Goal: Task Accomplishment & Management: Use online tool/utility

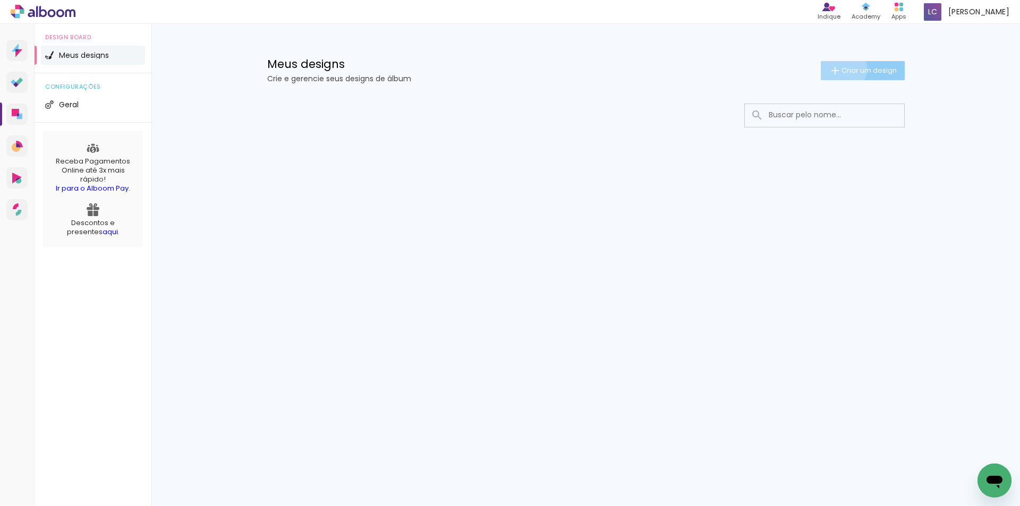
click at [842, 69] on span "Criar um design" at bounding box center [869, 70] width 55 height 7
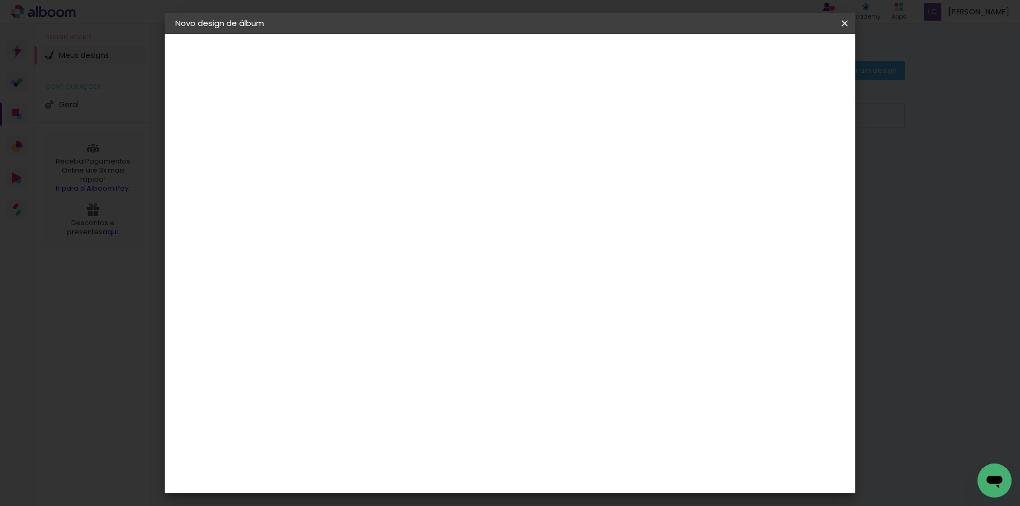
click at [349, 146] on input at bounding box center [349, 142] width 0 height 16
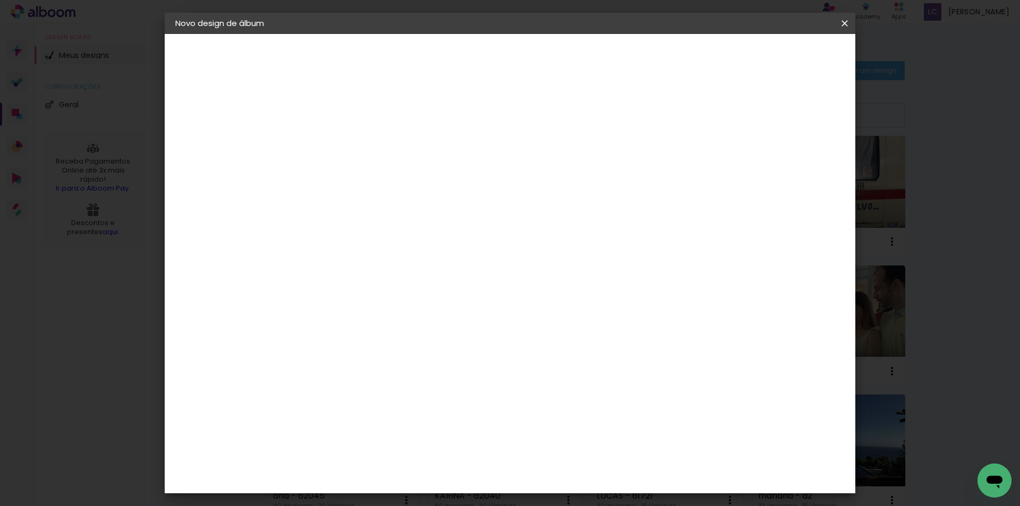
type input "mayara - 62223"
type paper-input "mayara - 62223"
click at [0, 0] on slot "Avançar" at bounding box center [0, 0] width 0 height 0
click at [548, 158] on paper-item "Tamanho Livre" at bounding box center [497, 161] width 102 height 23
click at [564, 65] on header "Fornecedor Escolha um fornecedor ou avance com o tamanho livre. Voltar Avançar" at bounding box center [433, 65] width 261 height 63
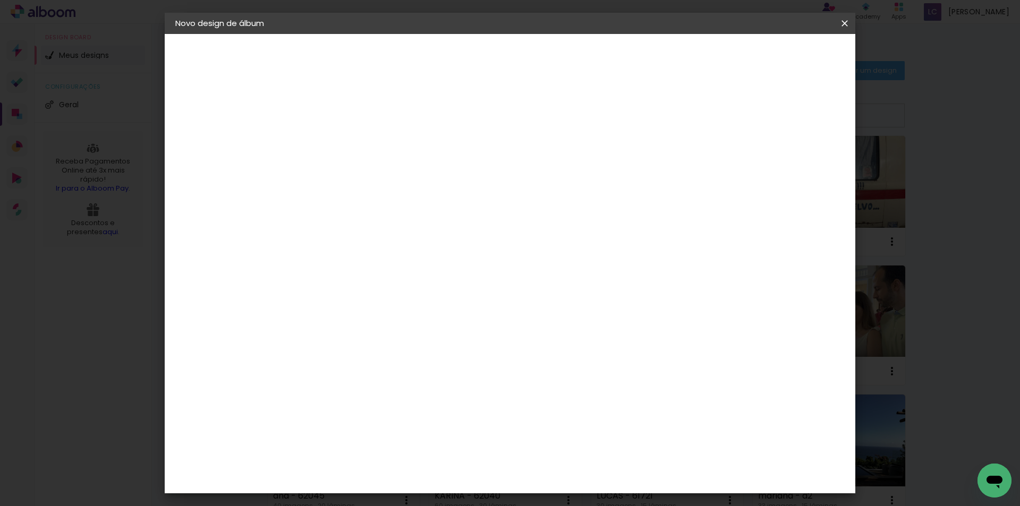
click at [548, 65] on paper-button "Avançar" at bounding box center [522, 56] width 52 height 18
click at [570, 446] on input "60" at bounding box center [569, 443] width 28 height 16
type input "20,2"
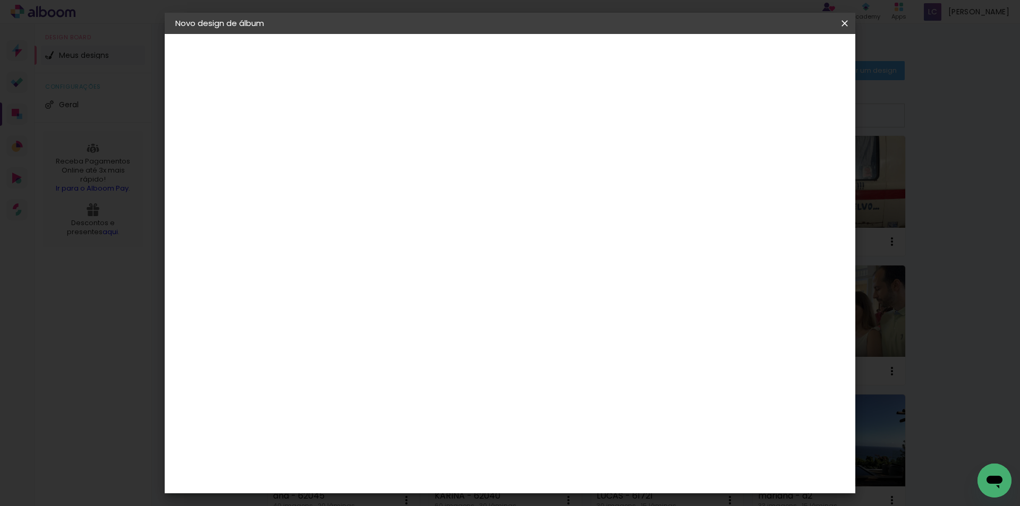
type paper-input "20,2"
click at [421, 363] on input "30" at bounding box center [413, 364] width 28 height 16
type input "15,1"
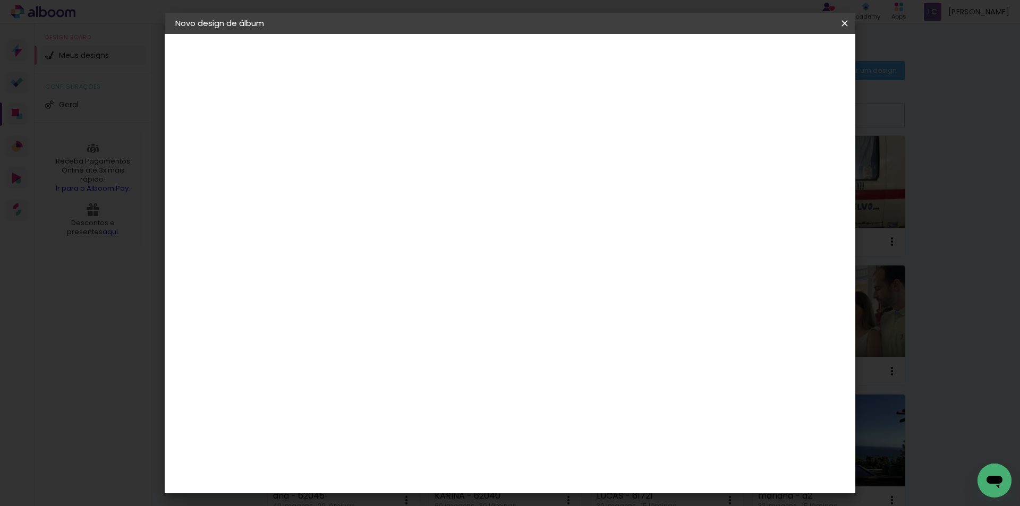
type paper-input "15,1"
click at [571, 474] on input "20,2" at bounding box center [569, 475] width 28 height 16
click at [570, 476] on input "20,2" at bounding box center [569, 475] width 28 height 16
drag, startPoint x: 574, startPoint y: 475, endPoint x: 548, endPoint y: 475, distance: 25.5
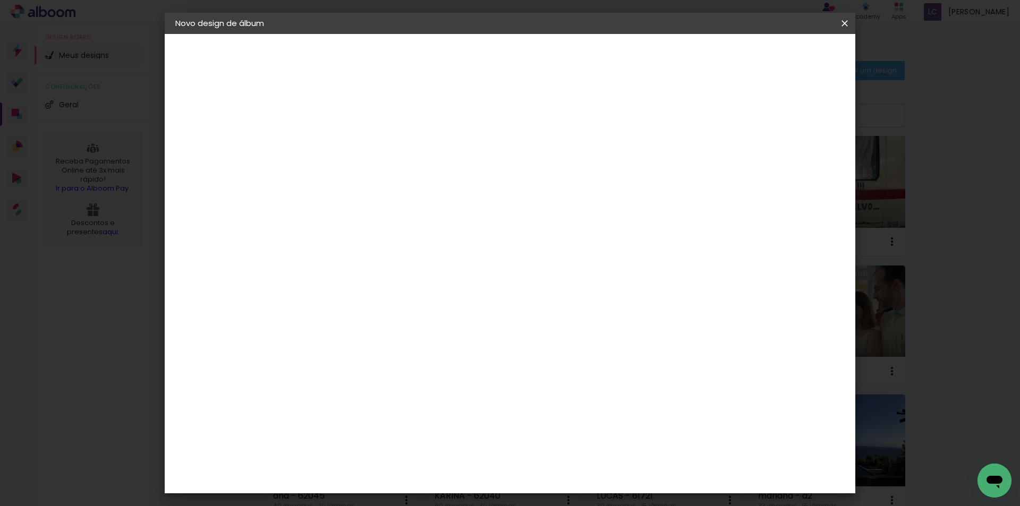
click at [548, 475] on div "cm" at bounding box center [575, 475] width 417 height 37
drag, startPoint x: 582, startPoint y: 475, endPoint x: 559, endPoint y: 475, distance: 22.9
click at [559, 475] on input "20,2" at bounding box center [569, 475] width 28 height 16
type input "18,5"
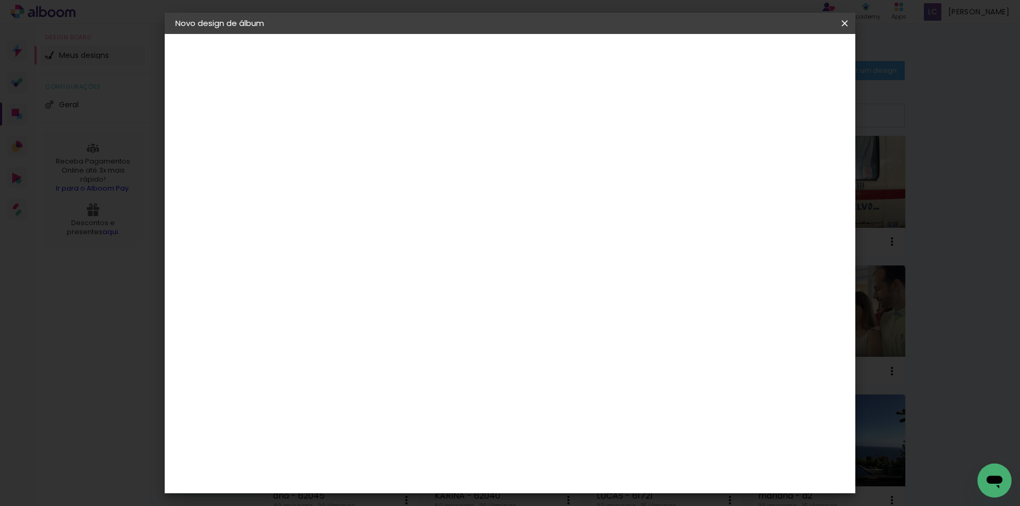
type paper-input "18,5"
drag, startPoint x: 333, startPoint y: 361, endPoint x: 299, endPoint y: 366, distance: 34.3
click at [299, 34] on quentale-album-spec "Iniciar design Iniciar design" at bounding box center [510, 34] width 691 height 0
drag, startPoint x: 334, startPoint y: 368, endPoint x: 282, endPoint y: 366, distance: 52.1
click at [282, 34] on quentale-album-spec "Iniciar design Iniciar design" at bounding box center [510, 34] width 691 height 0
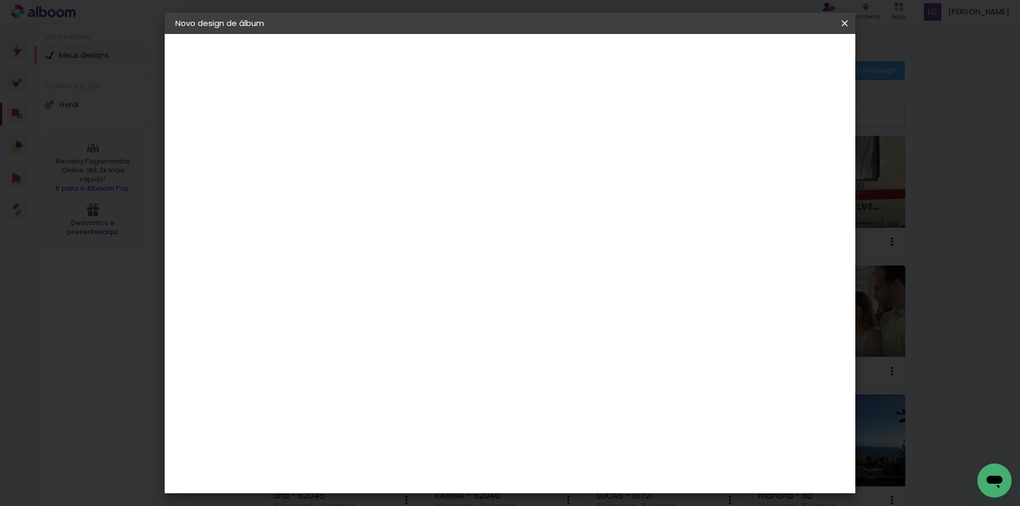
click at [328, 366] on input "15,111" at bounding box center [321, 364] width 28 height 16
type input "15,111"
type paper-input "15,111"
drag, startPoint x: 335, startPoint y: 366, endPoint x: 313, endPoint y: 364, distance: 21.9
click at [313, 364] on div "15,111" at bounding box center [327, 364] width 40 height 16
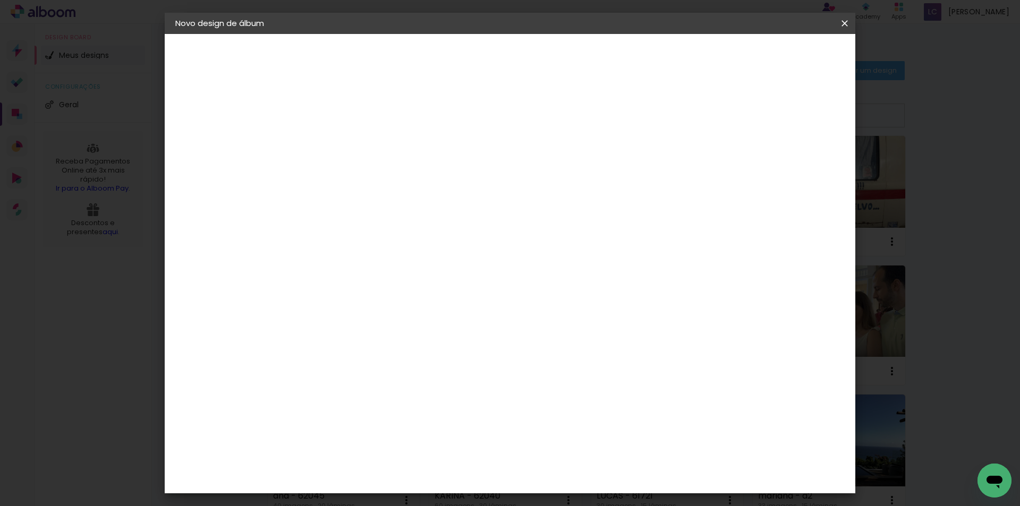
click at [319, 367] on input "15,111" at bounding box center [321, 364] width 28 height 16
click at [332, 368] on input "15,111" at bounding box center [321, 364] width 28 height 16
click at [328, 367] on input "15,111" at bounding box center [321, 364] width 28 height 16
type input "11"
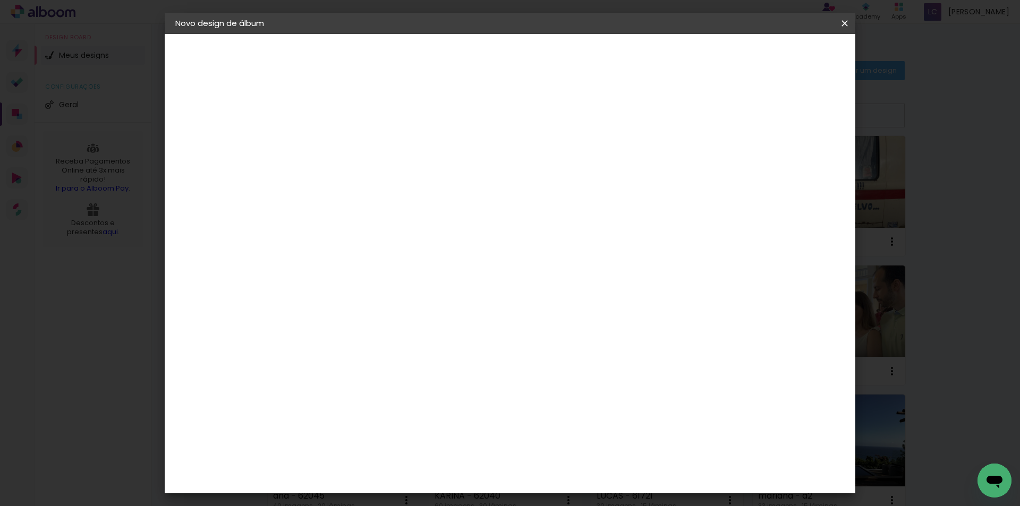
type paper-input "11"
type input "4"
type paper-input "4"
click at [783, 156] on input "4" at bounding box center [779, 161] width 19 height 16
type input "3"
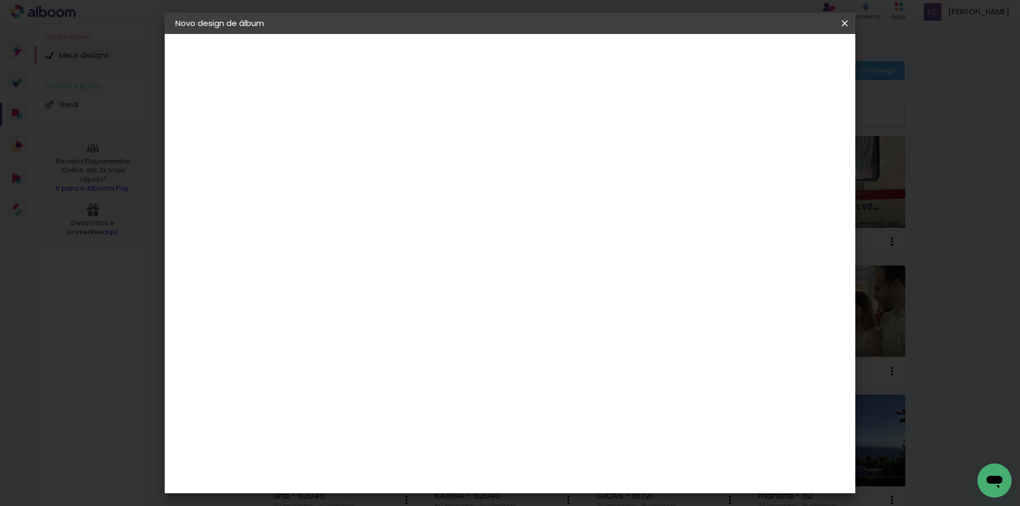
type paper-input "3"
click at [783, 156] on input "3" at bounding box center [783, 161] width 19 height 16
type input "2"
type paper-input "2"
click at [787, 167] on input "2" at bounding box center [783, 161] width 19 height 16
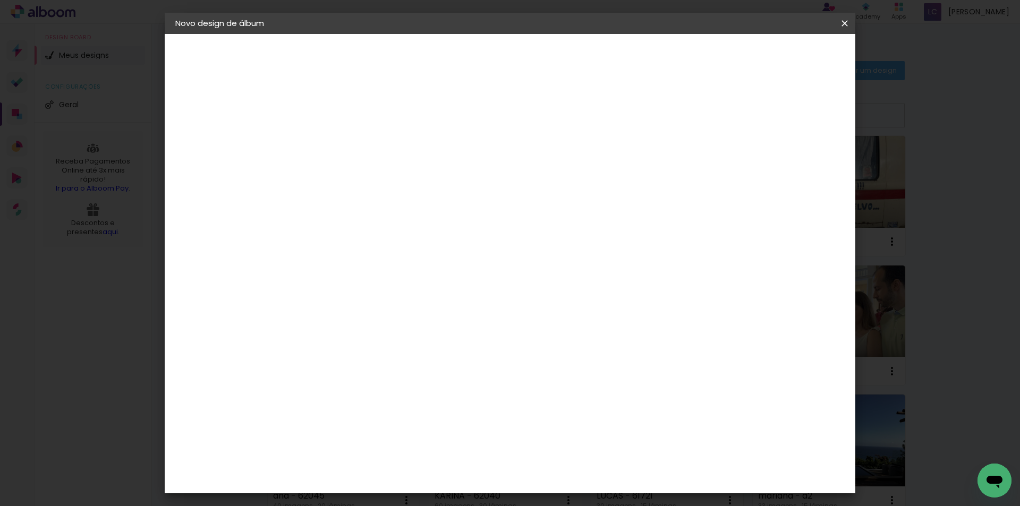
scroll to position [350, 0]
click at [779, 60] on span "Iniciar design" at bounding box center [754, 56] width 48 height 7
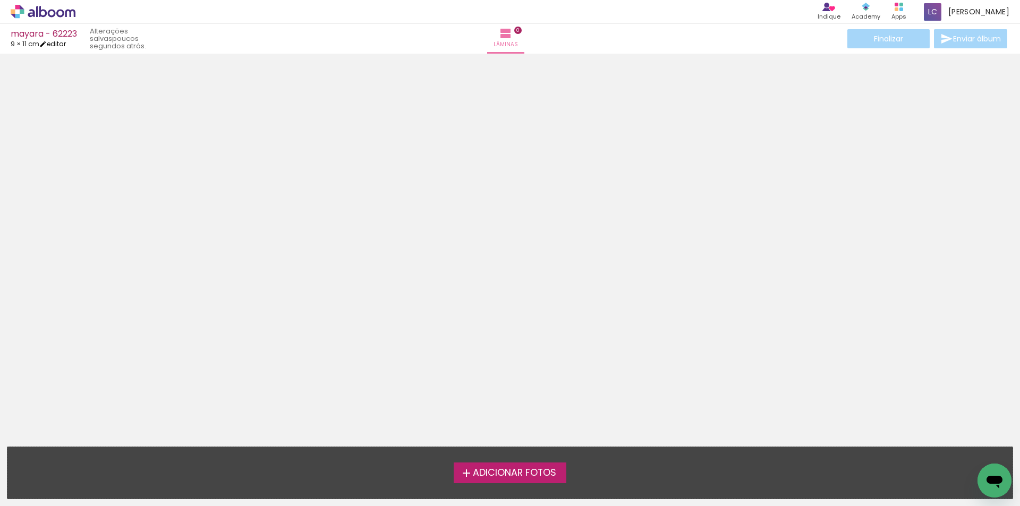
click at [47, 43] on iron-icon at bounding box center [42, 43] width 7 height 7
type input "11"
type input "18,5"
type input "2"
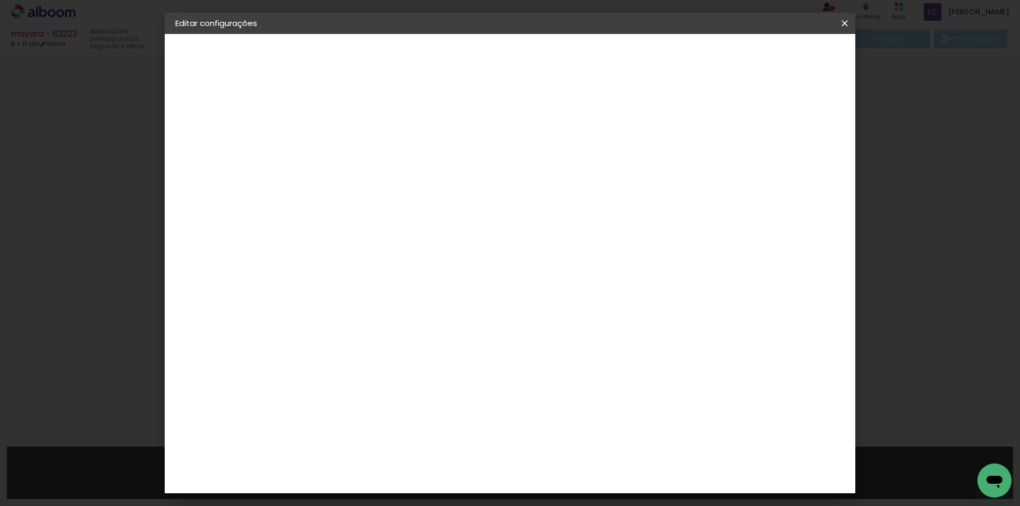
click at [773, 57] on span "Salvar configurações" at bounding box center [739, 56] width 79 height 7
click at [845, 23] on iron-icon at bounding box center [845, 23] width 13 height 11
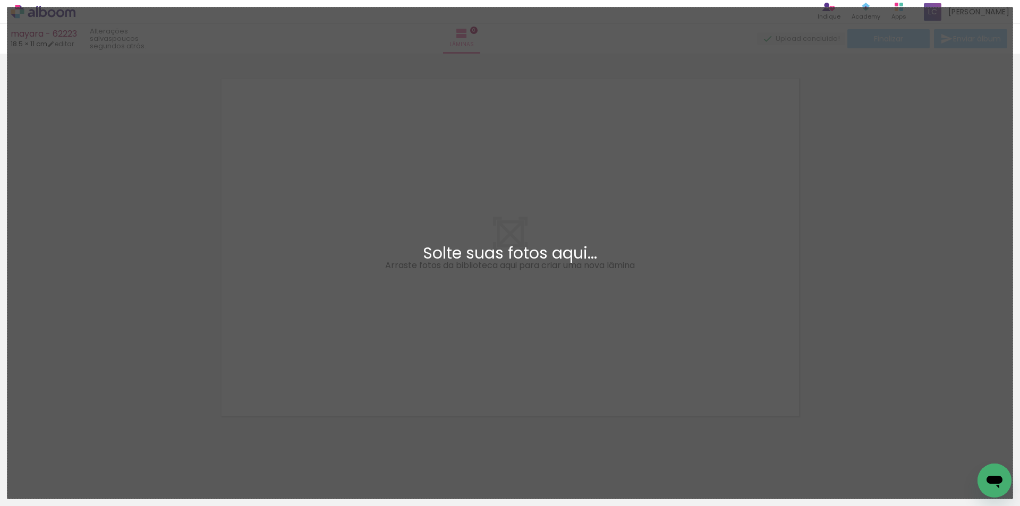
scroll to position [14, 0]
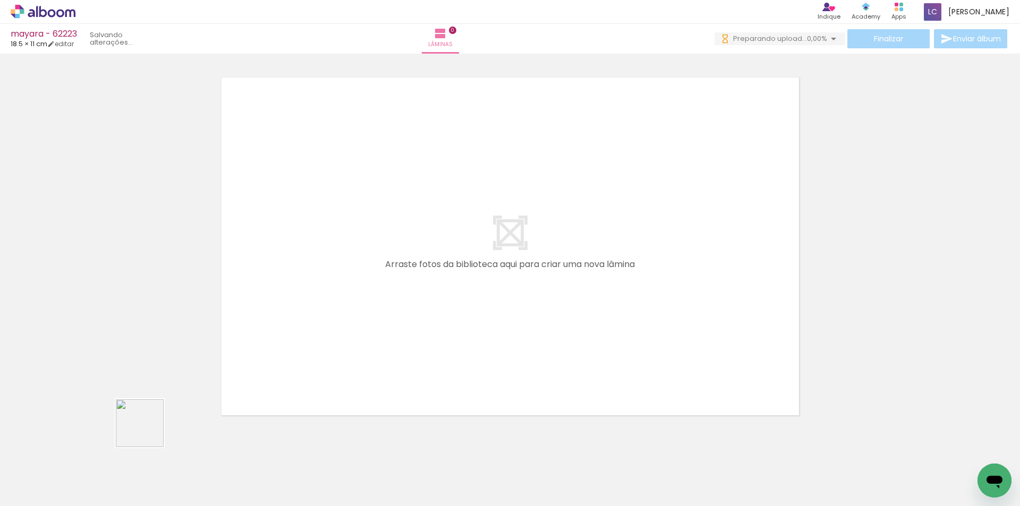
drag, startPoint x: 148, startPoint y: 432, endPoint x: 211, endPoint y: 453, distance: 66.7
click at [332, 296] on quentale-workspace at bounding box center [510, 253] width 1020 height 506
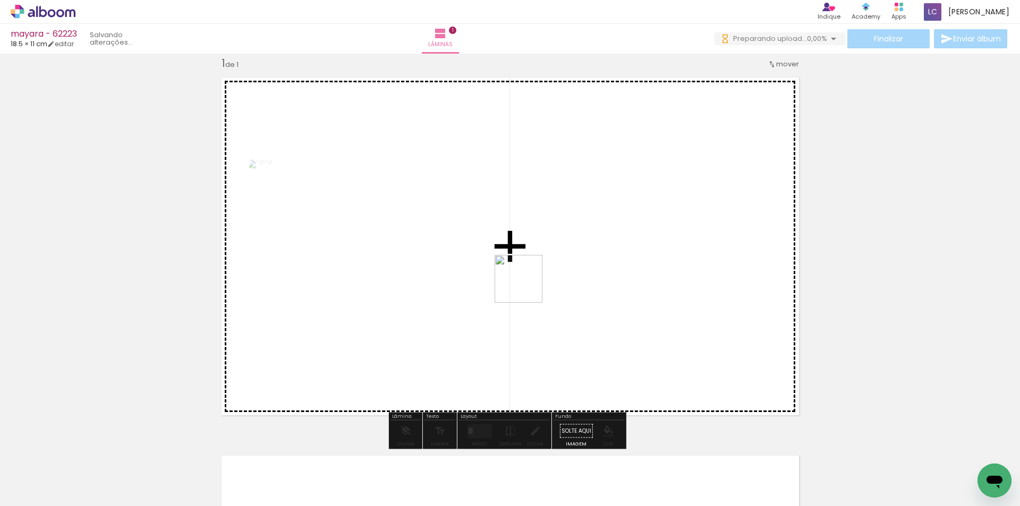
drag, startPoint x: 396, startPoint y: 334, endPoint x: 487, endPoint y: 381, distance: 102.5
click at [551, 285] on quentale-workspace at bounding box center [510, 253] width 1020 height 506
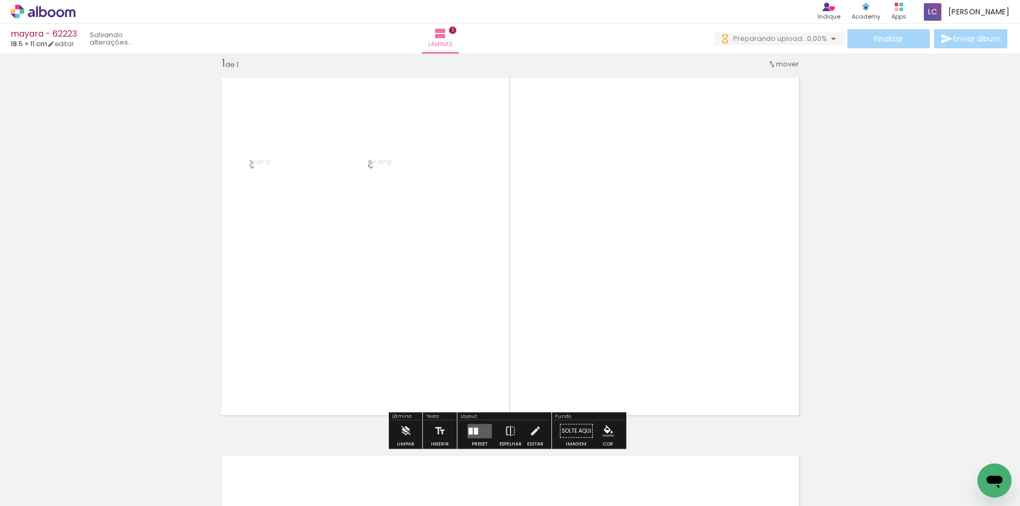
click at [475, 424] on div at bounding box center [480, 431] width 29 height 21
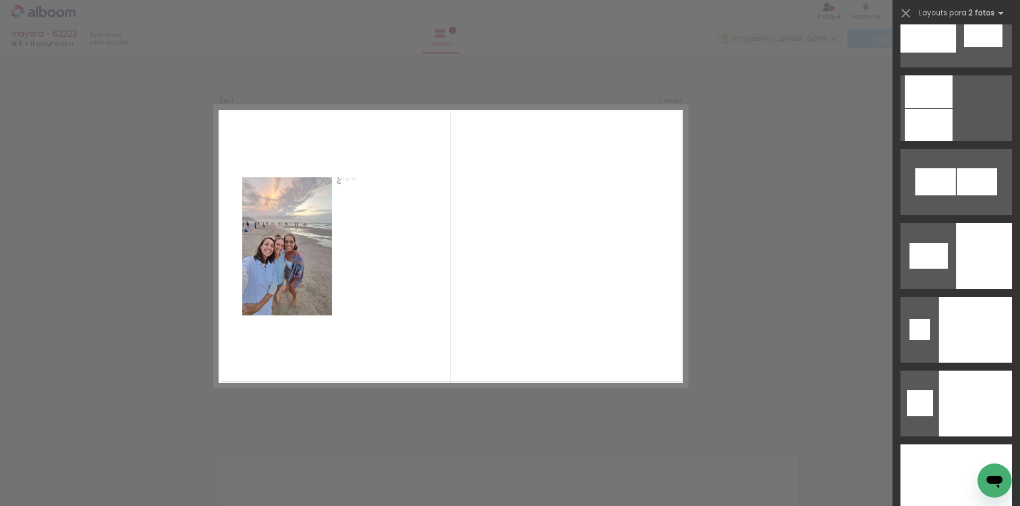
scroll to position [5319, 0]
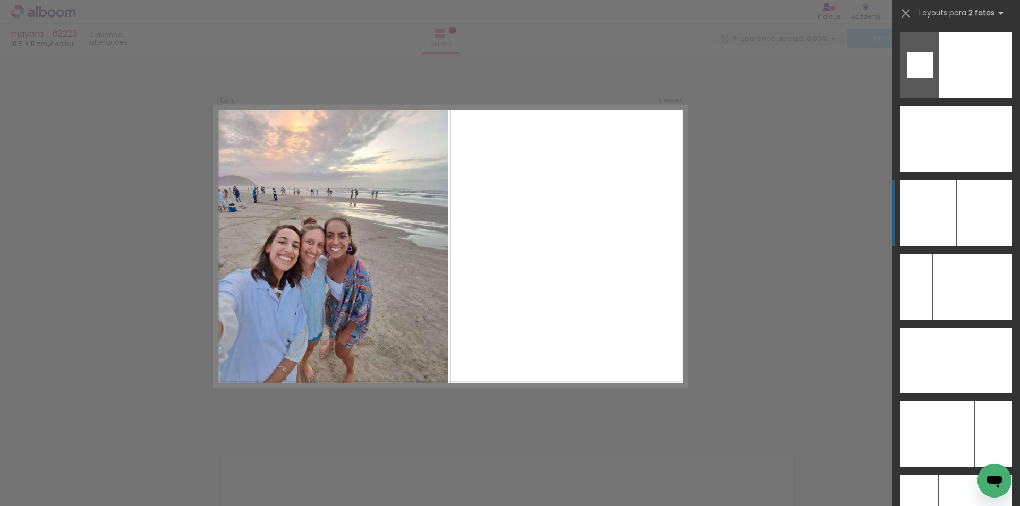
click at [938, 172] on div at bounding box center [919, 139] width 37 height 66
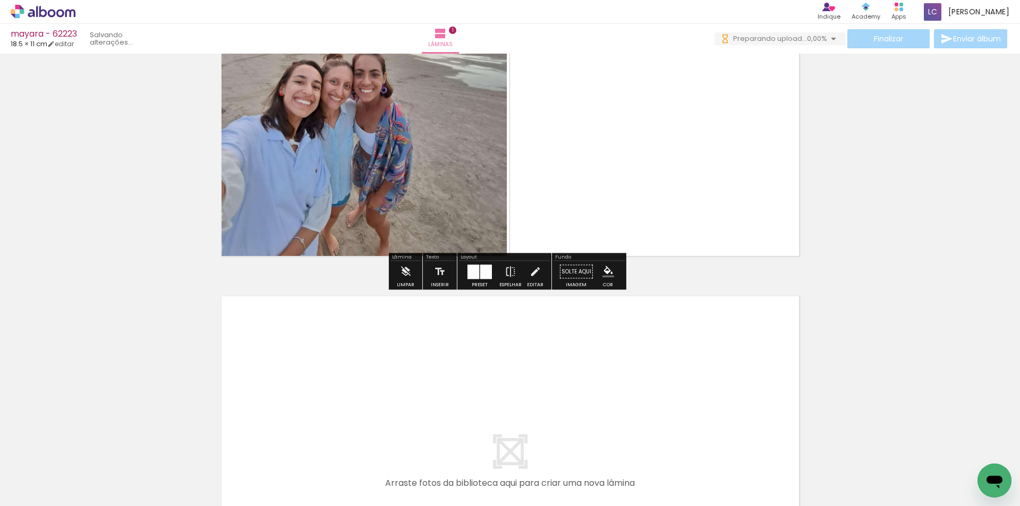
click at [268, 398] on quentale-workspace at bounding box center [510, 253] width 1020 height 506
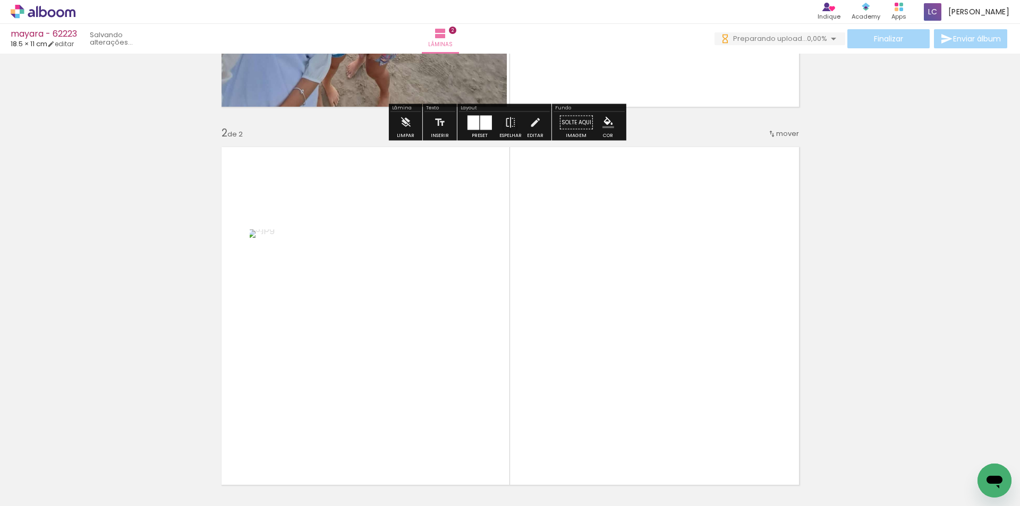
drag, startPoint x: 302, startPoint y: 466, endPoint x: 578, endPoint y: 307, distance: 318.3
click at [470, 325] on quentale-workspace at bounding box center [510, 253] width 1020 height 506
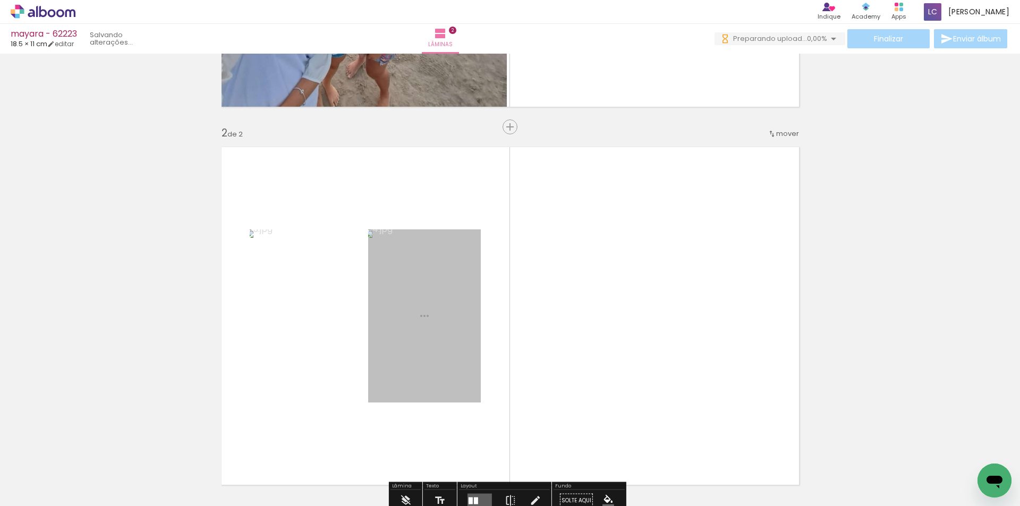
scroll to position [392, 0]
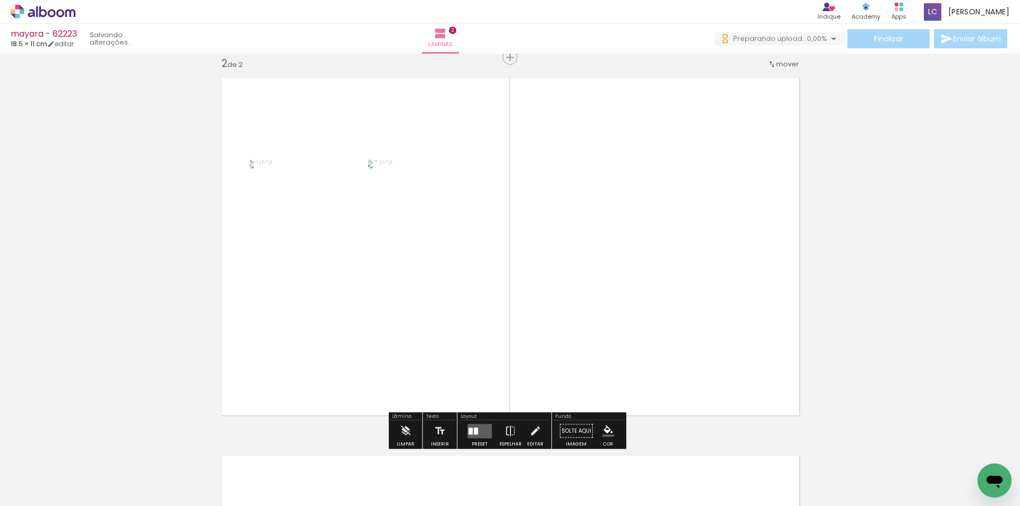
click at [33, 47] on span "18.5 × 11 cm" at bounding box center [29, 44] width 37 height 10
click at [55, 44] on iron-icon at bounding box center [50, 43] width 7 height 7
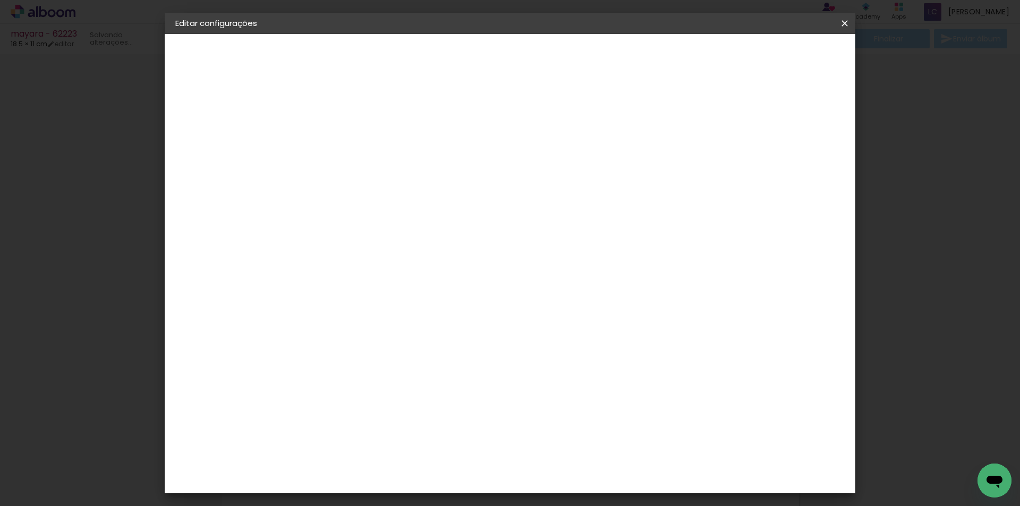
scroll to position [53, 0]
click at [839, 21] on iron-icon at bounding box center [845, 23] width 13 height 11
click at [842, 26] on iron-icon at bounding box center [845, 23] width 13 height 11
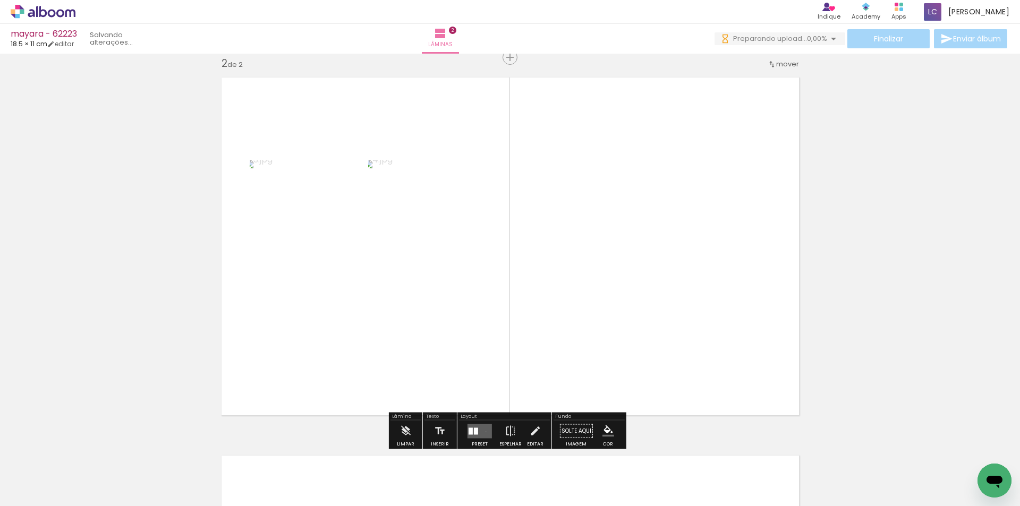
click at [484, 432] on quentale-layouter at bounding box center [480, 431] width 24 height 14
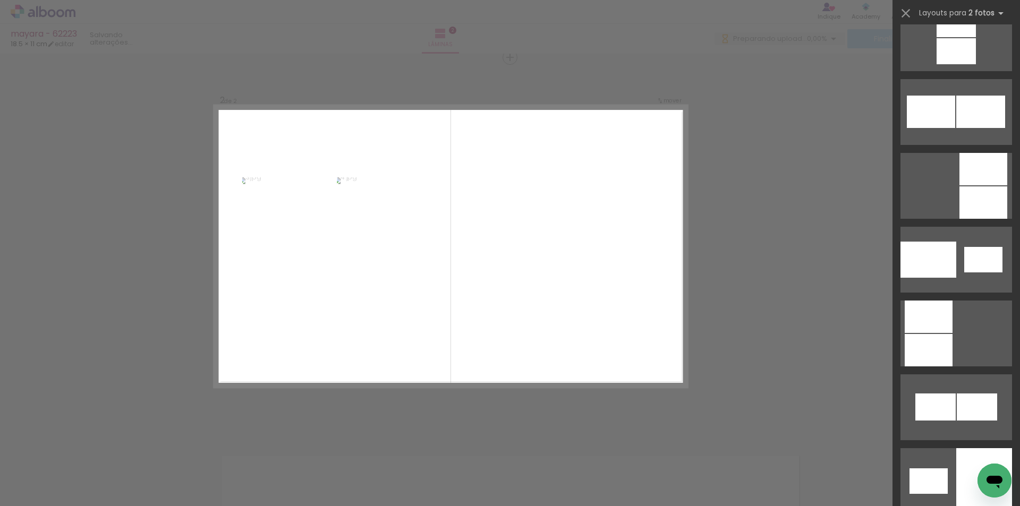
scroll to position [5198, 0]
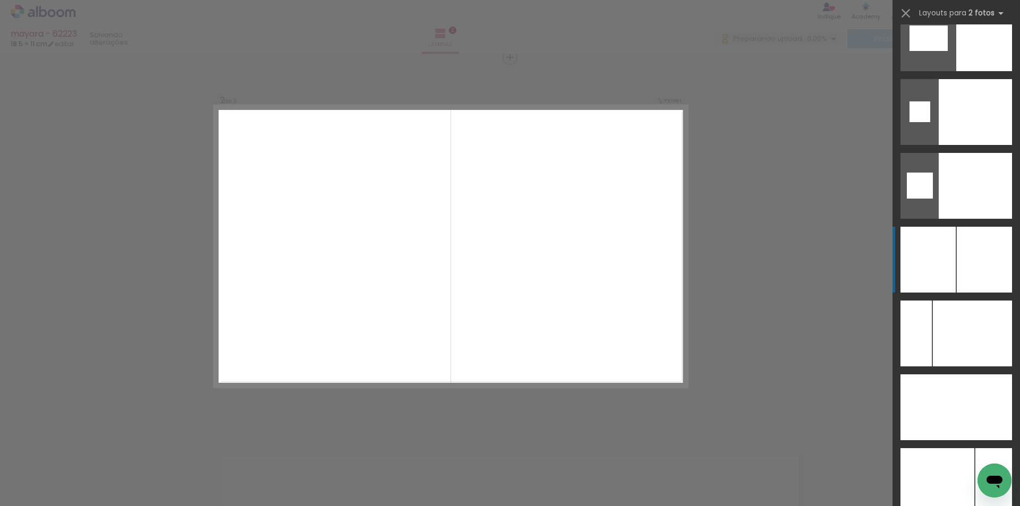
click at [939, 267] on div at bounding box center [928, 260] width 55 height 66
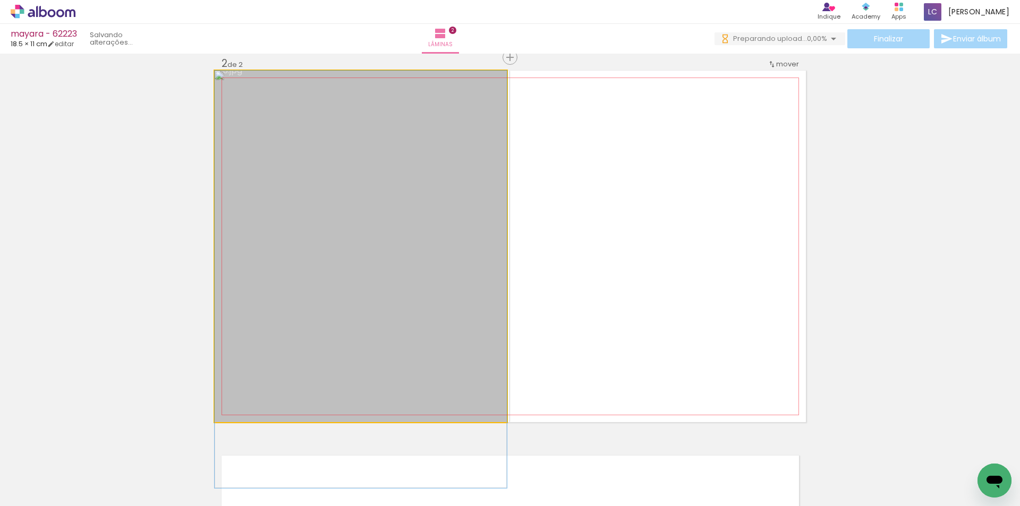
drag, startPoint x: 416, startPoint y: 275, endPoint x: 409, endPoint y: 316, distance: 41.9
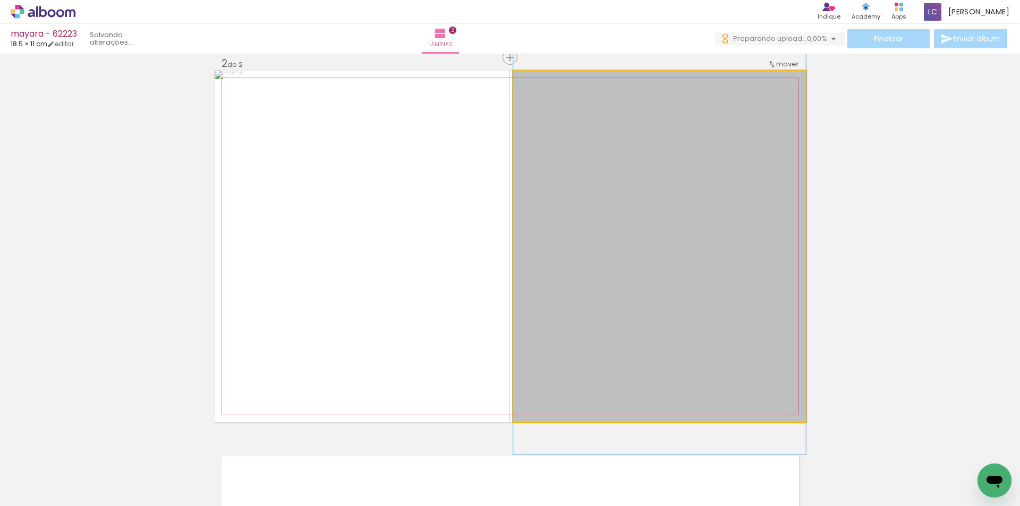
drag, startPoint x: 635, startPoint y: 329, endPoint x: 626, endPoint y: 344, distance: 17.9
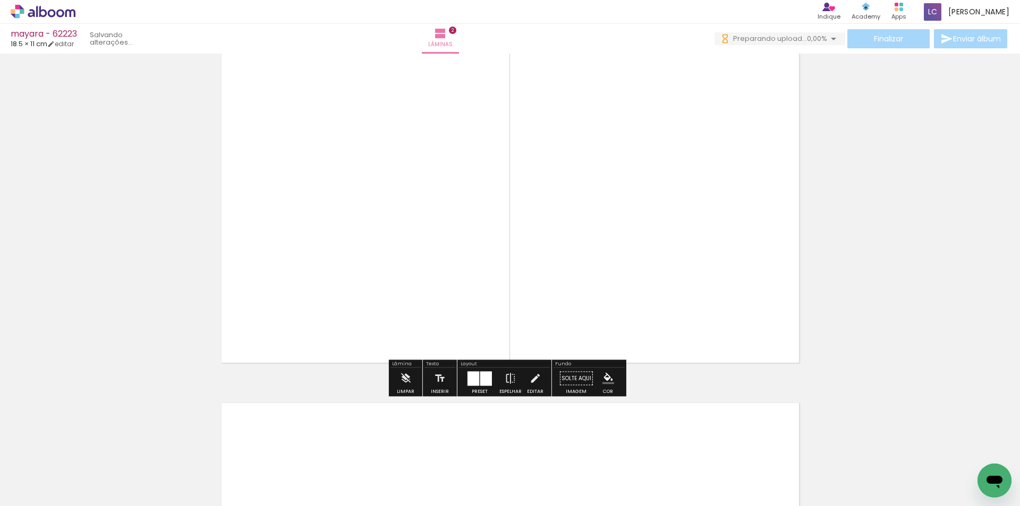
scroll to position [445, 0]
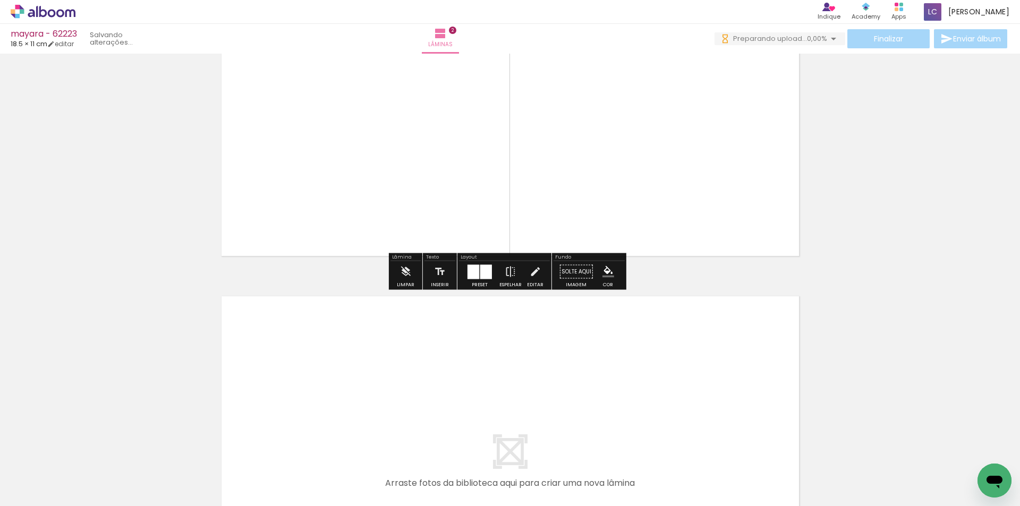
click at [356, 416] on quentale-workspace at bounding box center [510, 253] width 1020 height 506
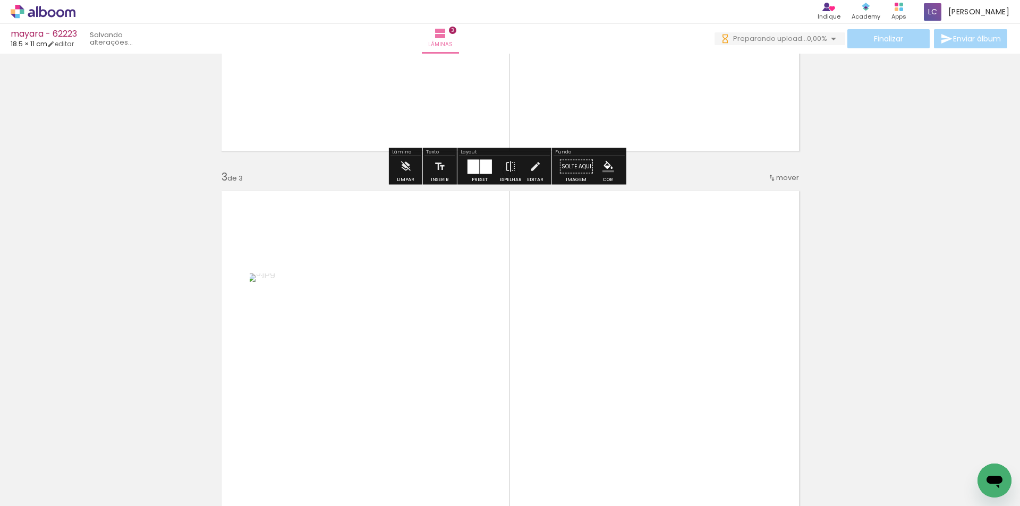
scroll to position [771, 0]
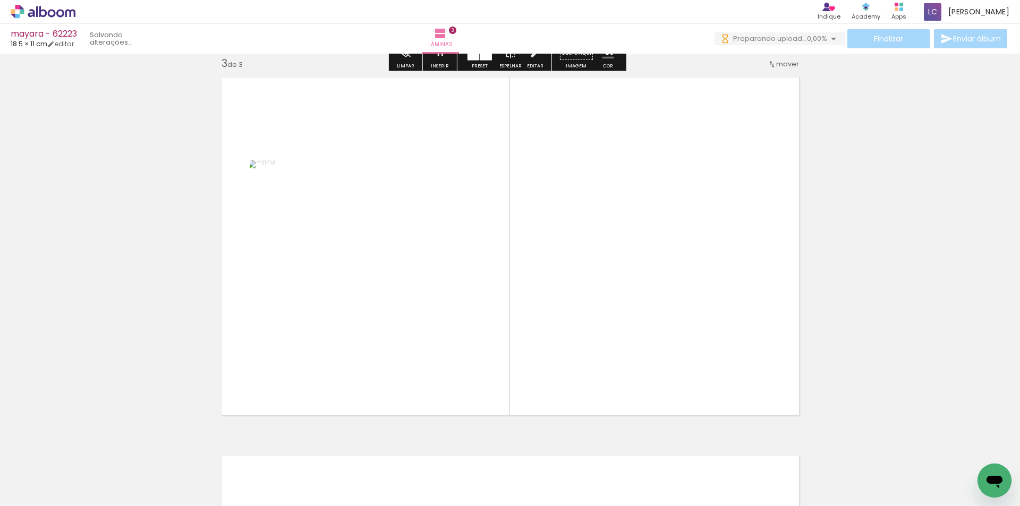
drag, startPoint x: 398, startPoint y: 476, endPoint x: 477, endPoint y: 403, distance: 107.2
click at [482, 374] on quentale-workspace at bounding box center [510, 253] width 1020 height 506
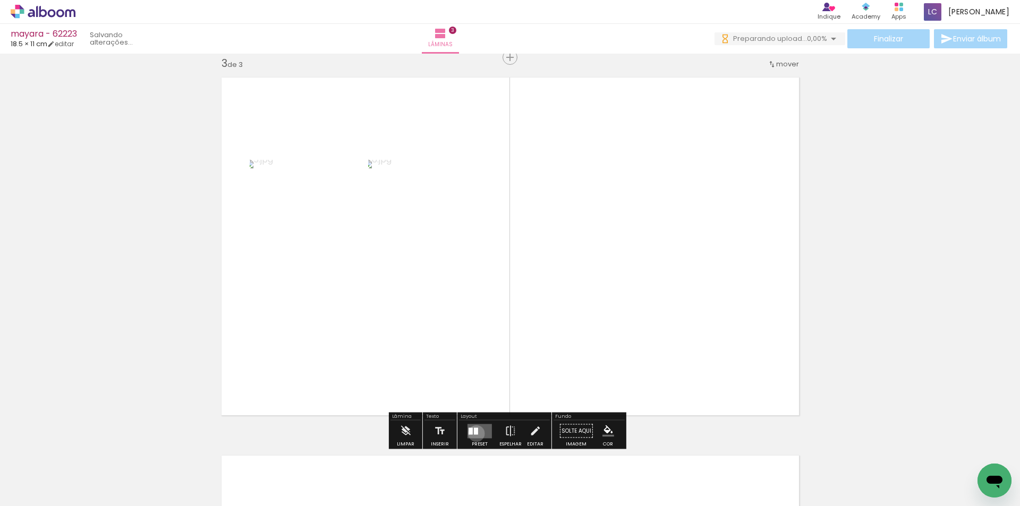
click at [474, 434] on div at bounding box center [476, 431] width 4 height 7
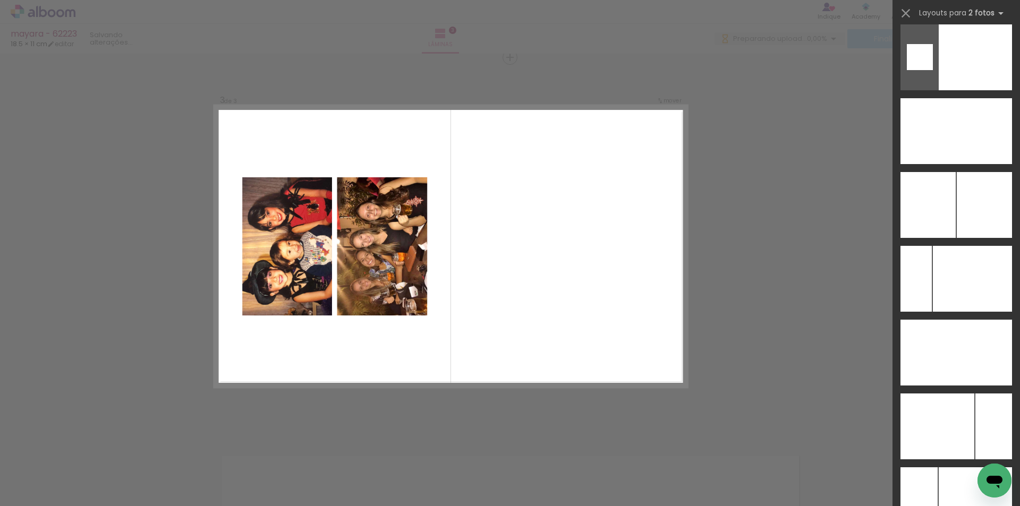
scroll to position [5279, 0]
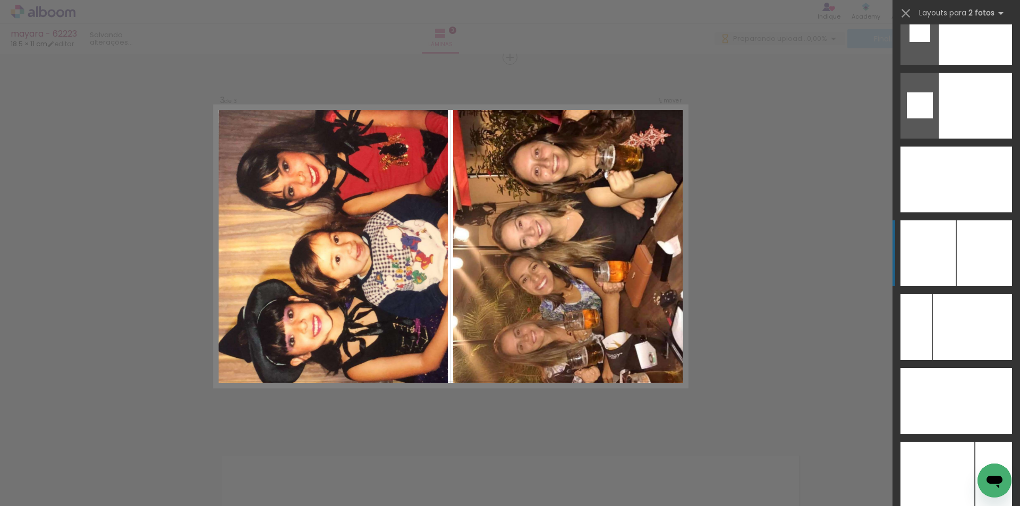
click at [928, 213] on div at bounding box center [919, 180] width 37 height 66
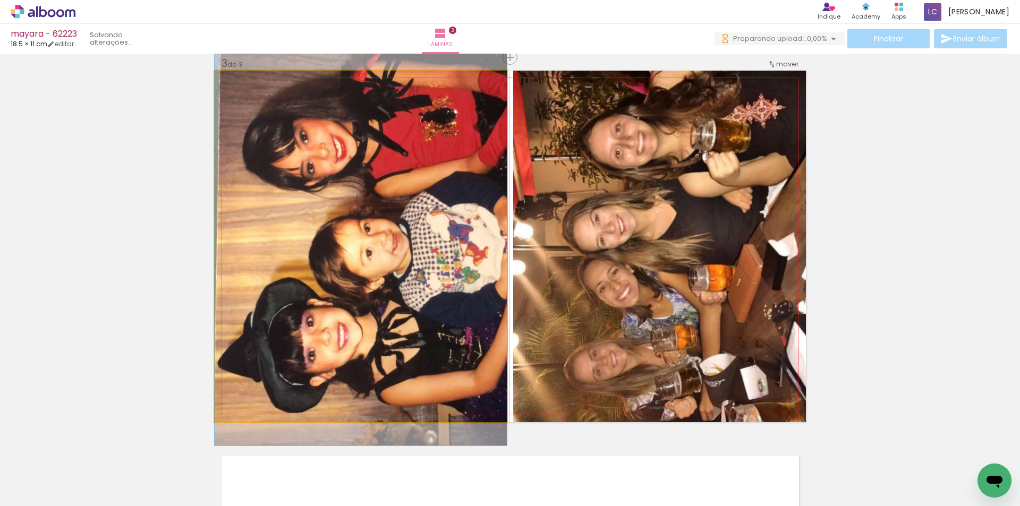
drag, startPoint x: 411, startPoint y: 293, endPoint x: 409, endPoint y: 282, distance: 11.4
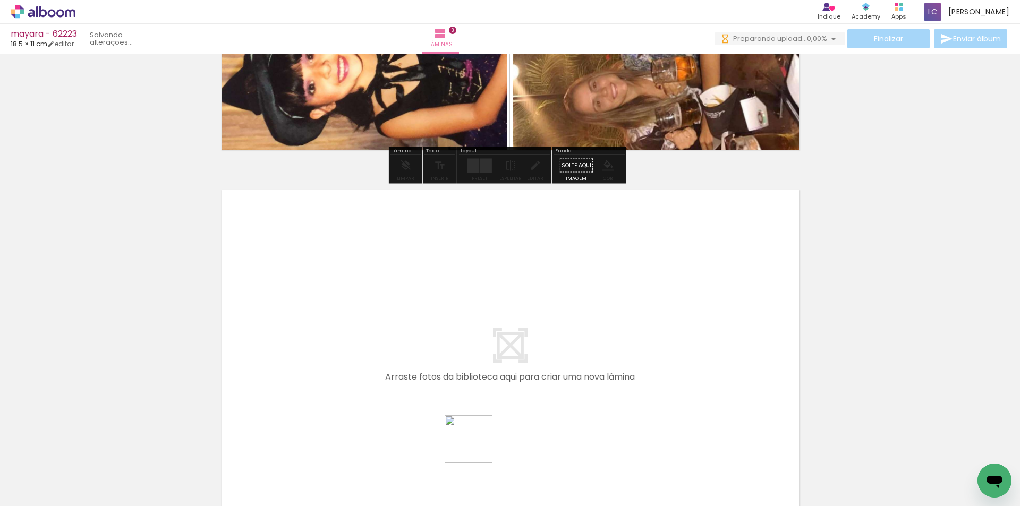
drag, startPoint x: 473, startPoint y: 469, endPoint x: 532, endPoint y: 480, distance: 60.0
click at [487, 438] on quentale-workspace at bounding box center [510, 253] width 1020 height 506
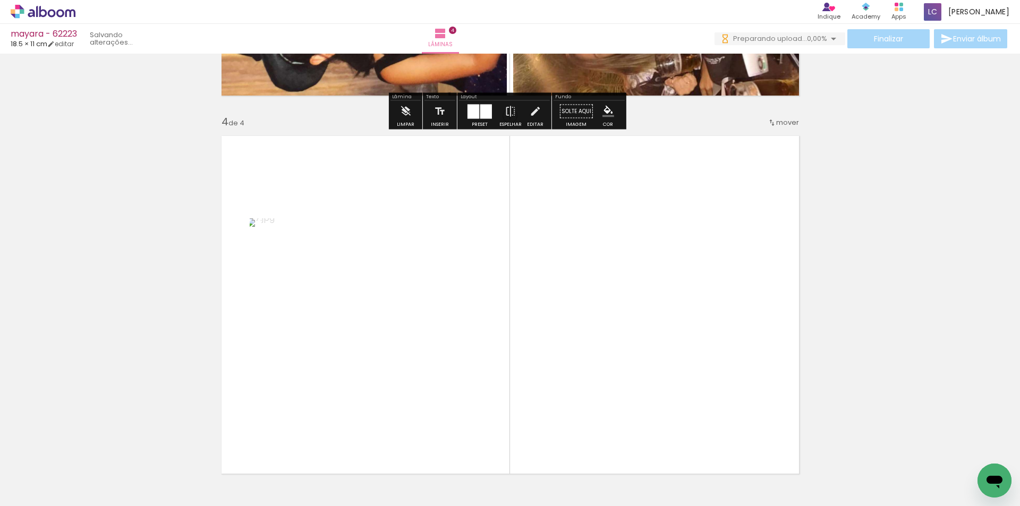
click at [532, 399] on quentale-workspace at bounding box center [510, 253] width 1020 height 506
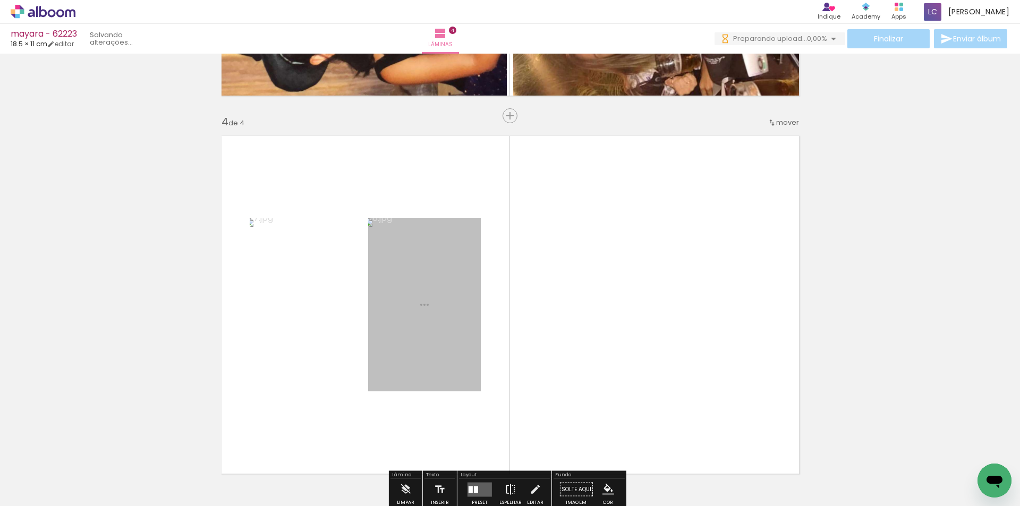
scroll to position [1149, 0]
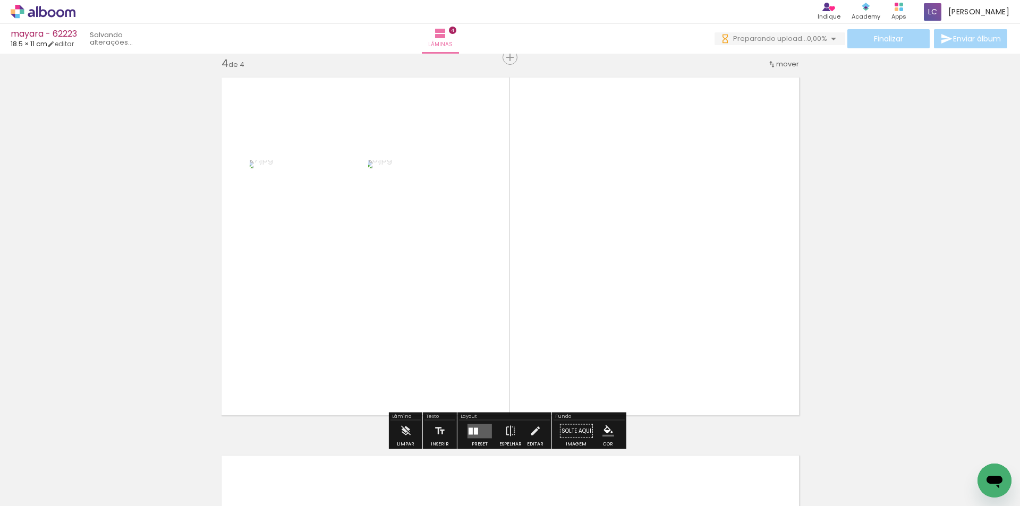
click at [474, 432] on div at bounding box center [476, 431] width 4 height 7
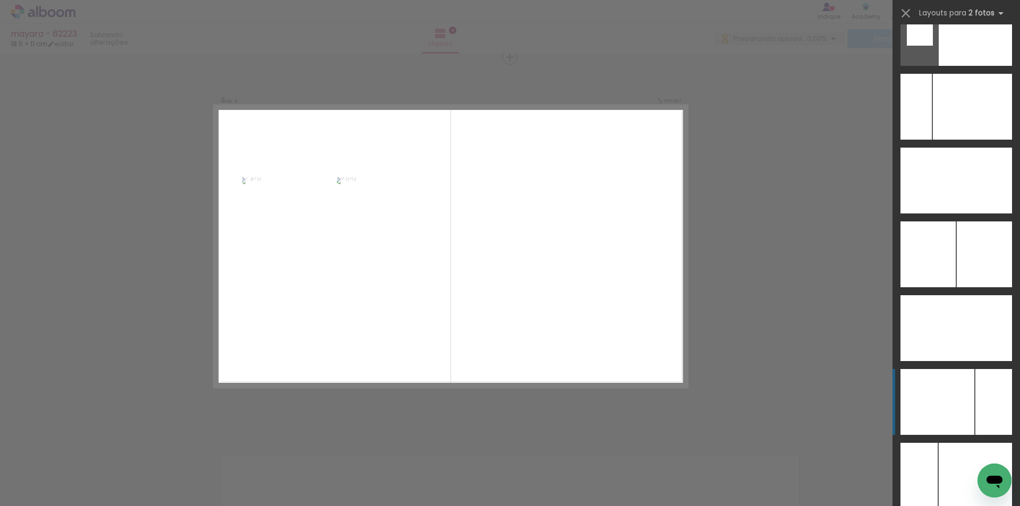
scroll to position [5392, 0]
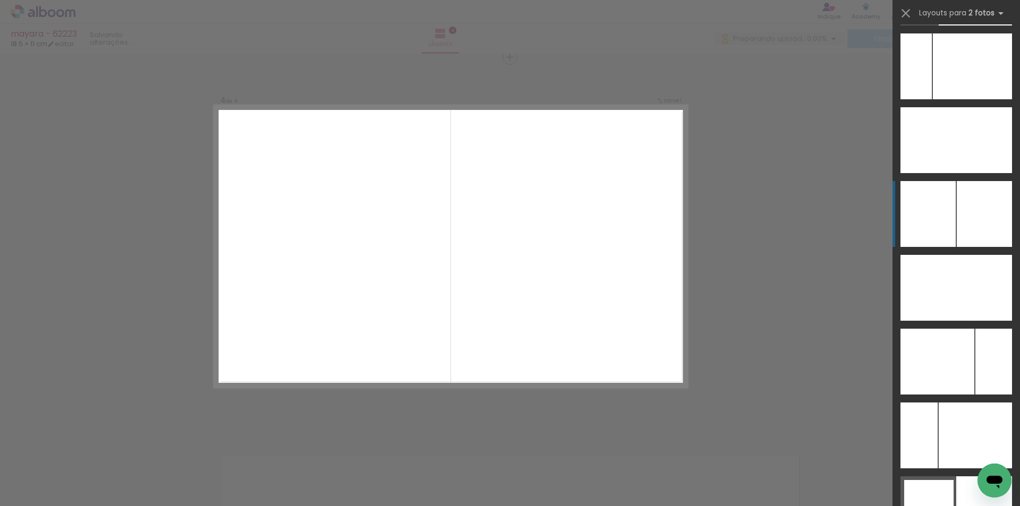
click at [932, 99] on div at bounding box center [916, 66] width 31 height 66
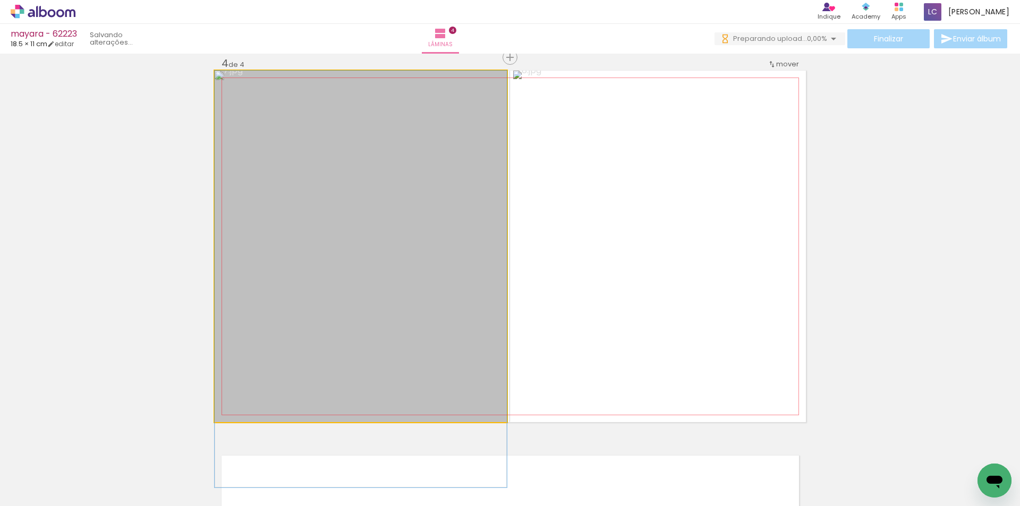
drag, startPoint x: 448, startPoint y: 333, endPoint x: 542, endPoint y: 411, distance: 122.3
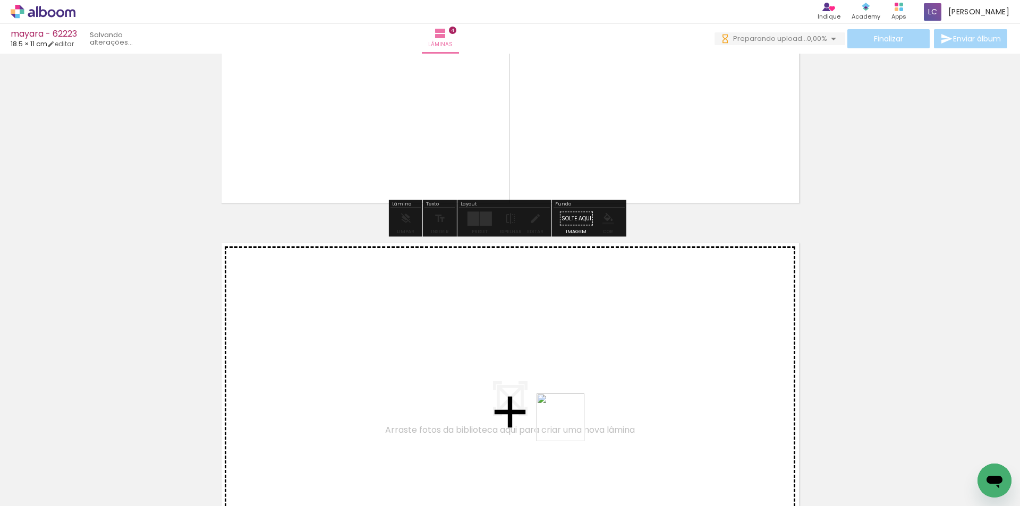
drag, startPoint x: 569, startPoint y: 426, endPoint x: 633, endPoint y: 475, distance: 80.8
click at [576, 407] on quentale-workspace at bounding box center [510, 253] width 1020 height 506
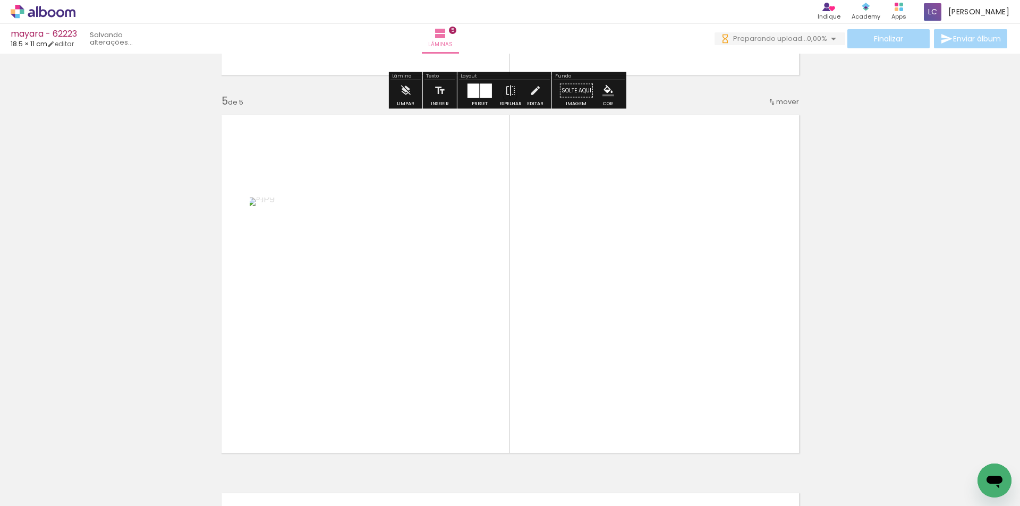
click at [619, 383] on quentale-workspace at bounding box center [510, 253] width 1020 height 506
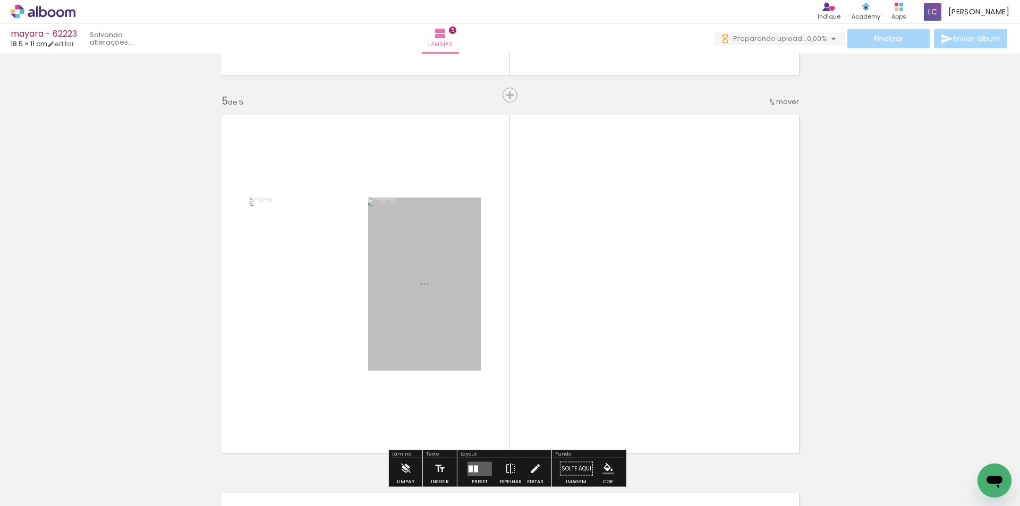
scroll to position [1527, 0]
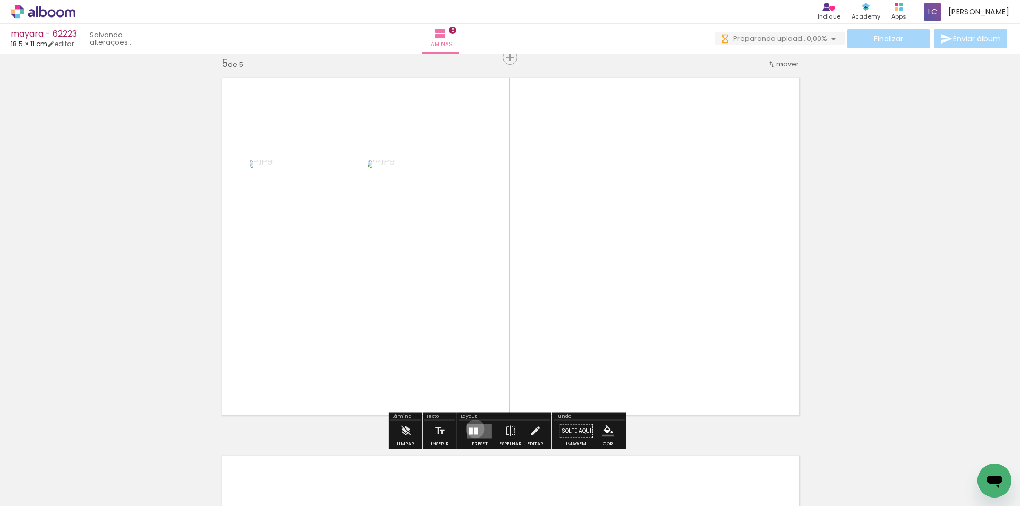
click at [474, 429] on div at bounding box center [476, 431] width 4 height 7
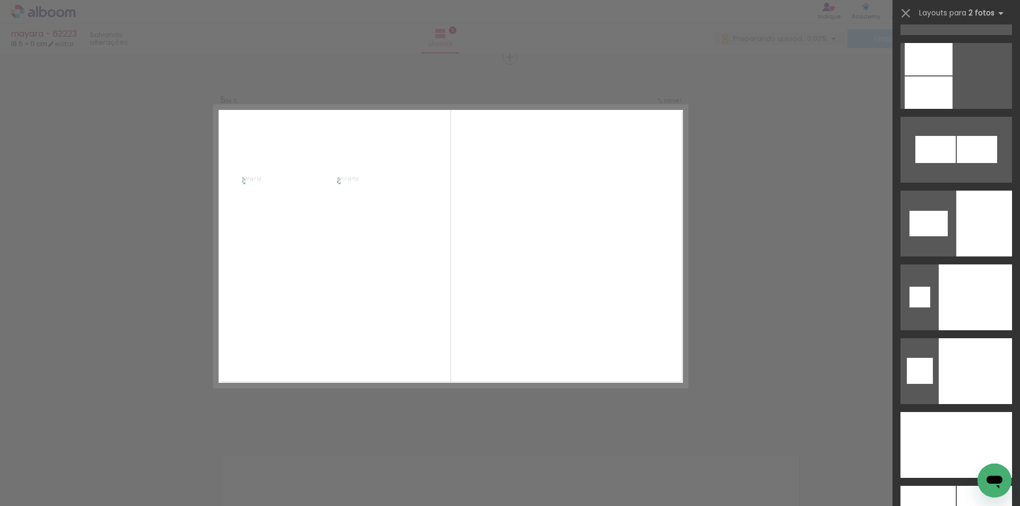
scroll to position [5094, 0]
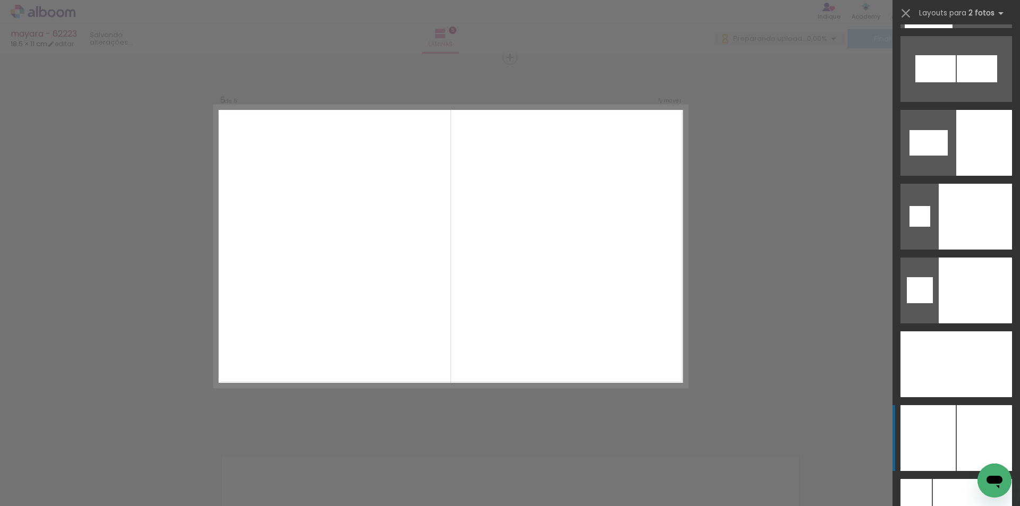
click at [957, 398] on div at bounding box center [975, 365] width 74 height 66
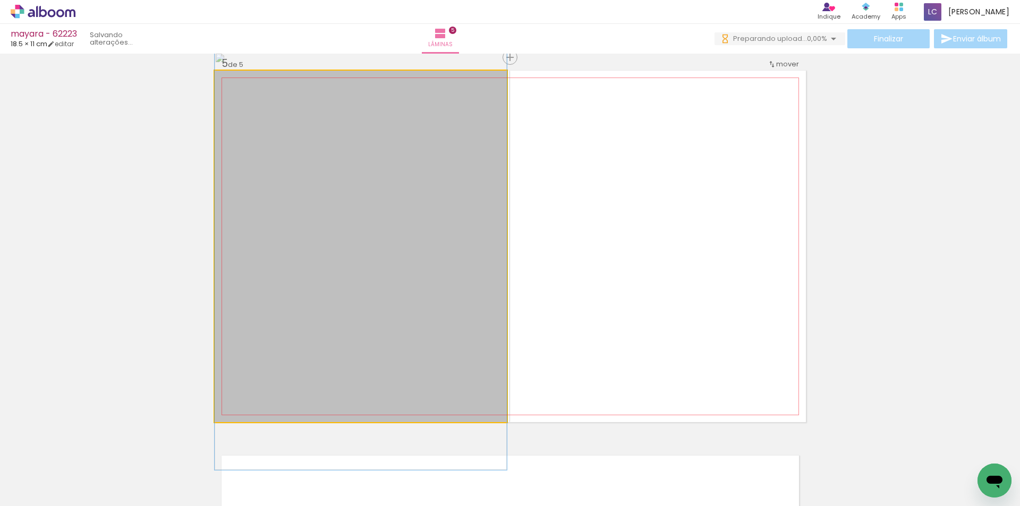
drag, startPoint x: 303, startPoint y: 380, endPoint x: 347, endPoint y: 395, distance: 46.1
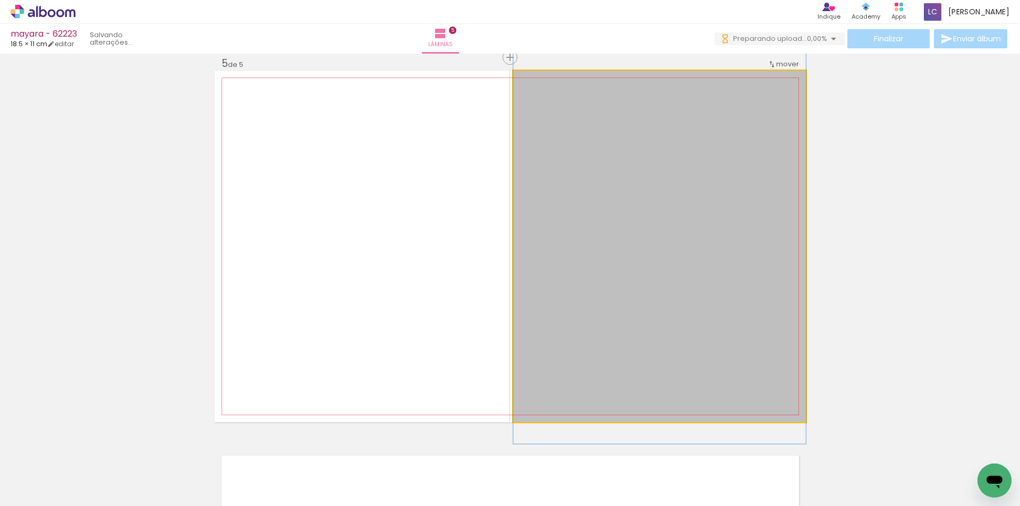
drag, startPoint x: 703, startPoint y: 326, endPoint x: 704, endPoint y: 315, distance: 11.7
drag, startPoint x: 703, startPoint y: 315, endPoint x: 711, endPoint y: 263, distance: 52.1
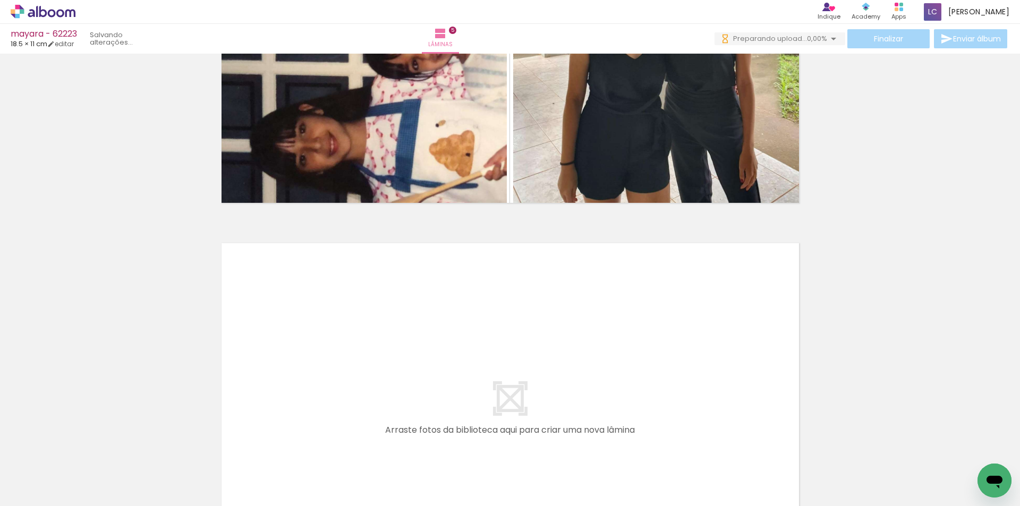
scroll to position [0, 406]
drag, startPoint x: 308, startPoint y: 480, endPoint x: 357, endPoint y: 480, distance: 48.4
click at [338, 393] on quentale-workspace at bounding box center [510, 253] width 1020 height 506
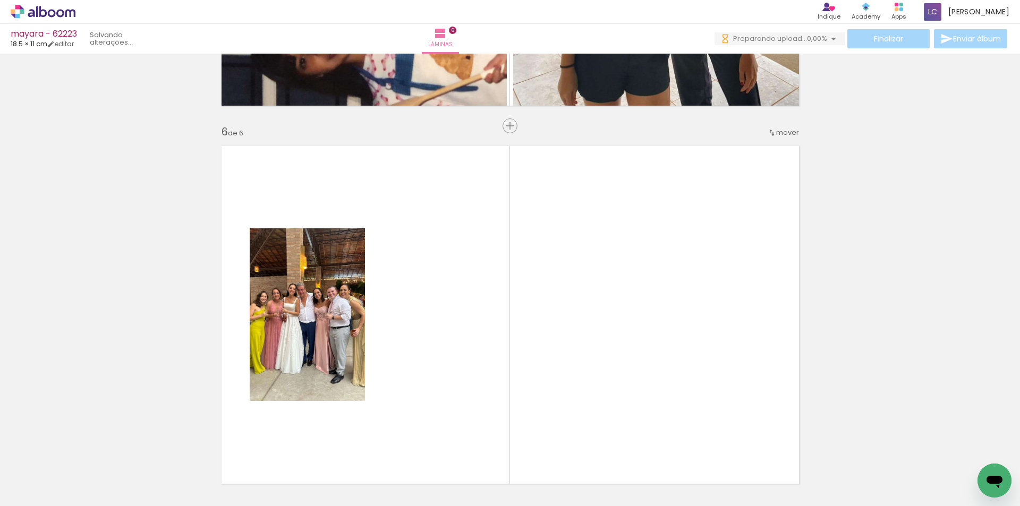
drag, startPoint x: 394, startPoint y: 417, endPoint x: 469, endPoint y: 408, distance: 75.4
click at [451, 353] on quentale-workspace at bounding box center [510, 253] width 1020 height 506
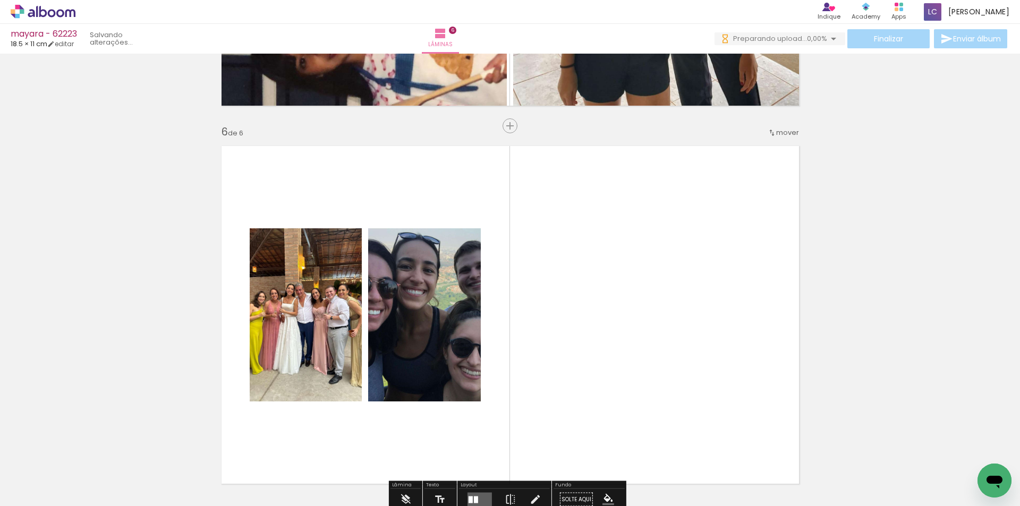
scroll to position [1906, 0]
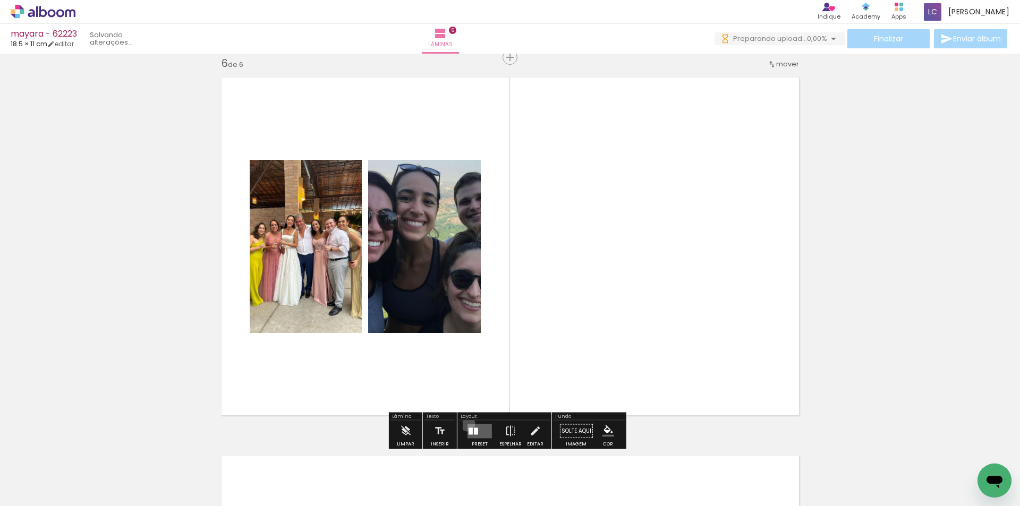
click at [466, 424] on div at bounding box center [480, 431] width 29 height 21
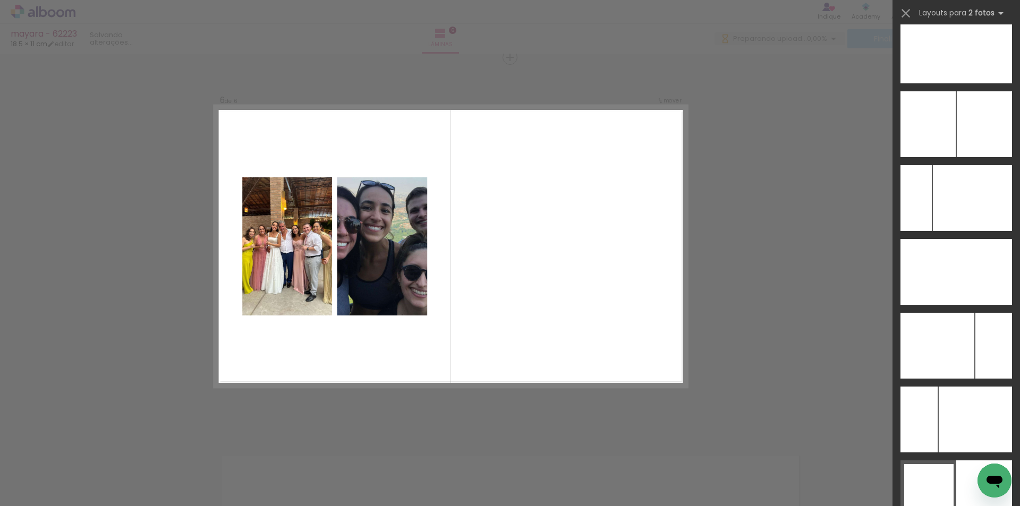
scroll to position [5448, 0]
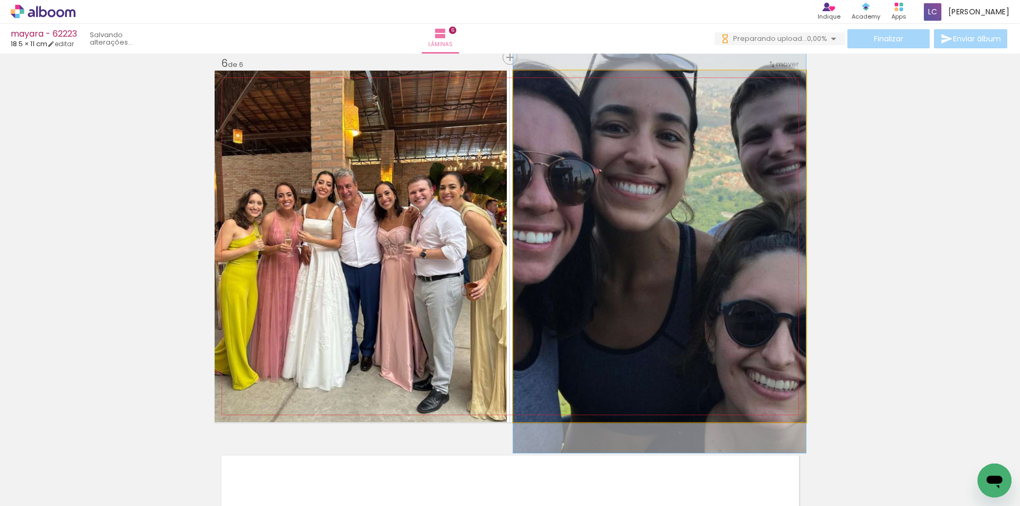
drag, startPoint x: 561, startPoint y: 299, endPoint x: 576, endPoint y: 297, distance: 14.6
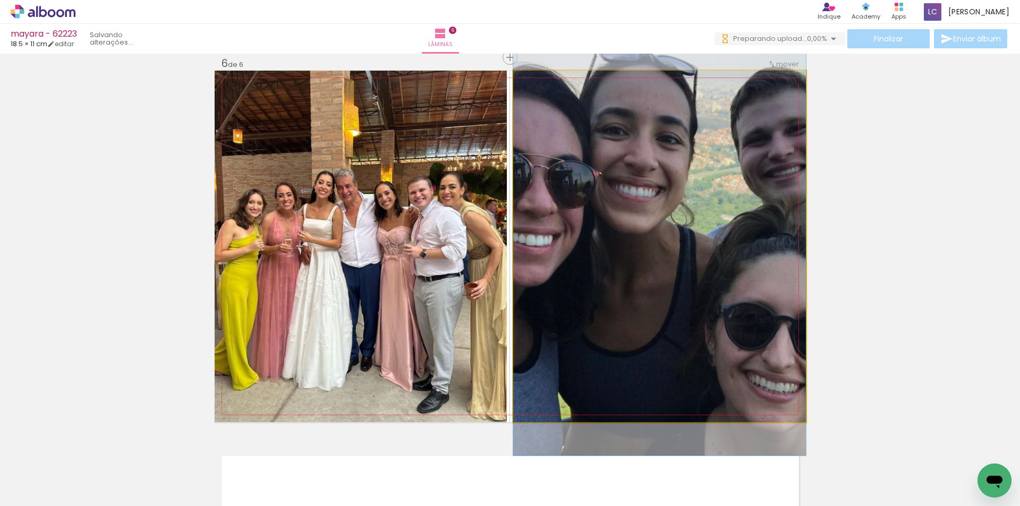
drag, startPoint x: 578, startPoint y: 295, endPoint x: 556, endPoint y: 298, distance: 22.0
click at [556, 298] on quentale-photo at bounding box center [659, 247] width 293 height 352
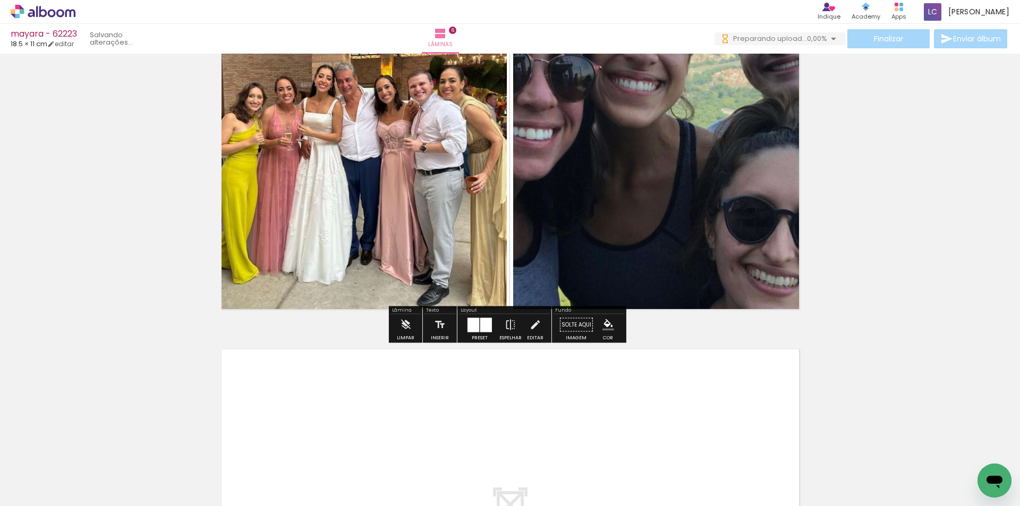
drag, startPoint x: 424, startPoint y: 462, endPoint x: 469, endPoint y: 471, distance: 46.5
click at [432, 426] on quentale-workspace at bounding box center [510, 253] width 1020 height 506
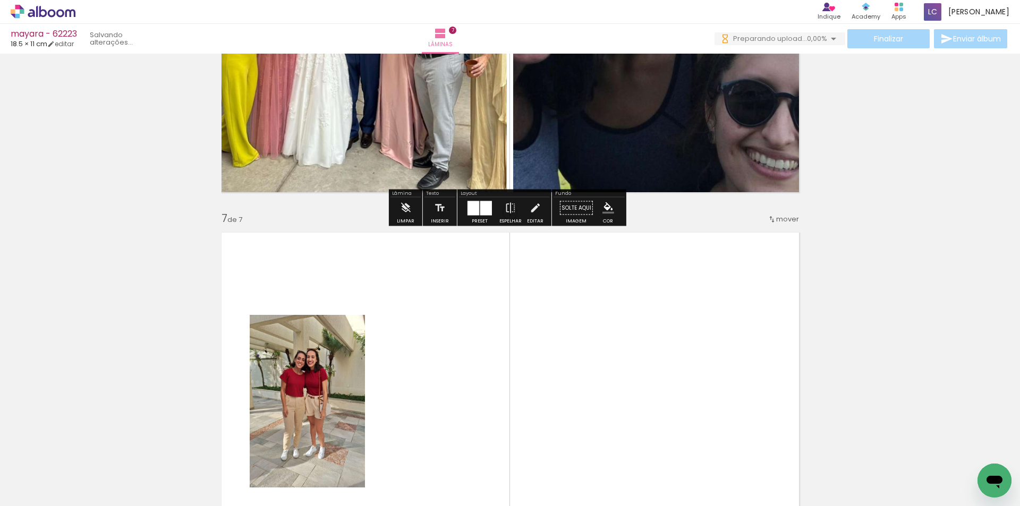
drag, startPoint x: 478, startPoint y: 419, endPoint x: 451, endPoint y: 446, distance: 38.0
click at [478, 411] on quentale-workspace at bounding box center [510, 253] width 1020 height 506
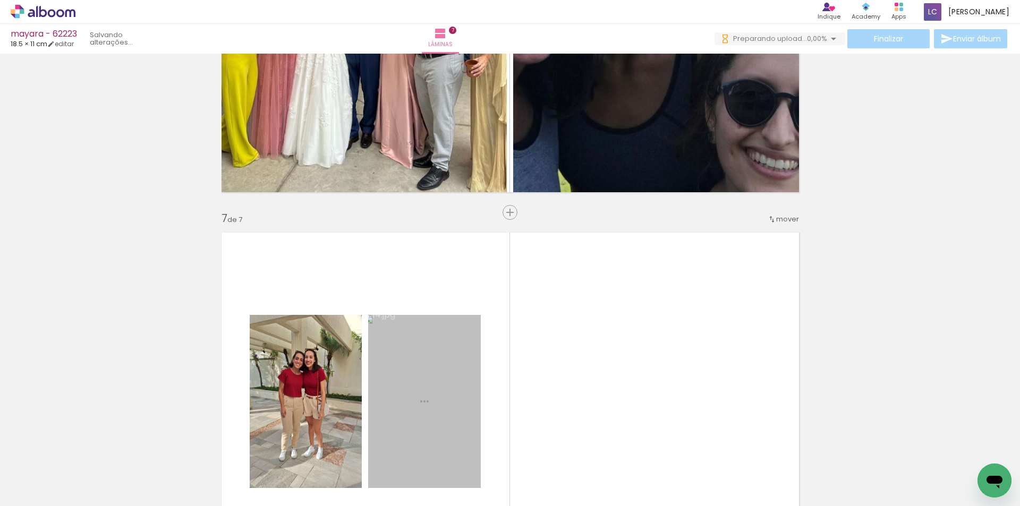
scroll to position [2284, 0]
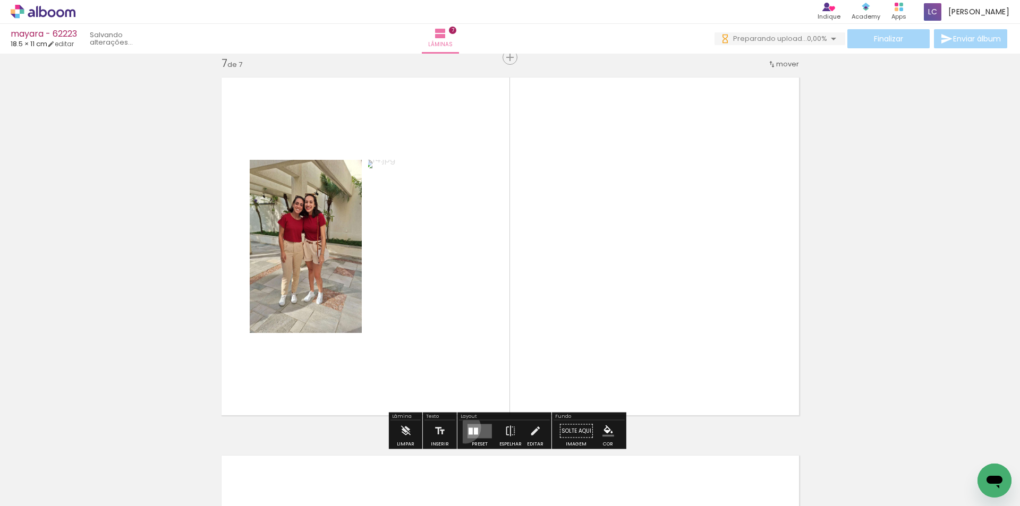
click at [466, 428] on div at bounding box center [480, 431] width 29 height 21
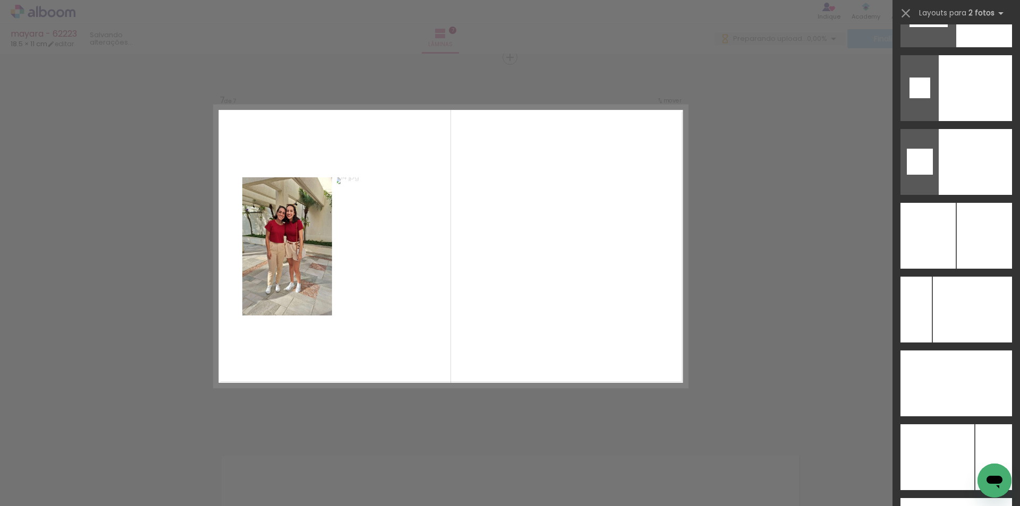
scroll to position [5230, 0]
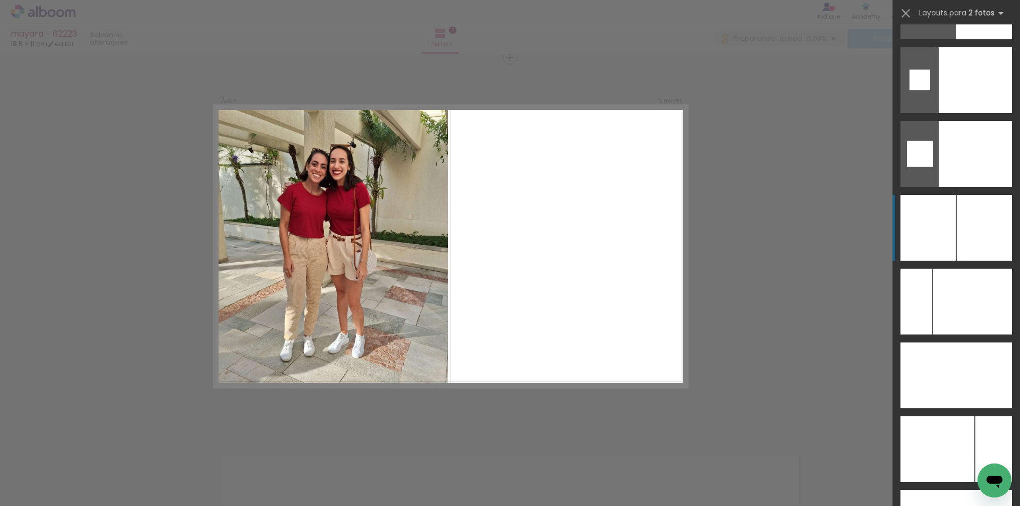
click at [974, 217] on div at bounding box center [984, 228] width 55 height 66
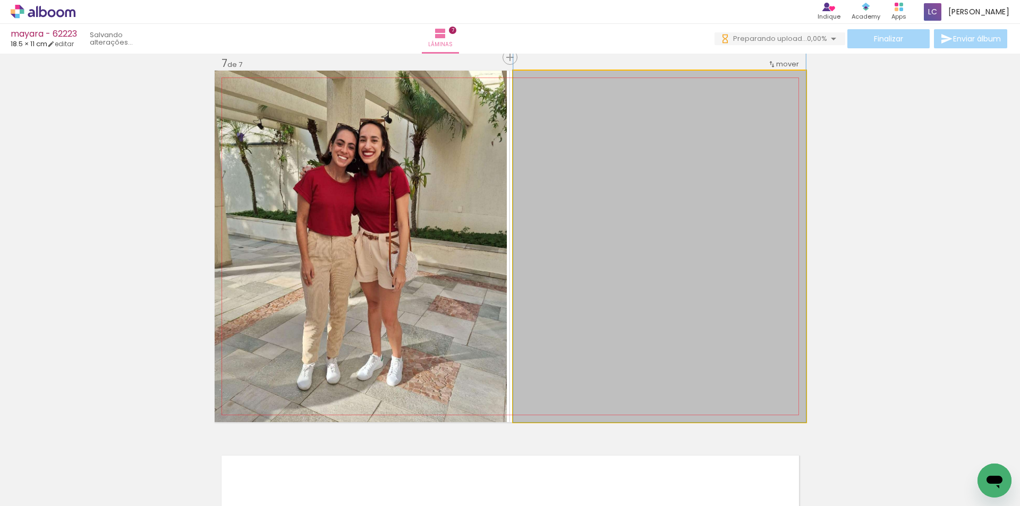
drag, startPoint x: 669, startPoint y: 313, endPoint x: 669, endPoint y: 282, distance: 30.3
drag, startPoint x: 669, startPoint y: 282, endPoint x: 669, endPoint y: 310, distance: 28.2
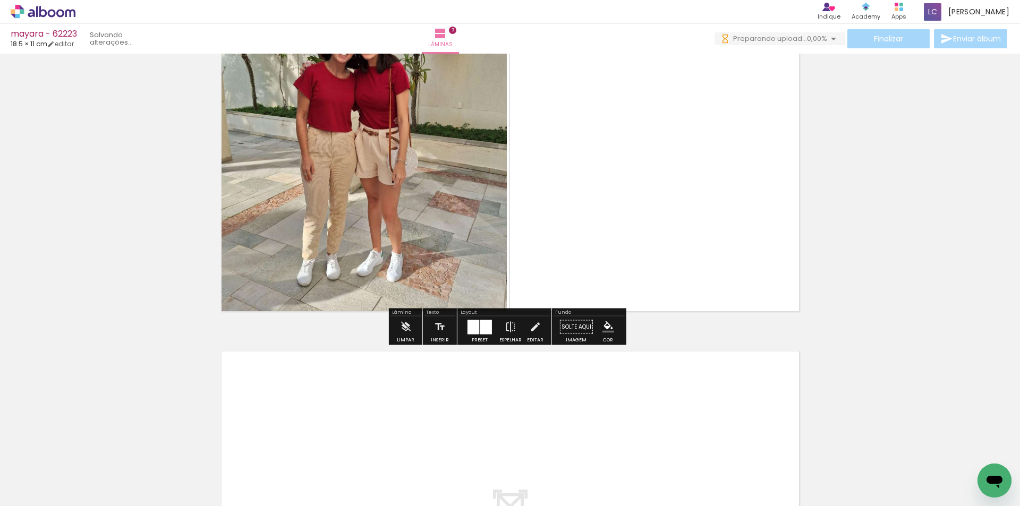
scroll to position [2444, 0]
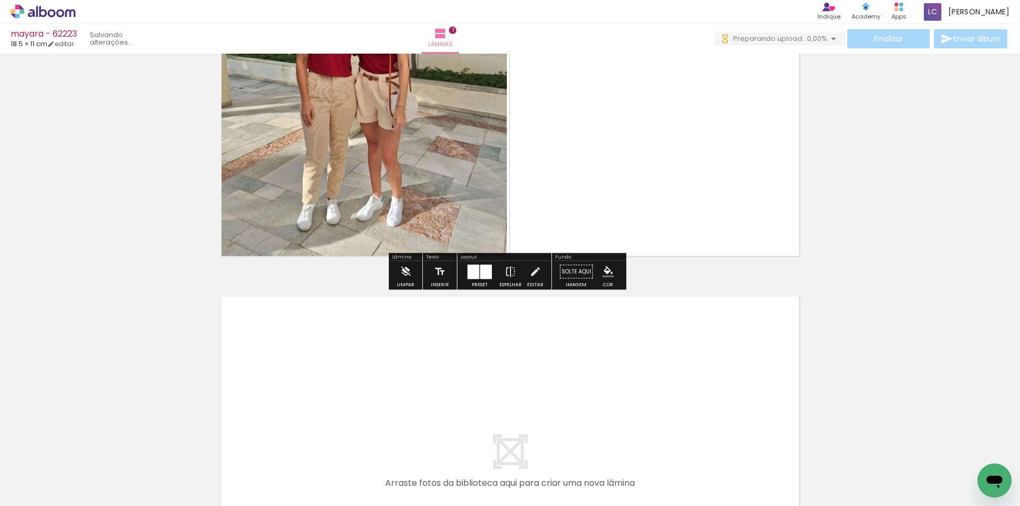
drag, startPoint x: 546, startPoint y: 471, endPoint x: 573, endPoint y: 468, distance: 26.8
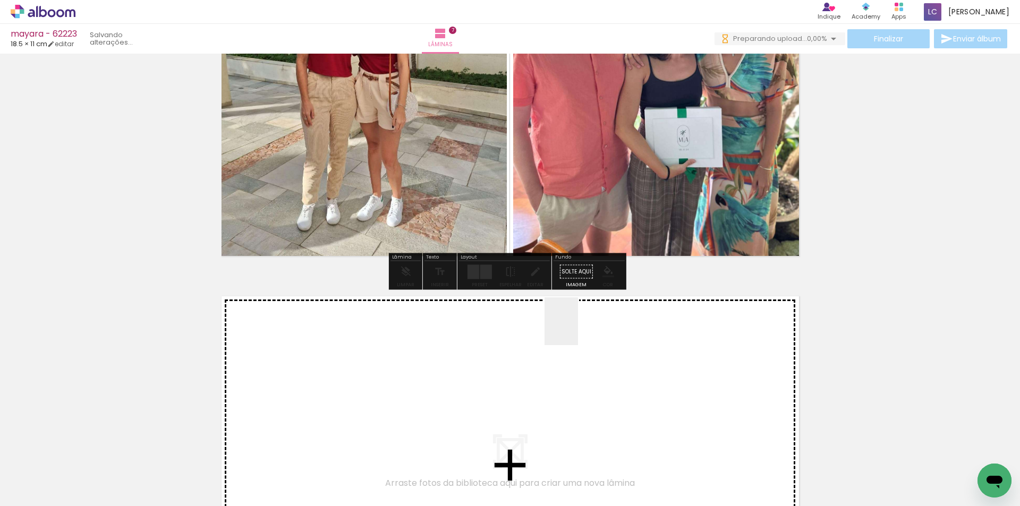
drag, startPoint x: 581, startPoint y: 472, endPoint x: 575, endPoint y: 325, distance: 147.4
click at [575, 325] on quentale-workspace at bounding box center [510, 253] width 1020 height 506
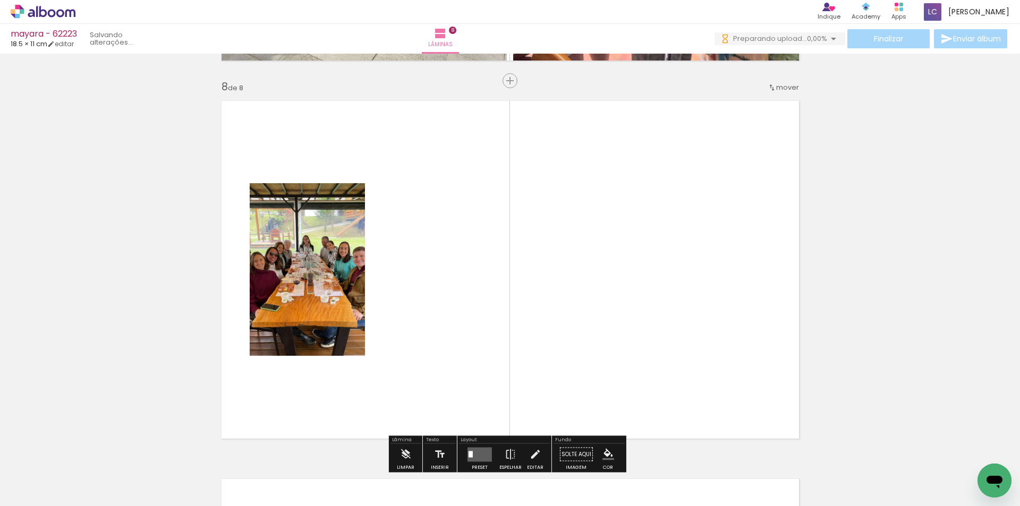
scroll to position [2663, 0]
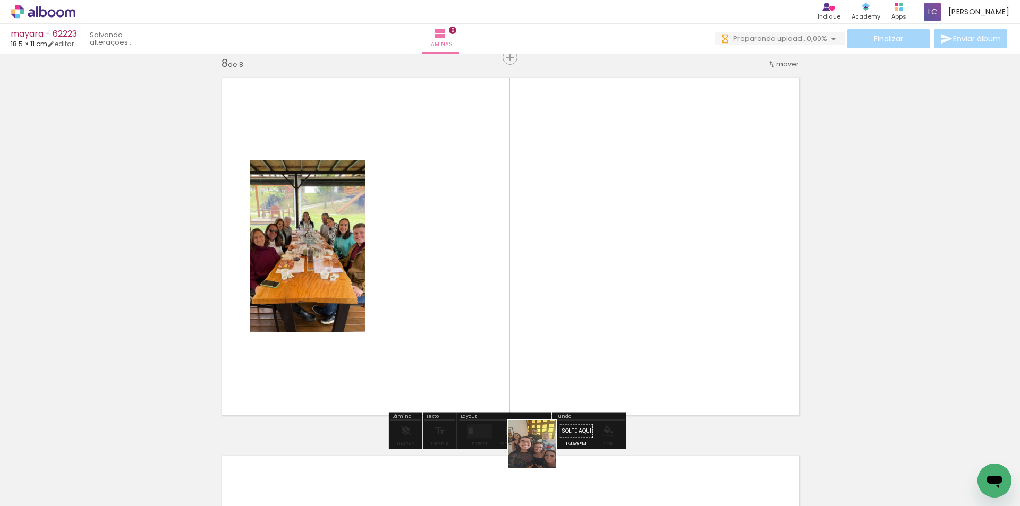
drag, startPoint x: 541, startPoint y: 452, endPoint x: 546, endPoint y: 441, distance: 12.4
click at [555, 395] on quentale-workspace at bounding box center [510, 253] width 1020 height 506
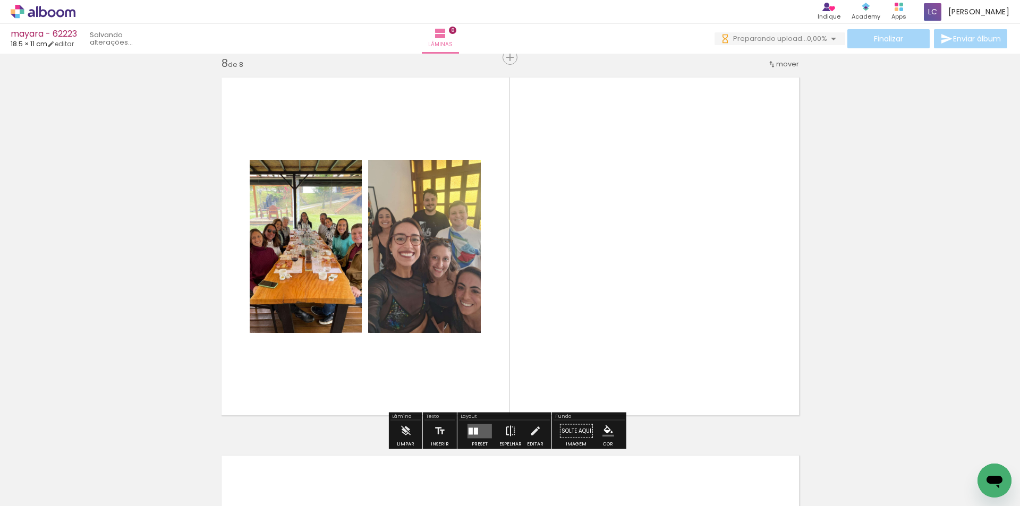
click at [505, 432] on iron-icon at bounding box center [511, 431] width 12 height 21
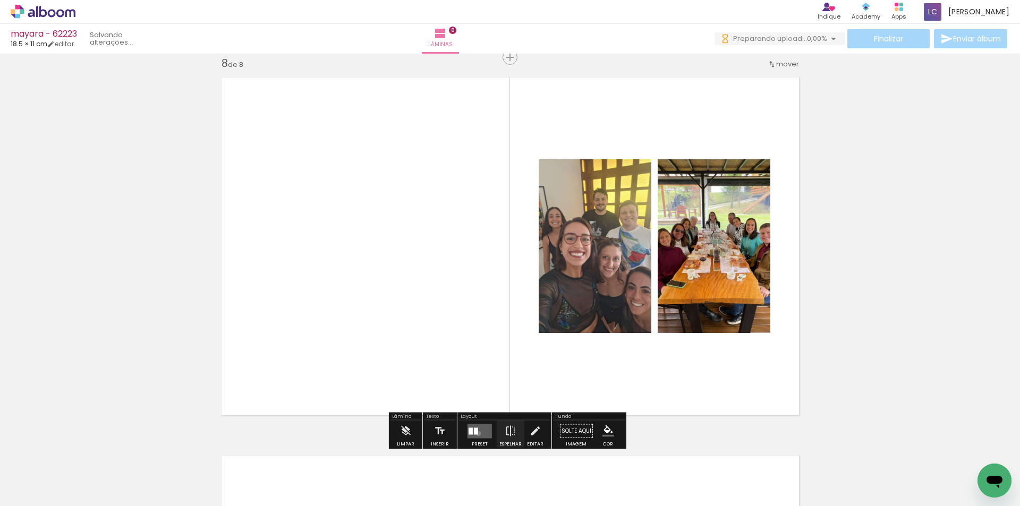
click at [476, 434] on quentale-layouter at bounding box center [480, 431] width 24 height 14
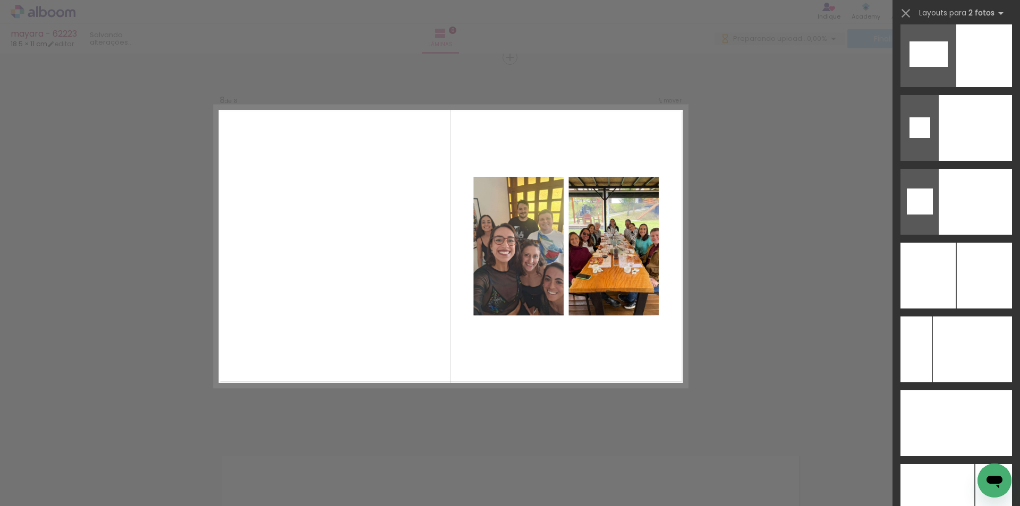
scroll to position [5222, 0]
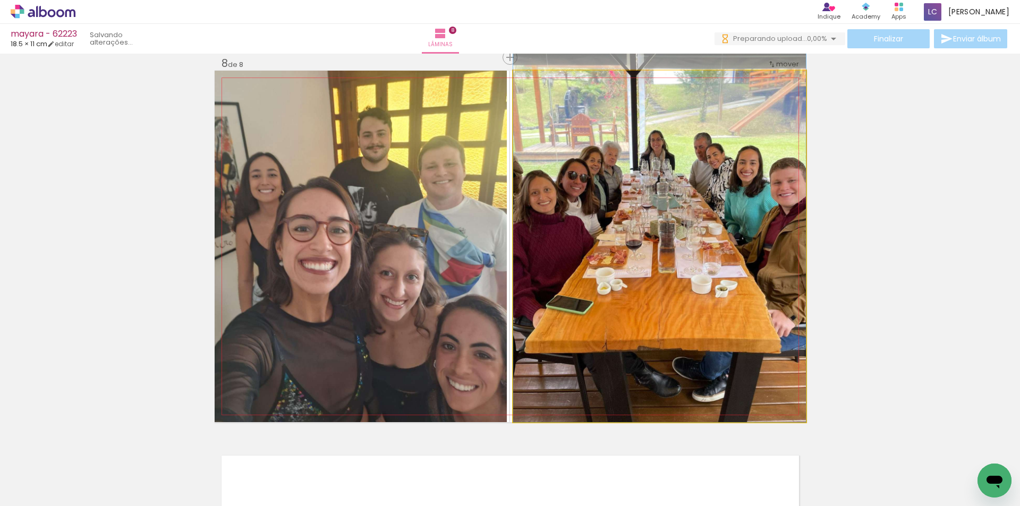
drag, startPoint x: 633, startPoint y: 280, endPoint x: 628, endPoint y: 261, distance: 18.8
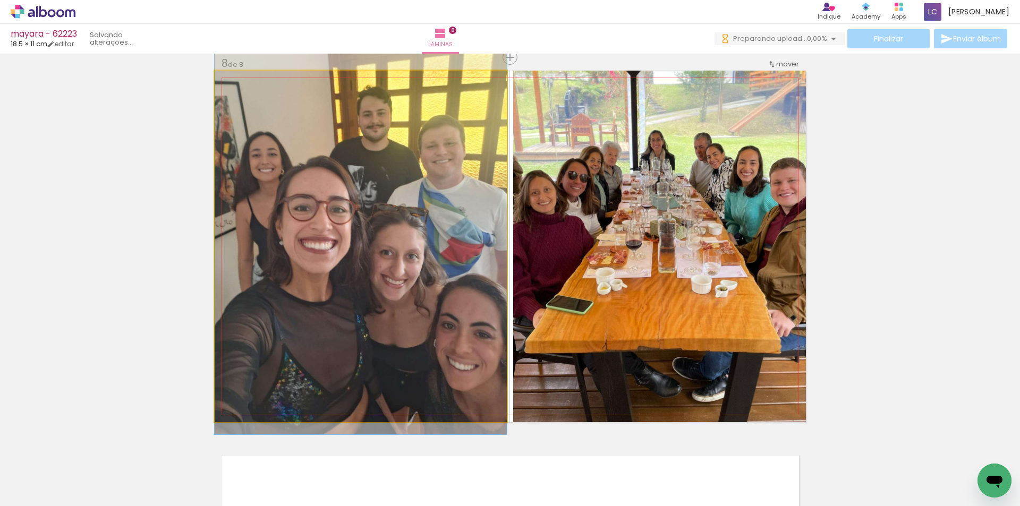
drag, startPoint x: 390, startPoint y: 351, endPoint x: 390, endPoint y: 330, distance: 21.3
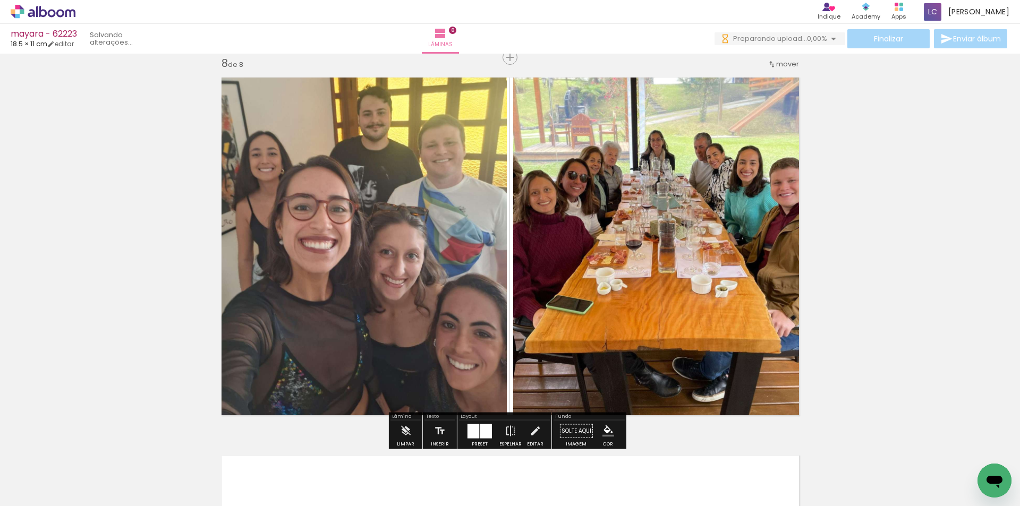
scroll to position [2928, 0]
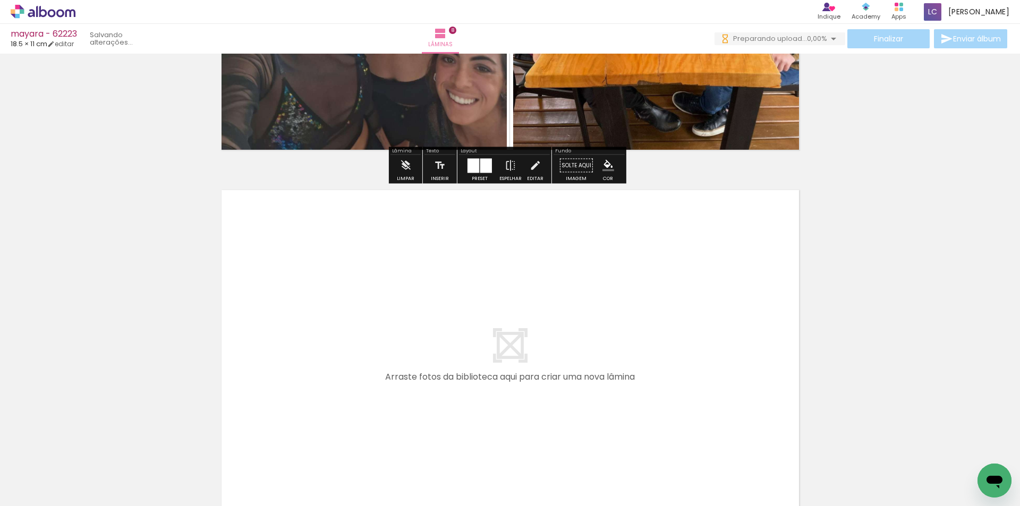
drag, startPoint x: 650, startPoint y: 396, endPoint x: 715, endPoint y: 474, distance: 101.5
click at [652, 397] on quentale-workspace at bounding box center [510, 253] width 1020 height 506
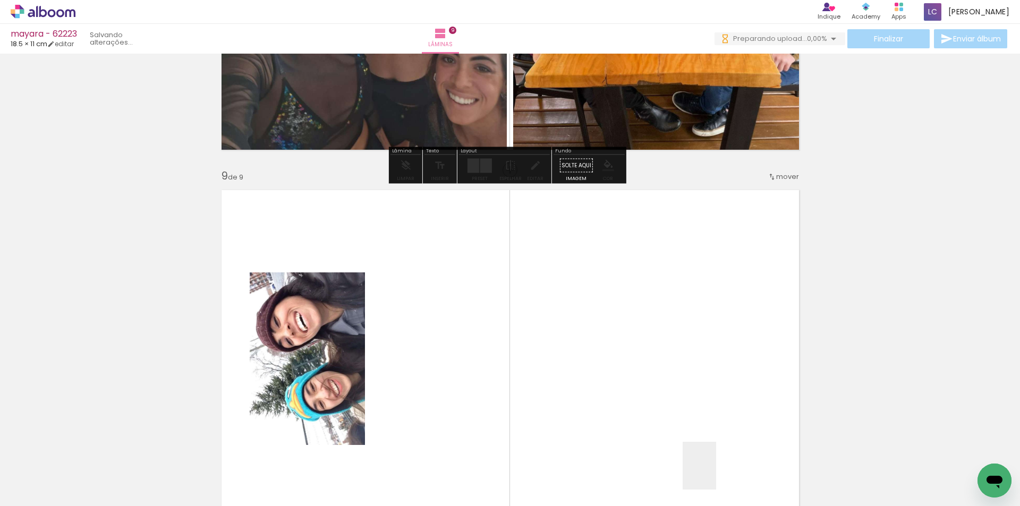
drag, startPoint x: 715, startPoint y: 474, endPoint x: 580, endPoint y: 396, distance: 155.7
click at [673, 351] on quentale-workspace at bounding box center [510, 253] width 1020 height 506
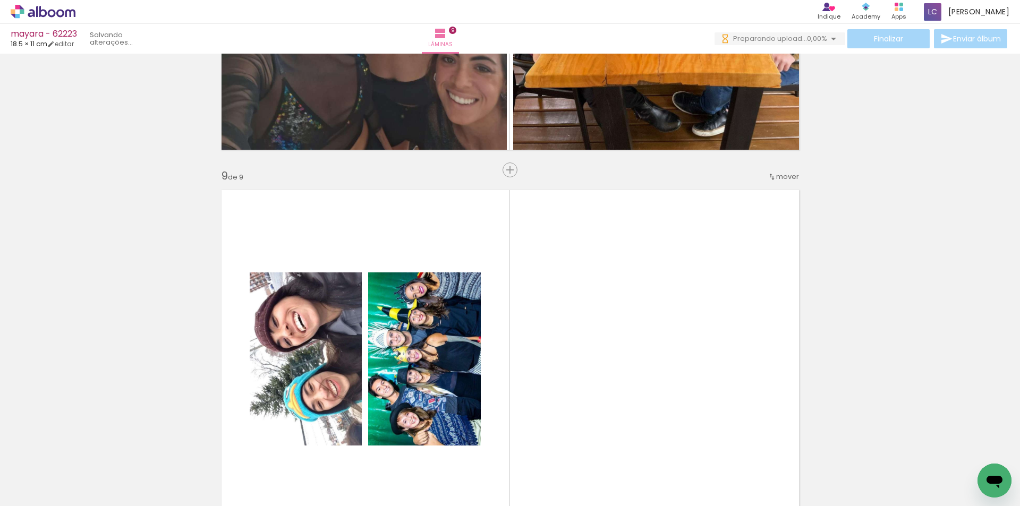
scroll to position [3041, 0]
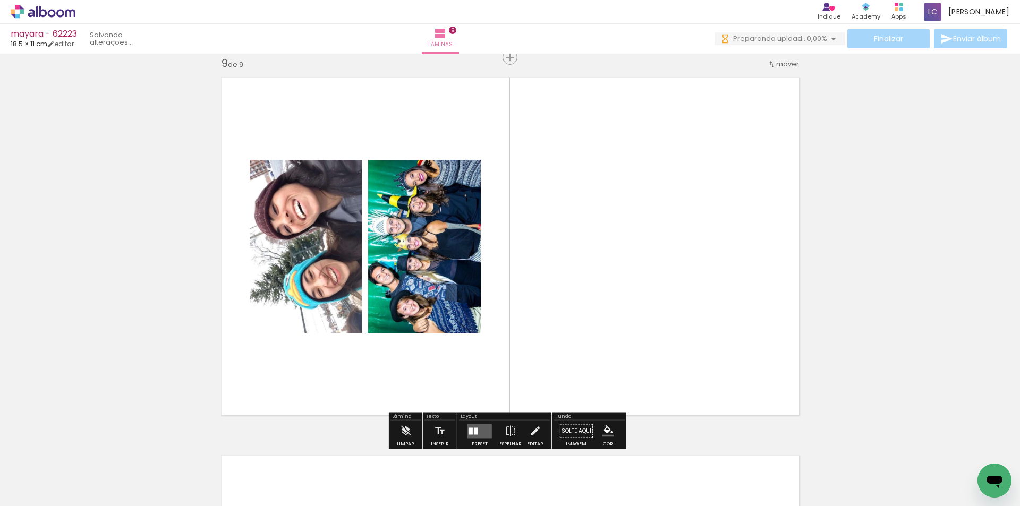
click at [476, 429] on quentale-layouter at bounding box center [480, 431] width 24 height 14
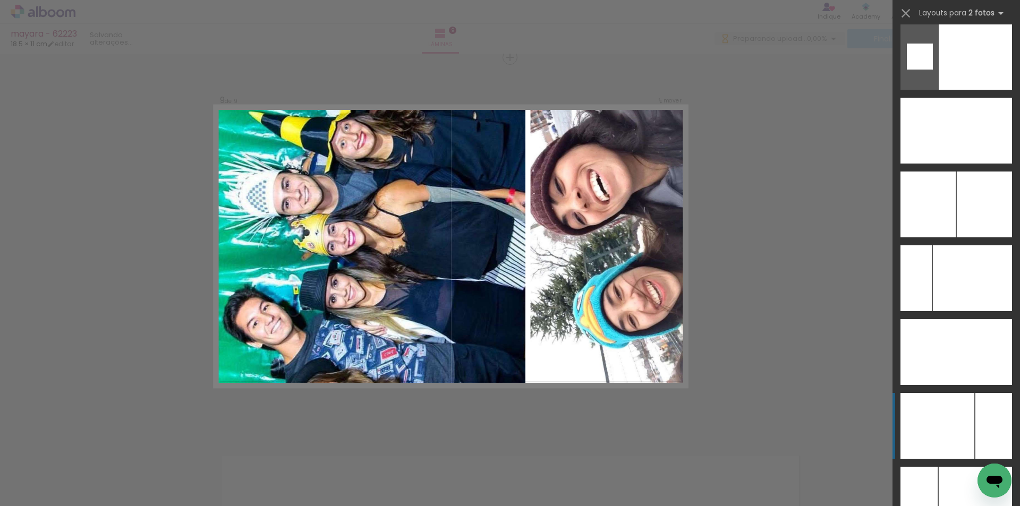
scroll to position [5359, 0]
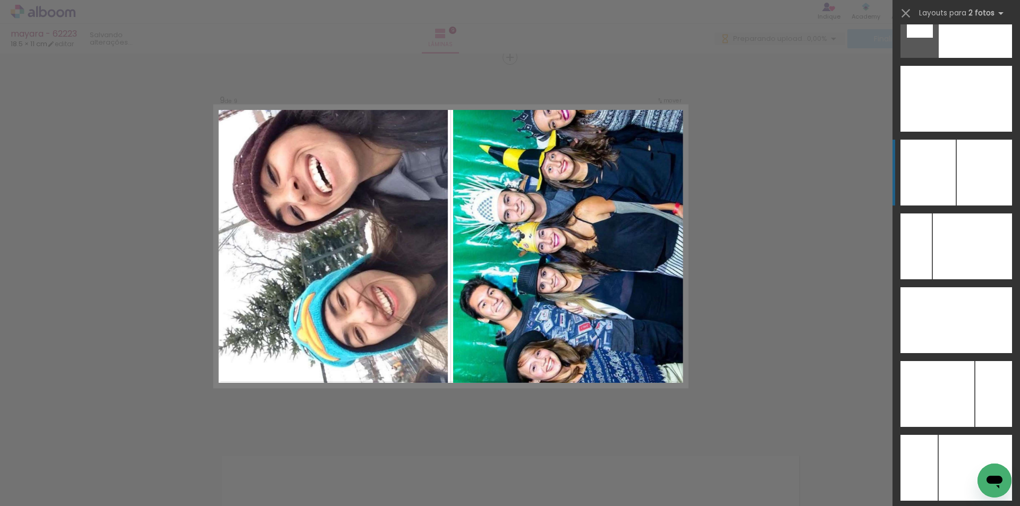
click at [932, 214] on div at bounding box center [916, 247] width 31 height 66
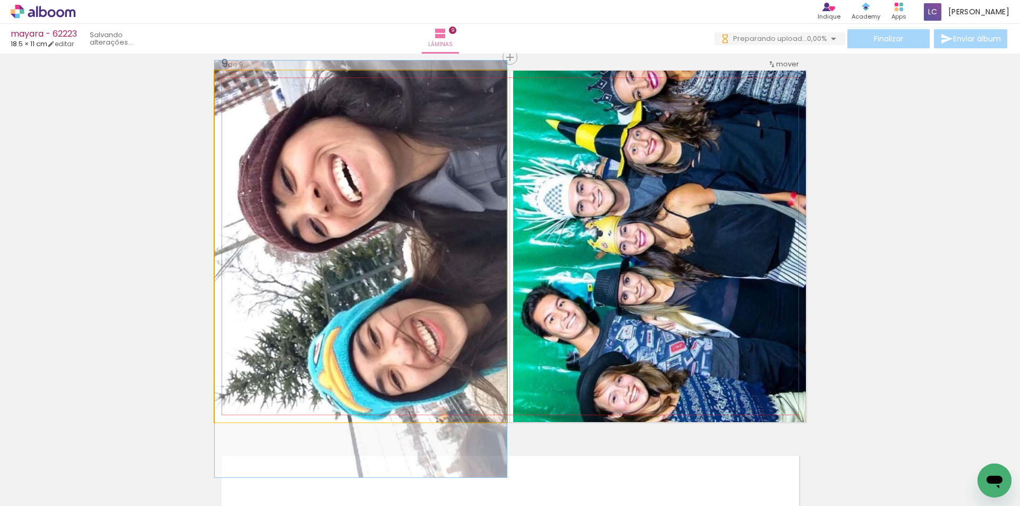
drag, startPoint x: 389, startPoint y: 244, endPoint x: 495, endPoint y: 265, distance: 108.7
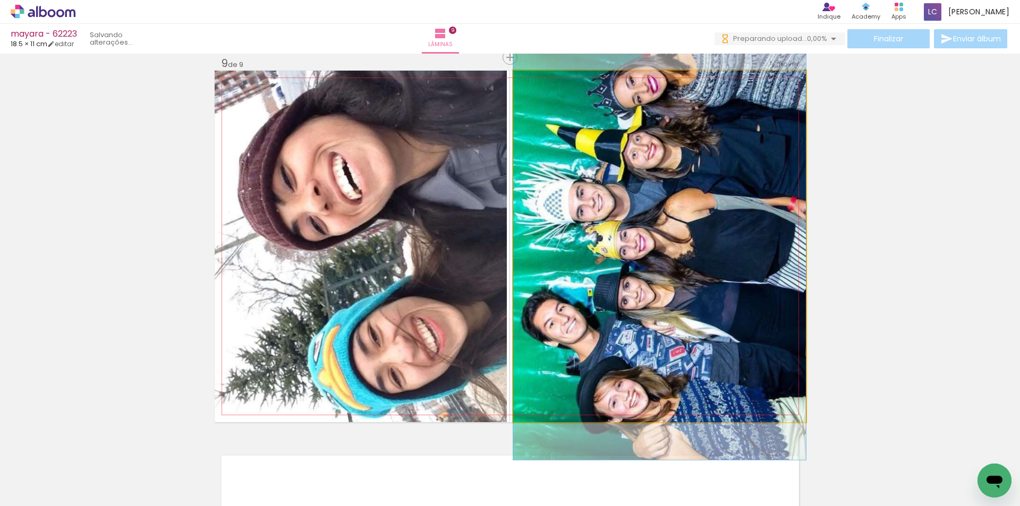
click at [526, 229] on quentale-photo at bounding box center [659, 247] width 293 height 352
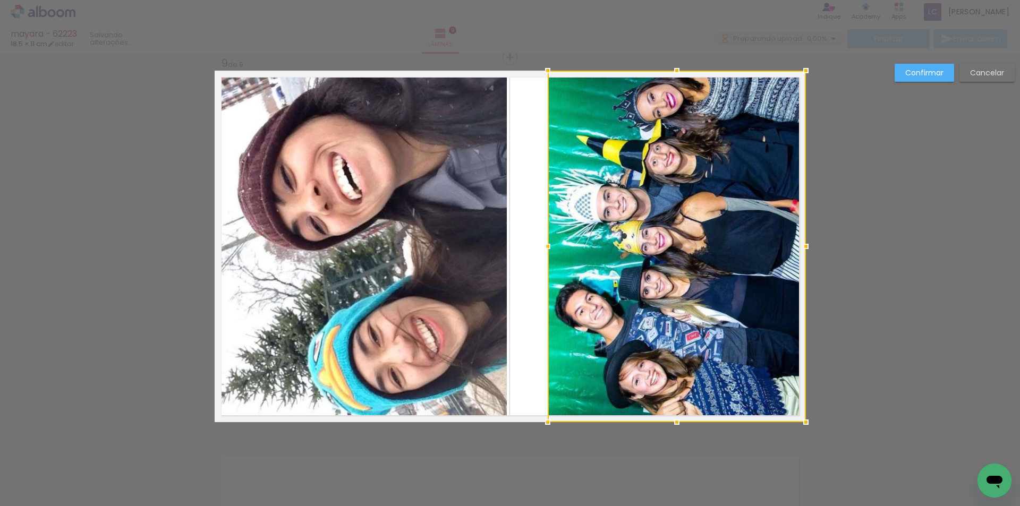
drag, startPoint x: 507, startPoint y: 243, endPoint x: 542, endPoint y: 244, distance: 34.5
click at [542, 244] on div at bounding box center [547, 246] width 21 height 21
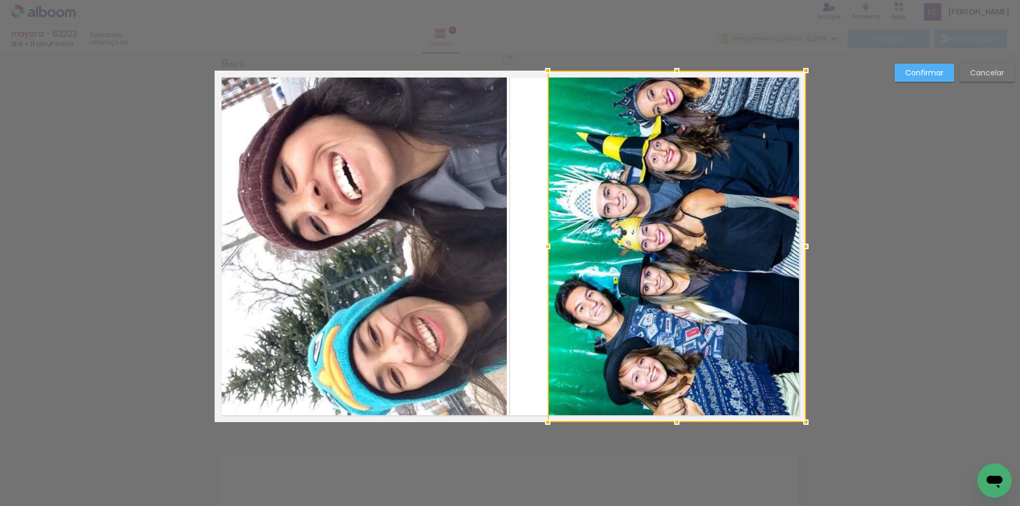
click at [677, 248] on div at bounding box center [677, 247] width 258 height 352
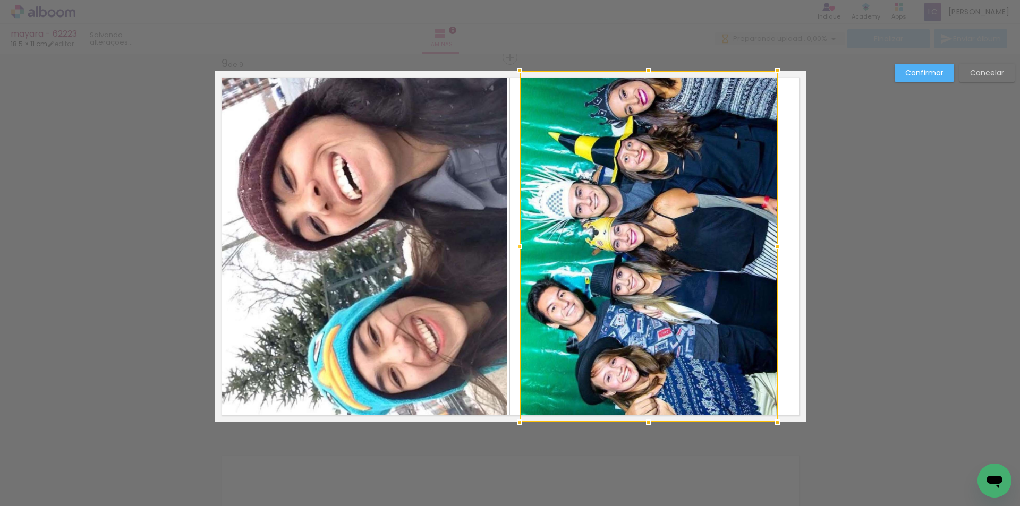
drag, startPoint x: 677, startPoint y: 248, endPoint x: 648, endPoint y: 248, distance: 28.7
click at [648, 248] on div at bounding box center [649, 247] width 258 height 352
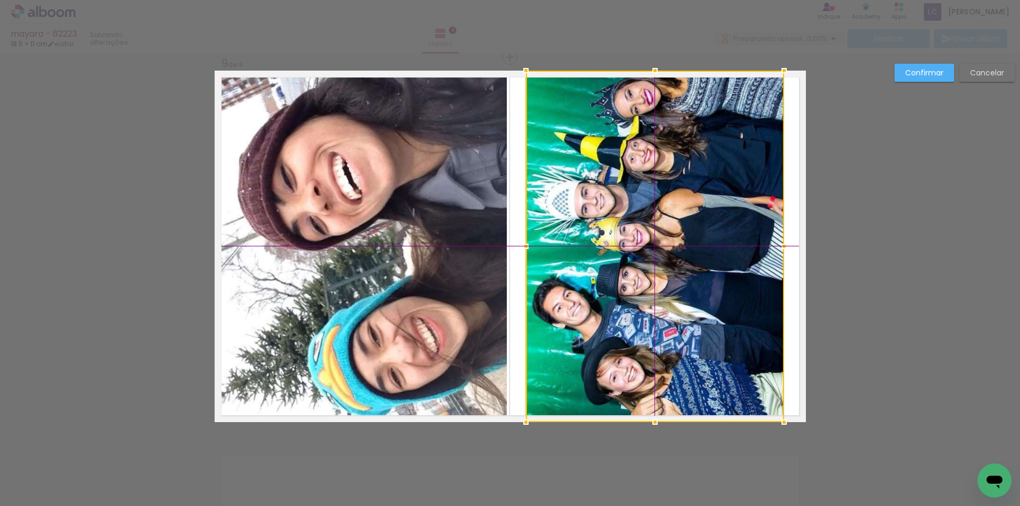
drag, startPoint x: 640, startPoint y: 265, endPoint x: 649, endPoint y: 266, distance: 9.1
click at [649, 266] on div at bounding box center [655, 247] width 258 height 352
click at [0, 0] on slot "Confirmar" at bounding box center [0, 0] width 0 height 0
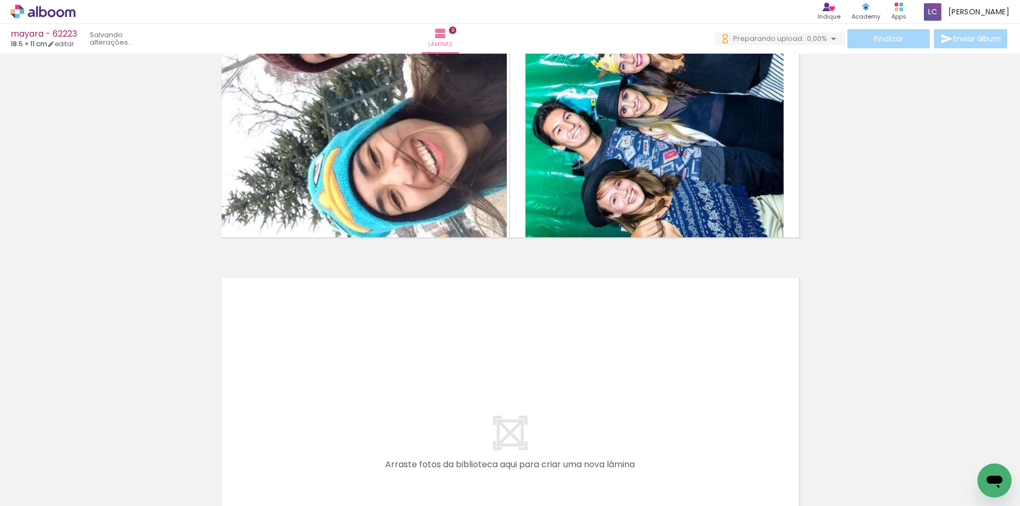
scroll to position [3201, 0]
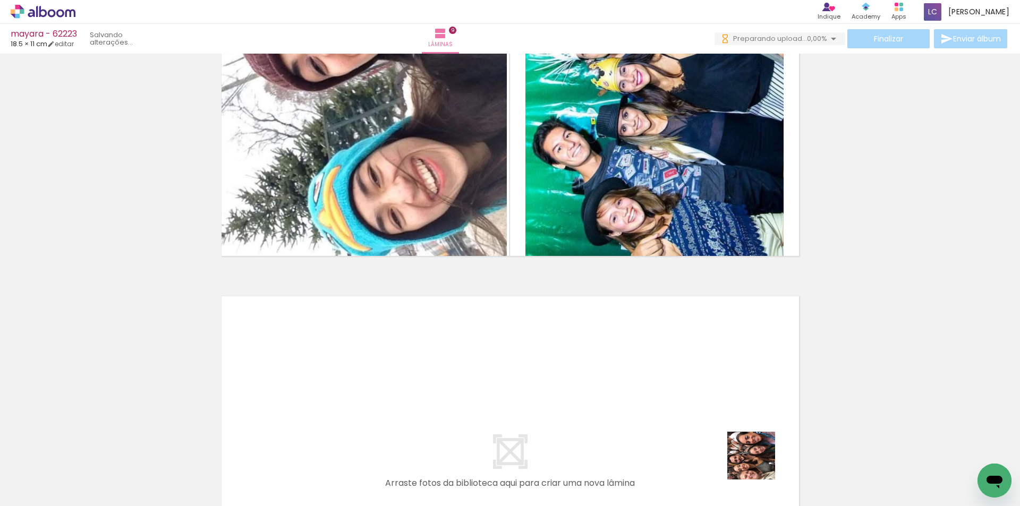
drag, startPoint x: 772, startPoint y: 478, endPoint x: 841, endPoint y: 484, distance: 69.3
click at [730, 439] on quentale-workspace at bounding box center [510, 253] width 1020 height 506
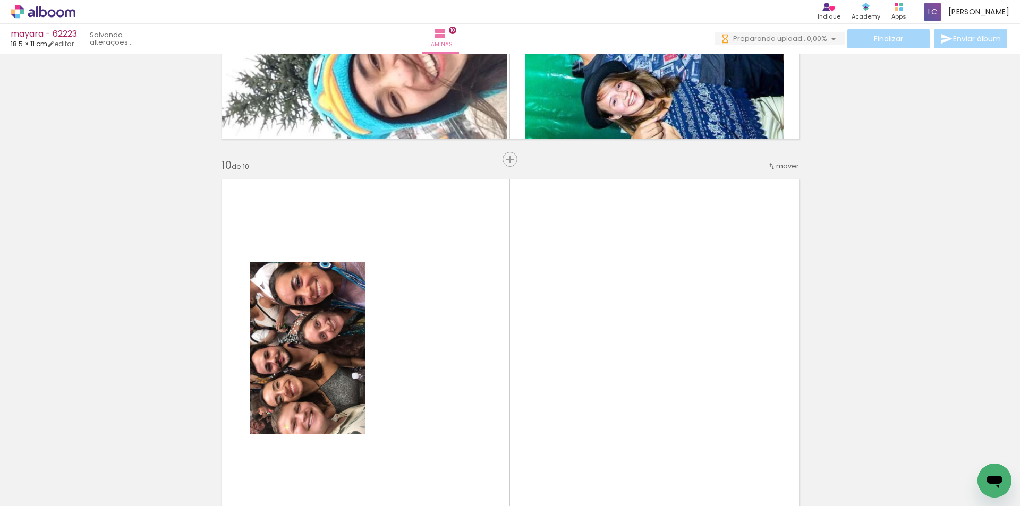
scroll to position [3419, 0]
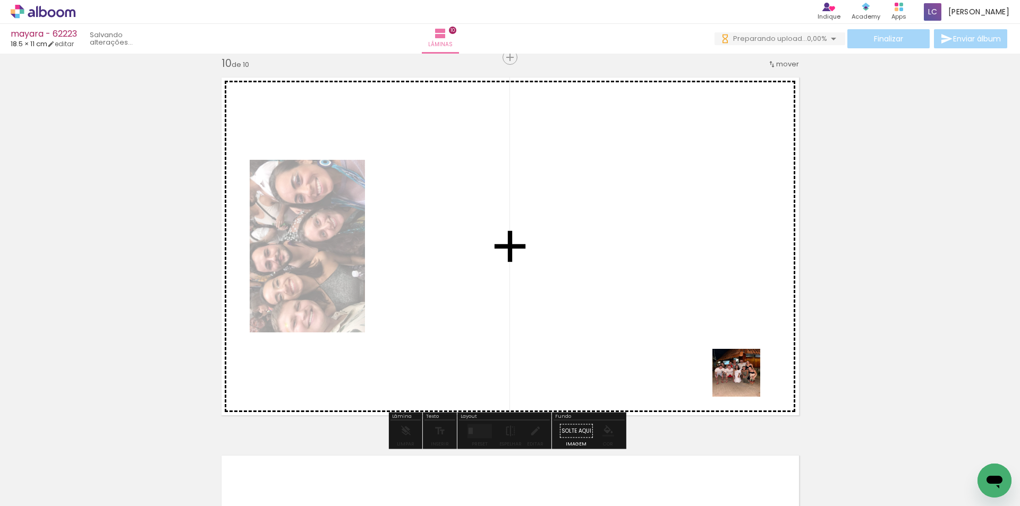
drag, startPoint x: 823, startPoint y: 457, endPoint x: 653, endPoint y: 305, distance: 228.1
click at [708, 342] on quentale-workspace at bounding box center [510, 253] width 1020 height 506
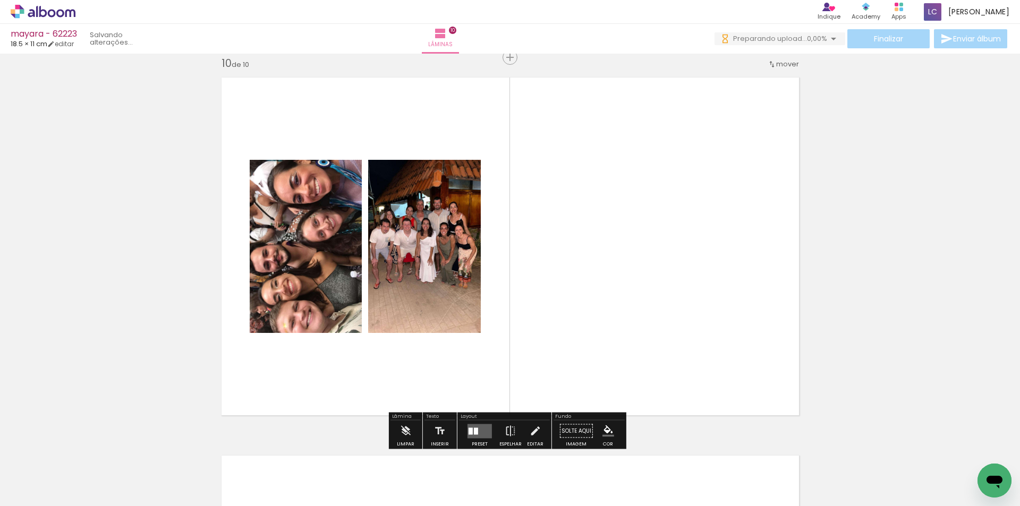
click at [480, 428] on quentale-layouter at bounding box center [480, 431] width 24 height 14
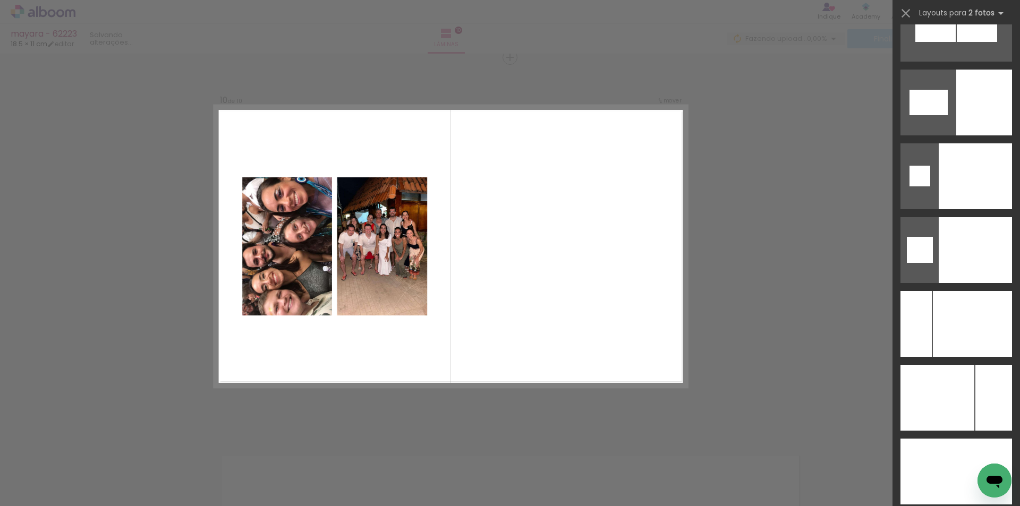
scroll to position [5166, 0]
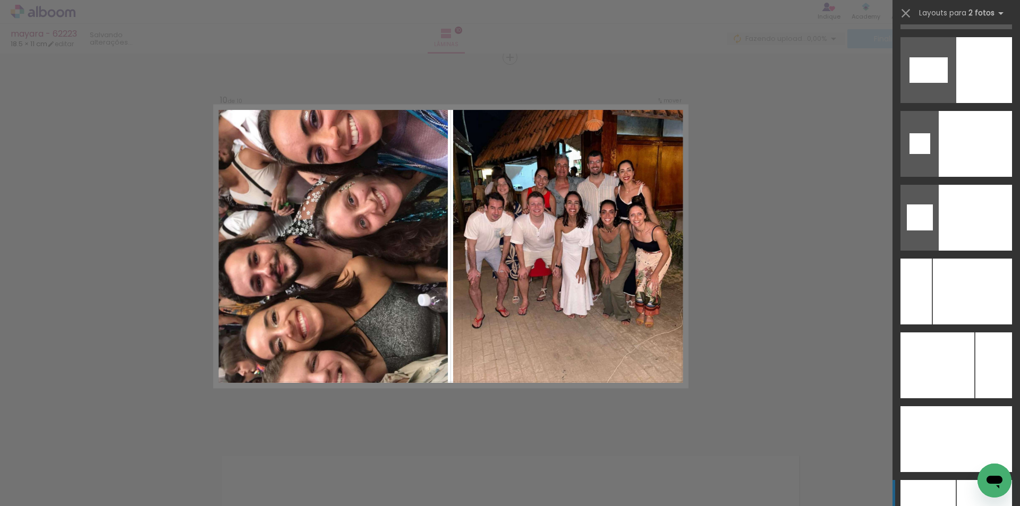
click at [938, 472] on div at bounding box center [919, 440] width 37 height 66
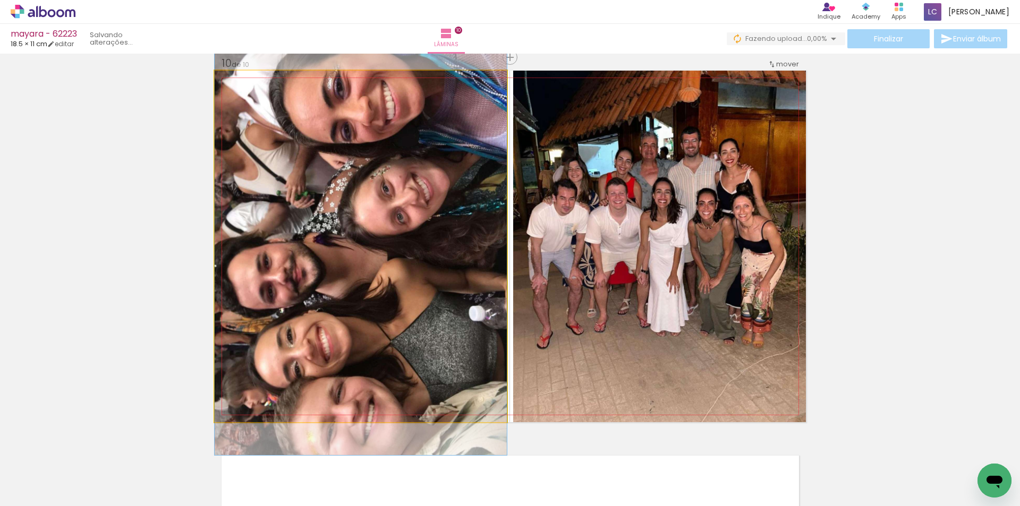
click at [432, 339] on quentale-photo at bounding box center [361, 247] width 292 height 352
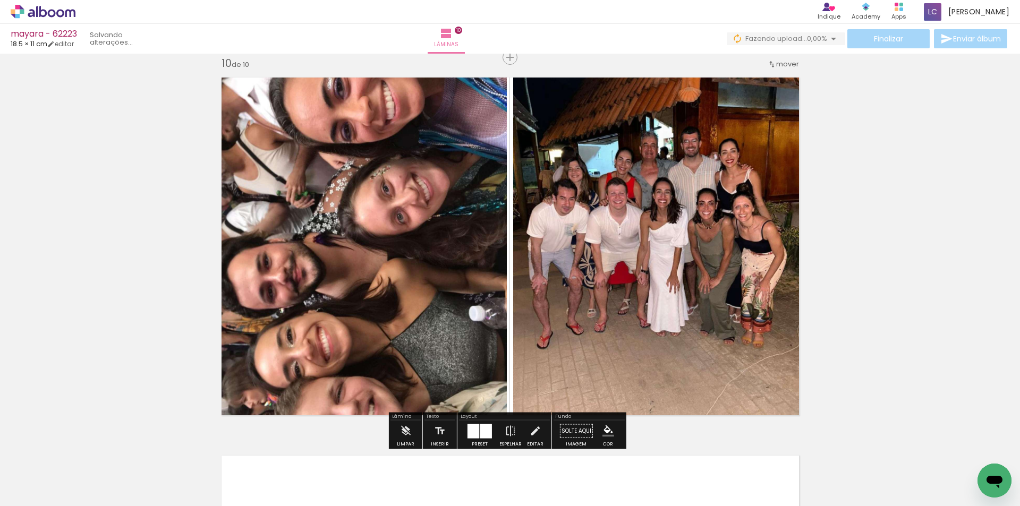
click at [432, 339] on quentale-photo at bounding box center [361, 247] width 292 height 352
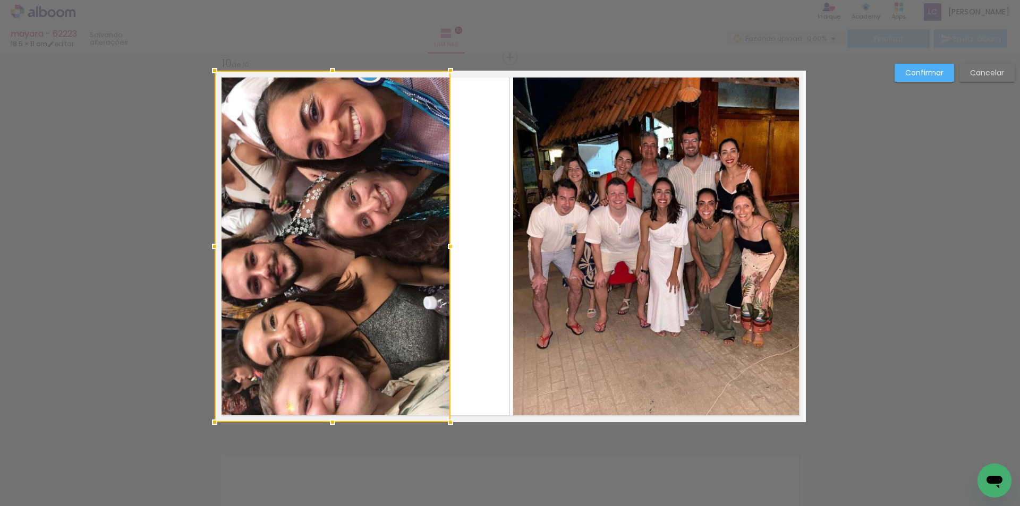
drag, startPoint x: 500, startPoint y: 249, endPoint x: 442, endPoint y: 255, distance: 57.8
click at [442, 255] on div at bounding box center [450, 246] width 21 height 21
click at [393, 274] on div at bounding box center [333, 247] width 237 height 352
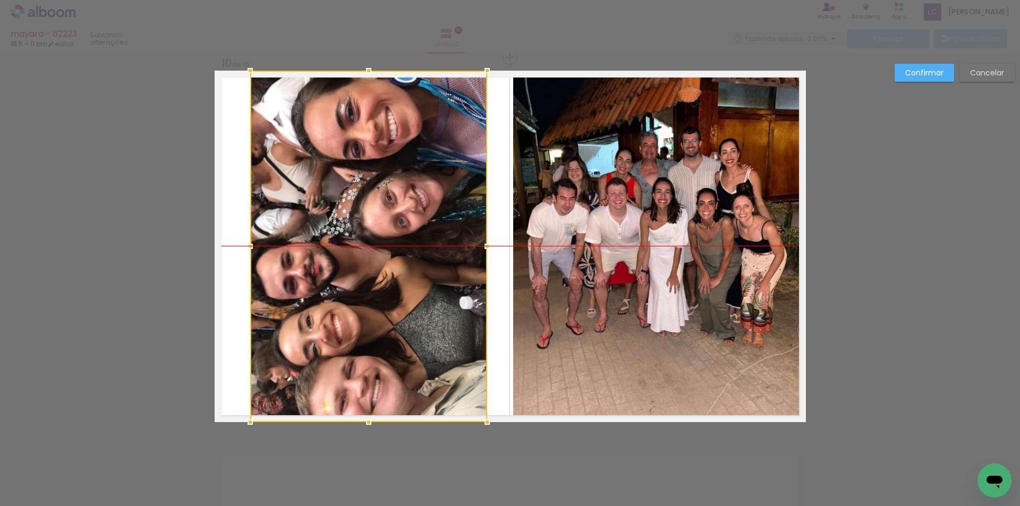
drag, startPoint x: 393, startPoint y: 274, endPoint x: 427, endPoint y: 277, distance: 33.6
click at [431, 274] on div at bounding box center [368, 247] width 237 height 352
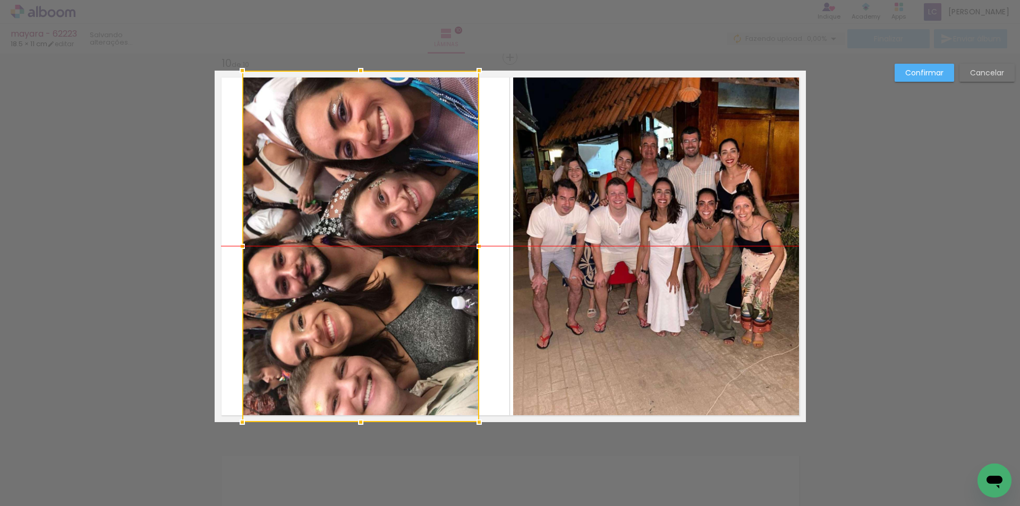
drag, startPoint x: 323, startPoint y: 324, endPoint x: 310, endPoint y: 324, distance: 13.3
click at [310, 324] on div at bounding box center [360, 247] width 237 height 352
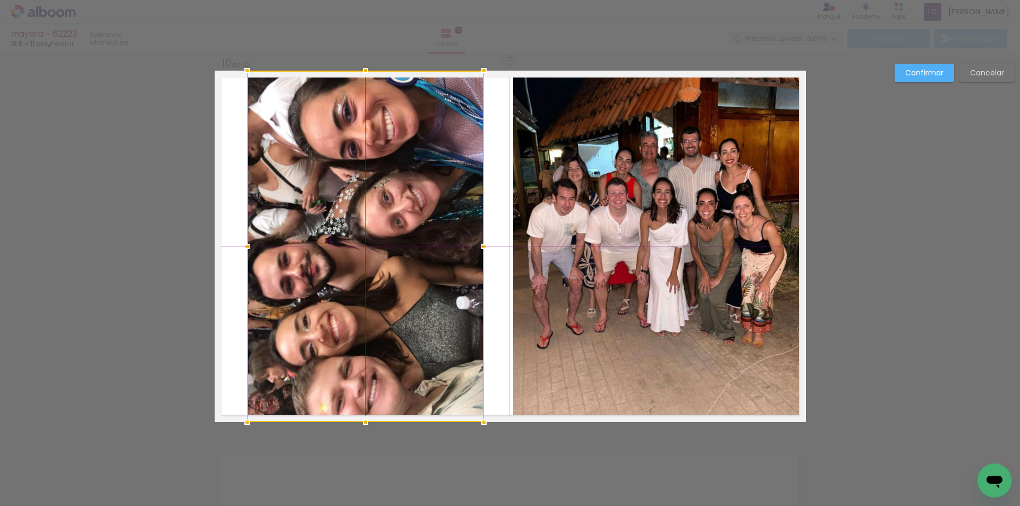
drag, startPoint x: 325, startPoint y: 342, endPoint x: 332, endPoint y: 344, distance: 7.1
click at [332, 344] on div at bounding box center [365, 247] width 237 height 352
click at [0, 0] on slot "Confirmar" at bounding box center [0, 0] width 0 height 0
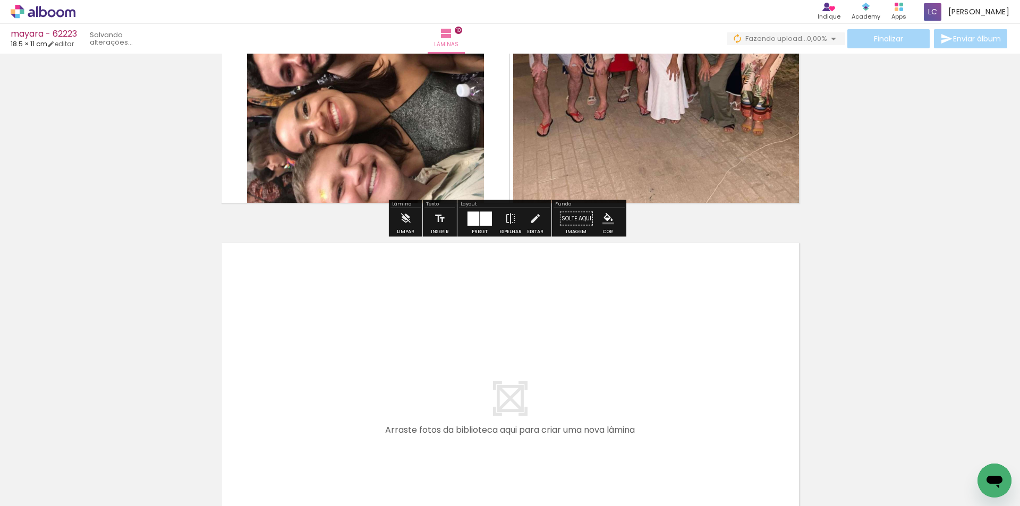
scroll to position [0, 856]
drag, startPoint x: 456, startPoint y: 480, endPoint x: 514, endPoint y: 461, distance: 61.4
click at [484, 408] on quentale-workspace at bounding box center [510, 253] width 1020 height 506
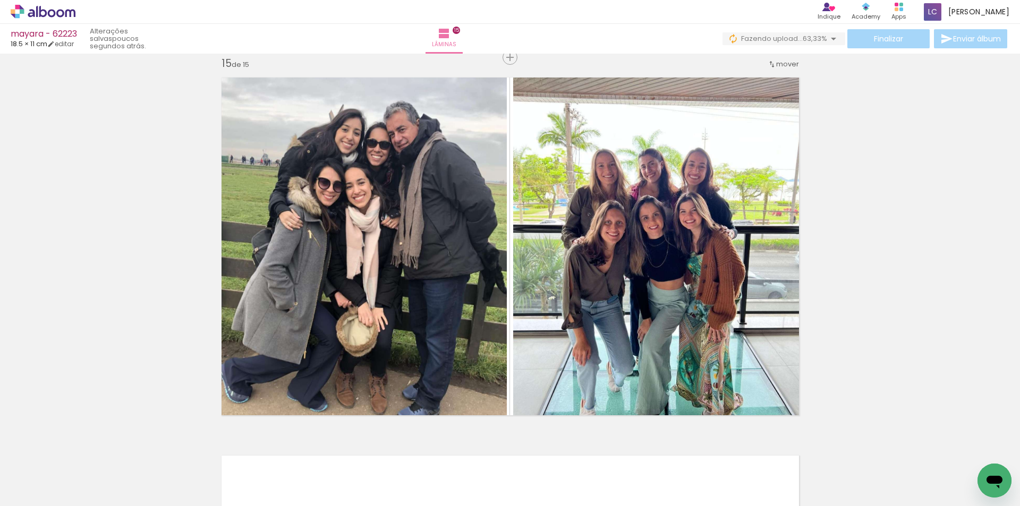
scroll to position [0, 856]
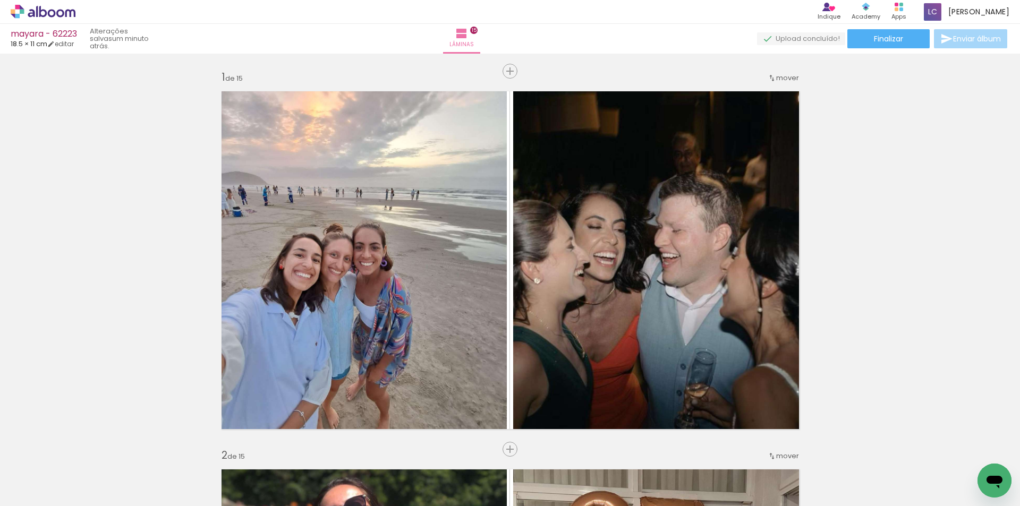
scroll to position [0, 856]
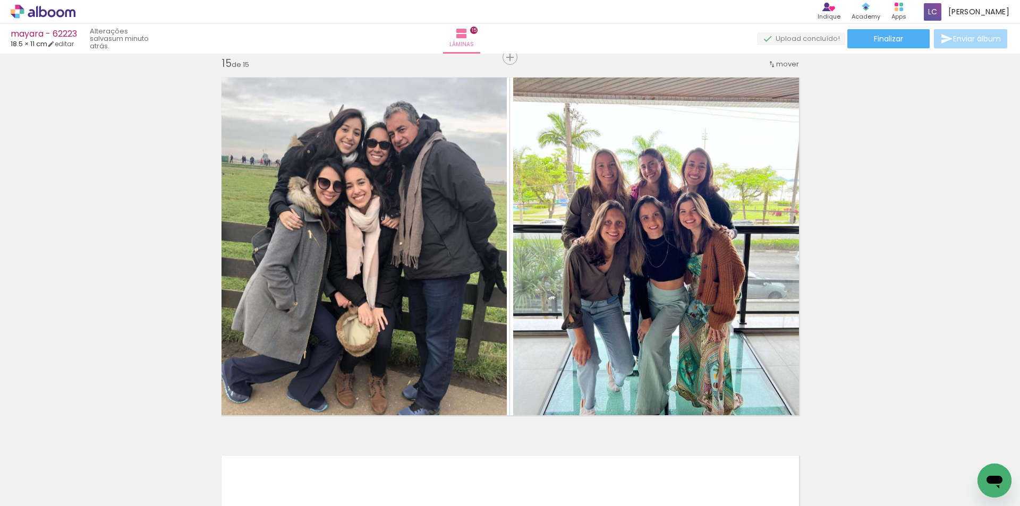
click at [888, 28] on div "mayara - 62223 18.5 × 11 cm editar um minuto atrás. Lâminas 15 Finalizar Enviar…" at bounding box center [510, 27] width 1020 height 54
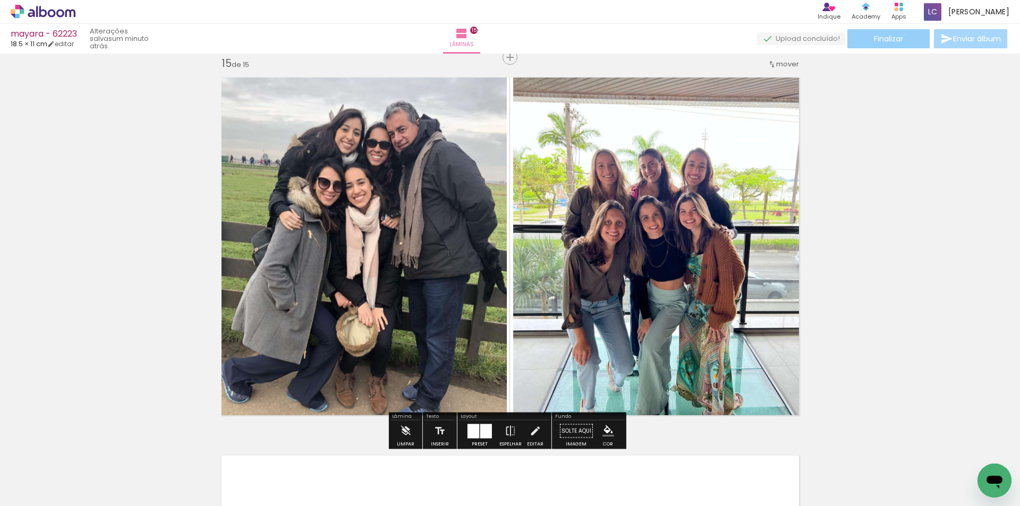
click at [901, 35] on paper-button "Finalizar" at bounding box center [889, 38] width 82 height 19
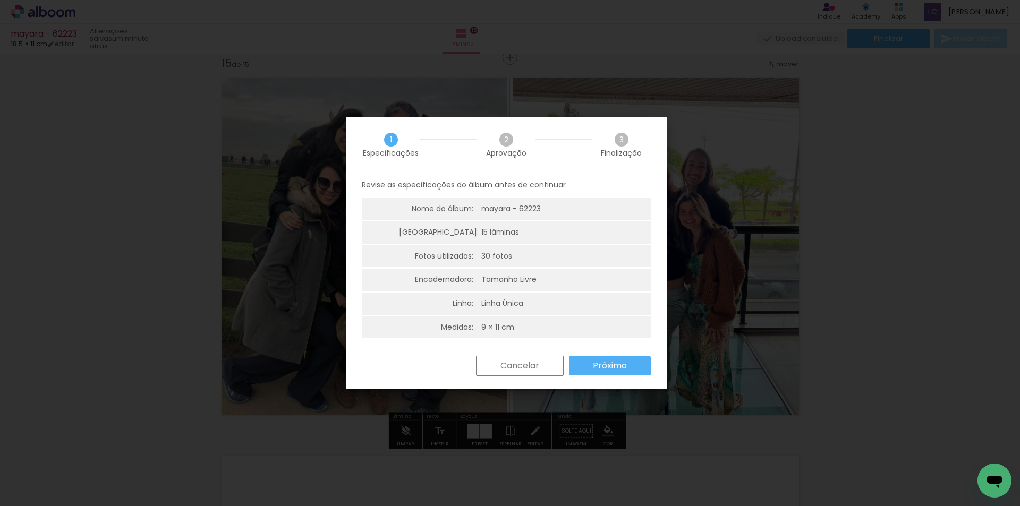
click at [620, 379] on div "Cancelar Próximo" at bounding box center [506, 374] width 321 height 36
click at [607, 372] on paper-button "Próximo" at bounding box center [610, 366] width 82 height 19
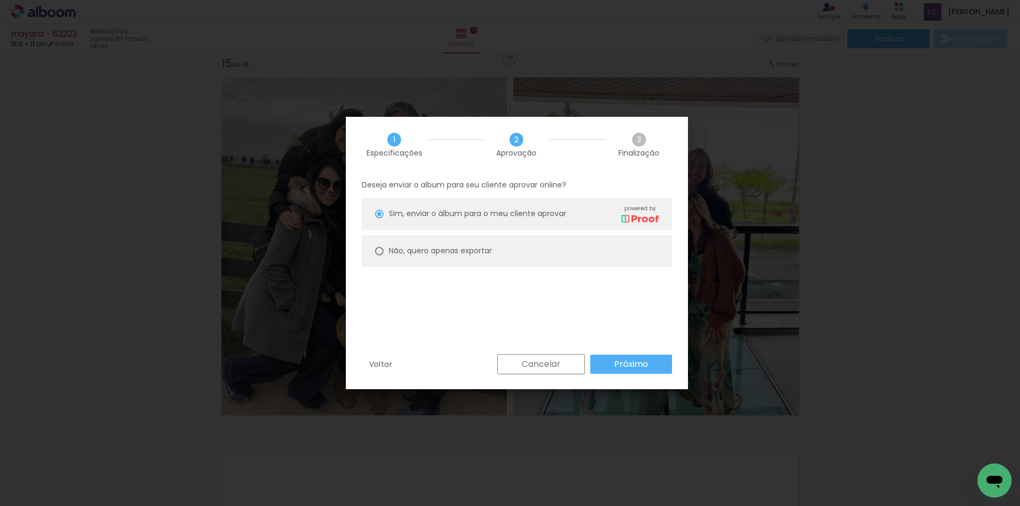
click at [0, 0] on slot "Não, quero apenas exportar" at bounding box center [0, 0] width 0 height 0
type paper-radio-button "on"
click at [0, 0] on slot "Próximo" at bounding box center [0, 0] width 0 height 0
type input "Alta, 300 DPI"
click at [0, 0] on slot "Exportar" at bounding box center [0, 0] width 0 height 0
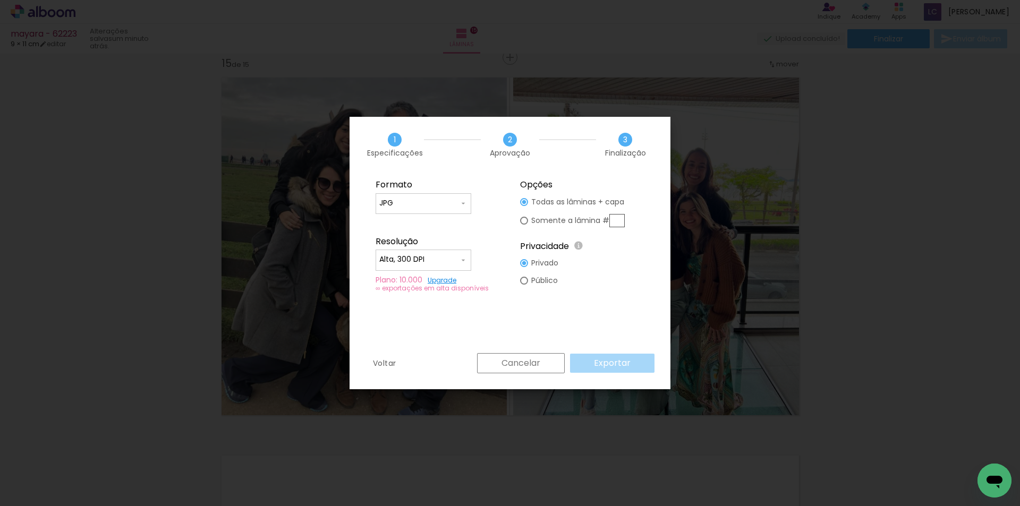
scroll to position [0, 0]
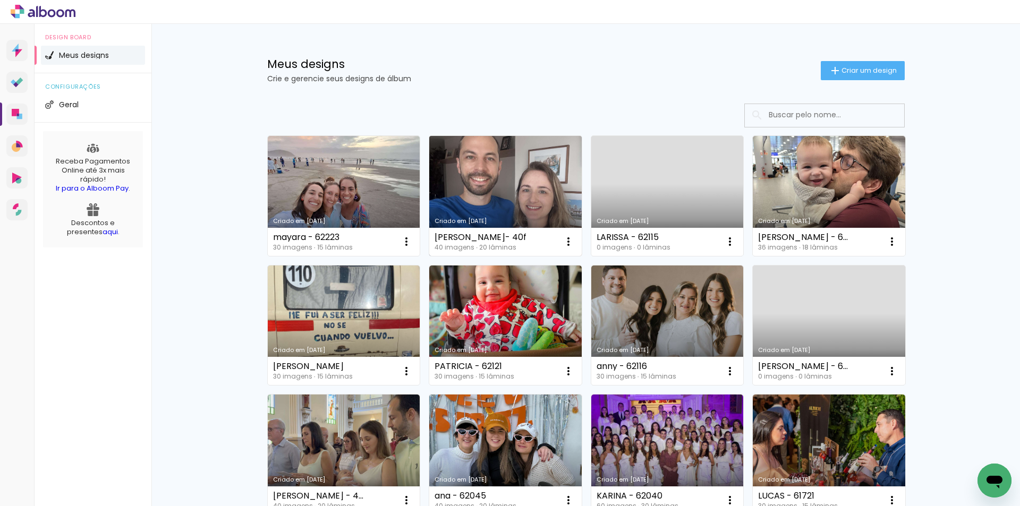
click at [500, 213] on link "Criado em [DATE]" at bounding box center [505, 196] width 153 height 120
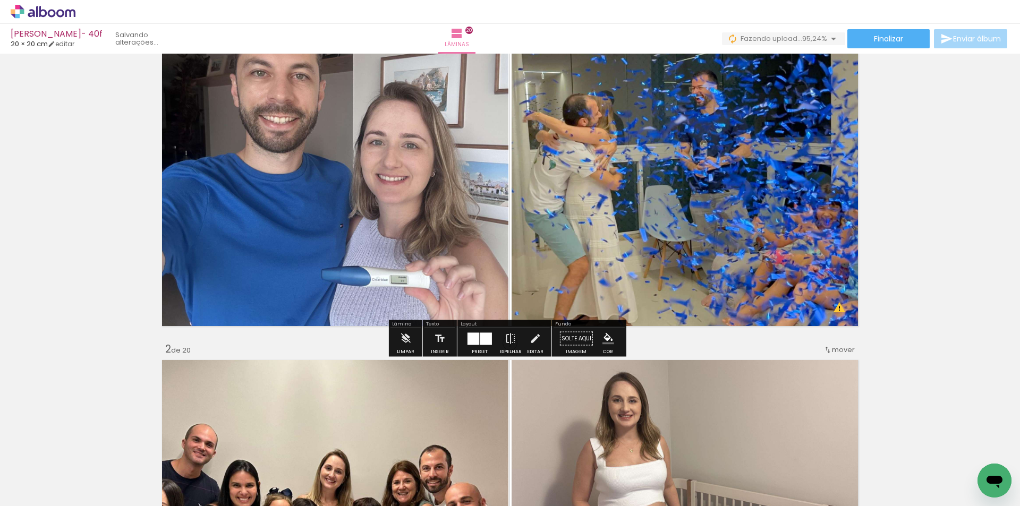
scroll to position [425, 0]
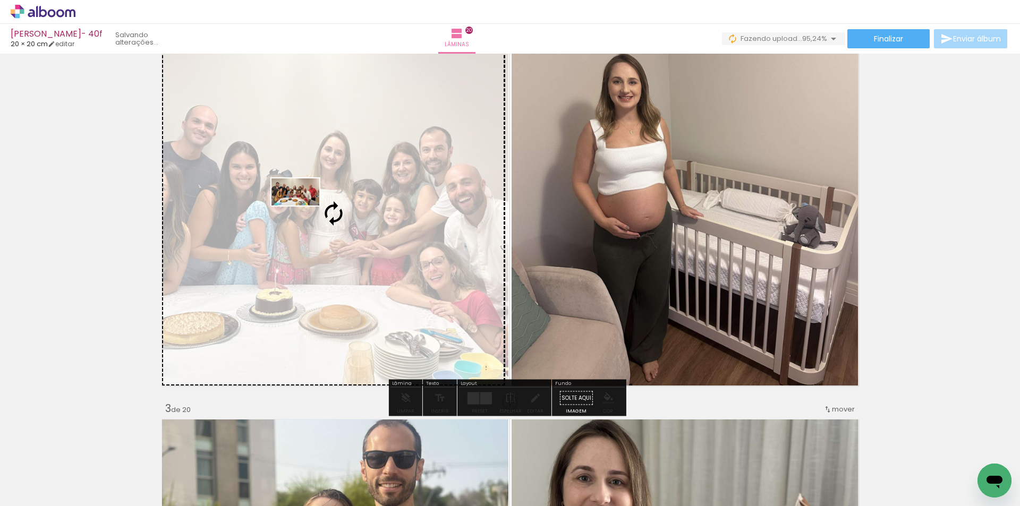
drag, startPoint x: 914, startPoint y: 469, endPoint x: 303, endPoint y: 210, distance: 663.0
click at [303, 210] on quentale-workspace at bounding box center [510, 253] width 1020 height 506
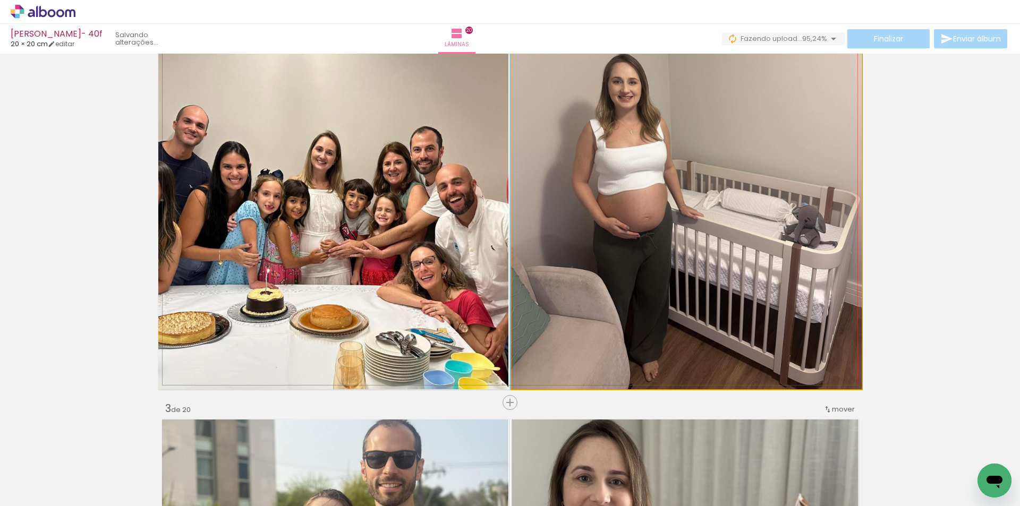
click at [698, 201] on quentale-photo at bounding box center [687, 214] width 350 height 352
click at [514, 207] on quentale-photo at bounding box center [687, 214] width 350 height 352
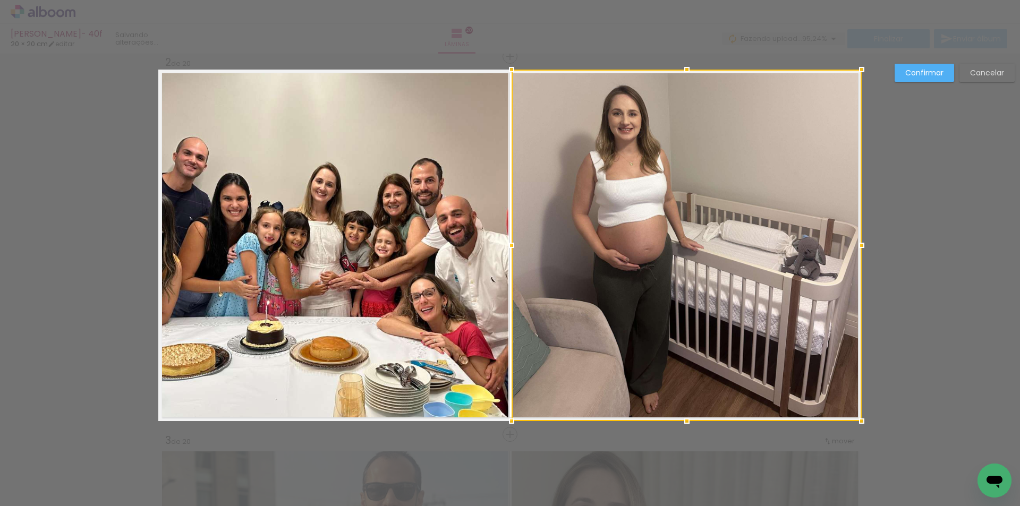
scroll to position [392, 0]
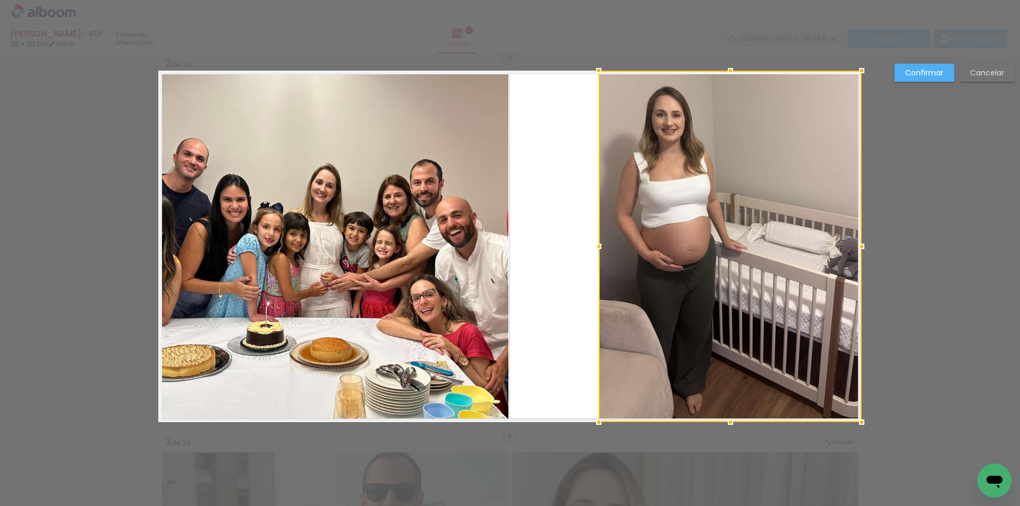
drag, startPoint x: 506, startPoint y: 245, endPoint x: 594, endPoint y: 247, distance: 87.2
click at [594, 247] on div at bounding box center [598, 246] width 21 height 21
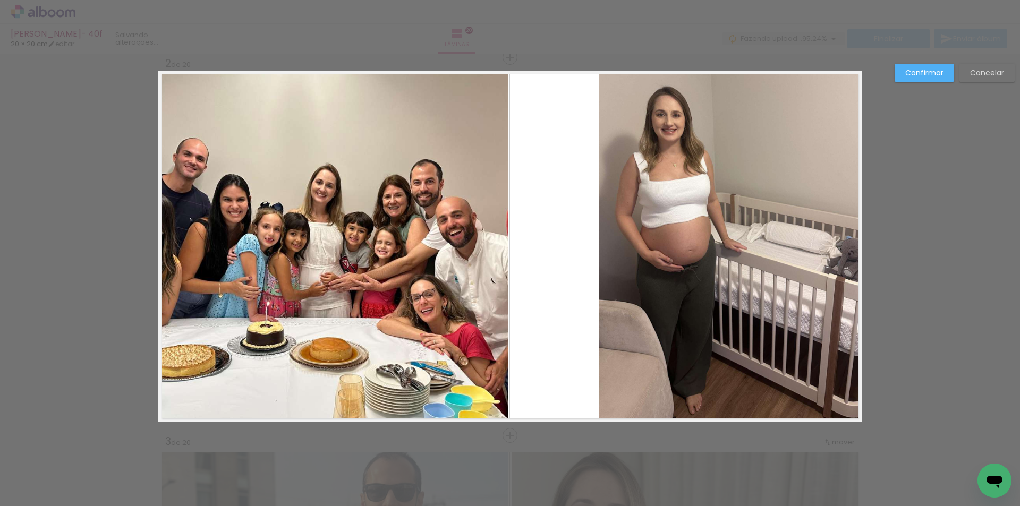
click at [407, 187] on quentale-photo at bounding box center [333, 247] width 350 height 352
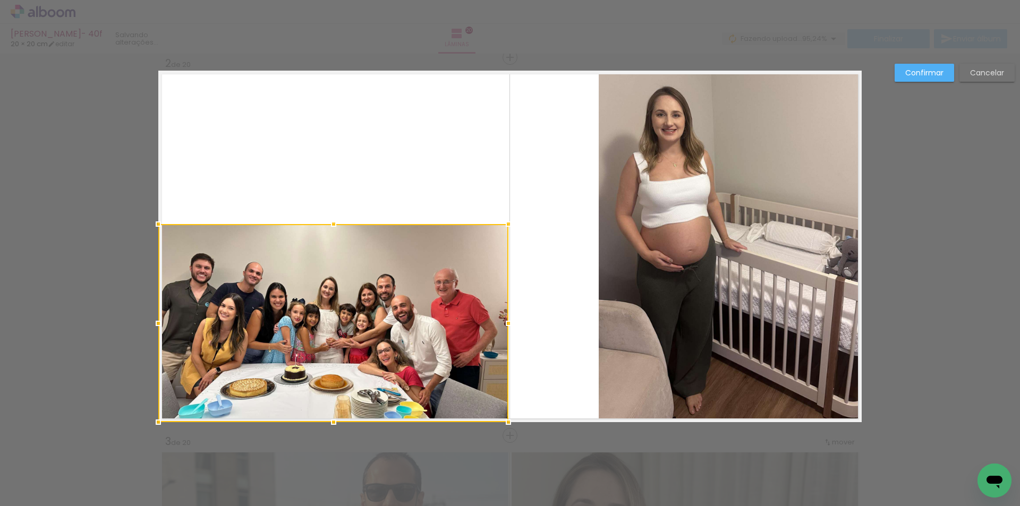
drag, startPoint x: 331, startPoint y: 66, endPoint x: 375, endPoint y: 220, distance: 160.0
click at [375, 220] on album-spread "2 de 20" at bounding box center [510, 247] width 704 height 352
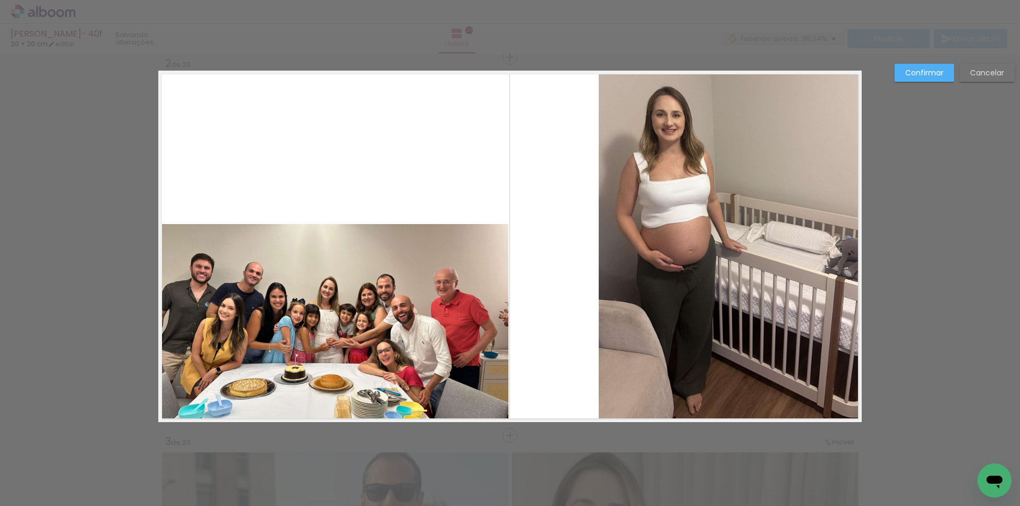
click at [392, 289] on quentale-photo at bounding box center [333, 323] width 350 height 198
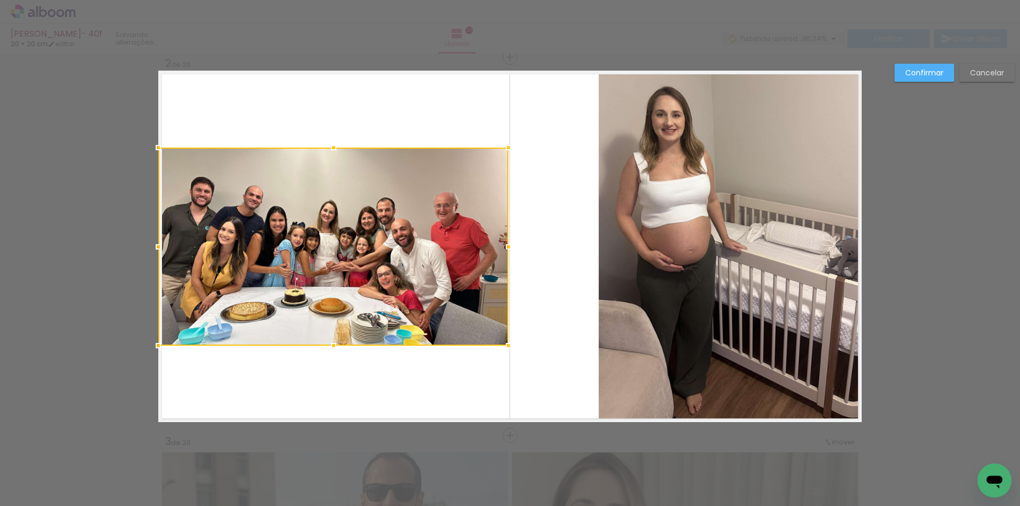
drag, startPoint x: 392, startPoint y: 289, endPoint x: 280, endPoint y: 219, distance: 131.5
click at [280, 219] on div at bounding box center [333, 247] width 350 height 198
click at [564, 269] on quentale-layouter at bounding box center [510, 247] width 704 height 352
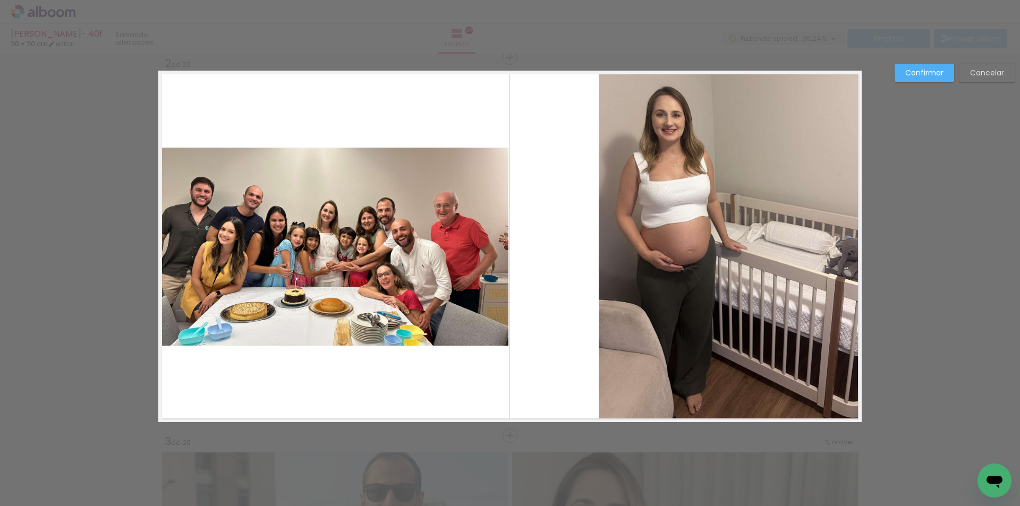
click at [622, 227] on quentale-photo at bounding box center [730, 247] width 263 height 352
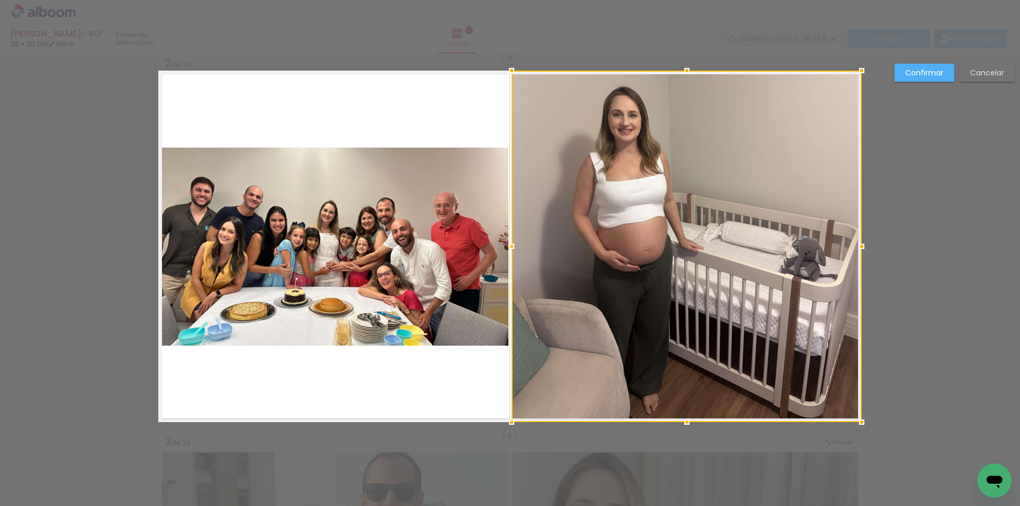
drag, startPoint x: 596, startPoint y: 247, endPoint x: 621, endPoint y: 236, distance: 26.9
click at [621, 236] on div at bounding box center [687, 247] width 350 height 352
click at [0, 0] on slot "Confirmar" at bounding box center [0, 0] width 0 height 0
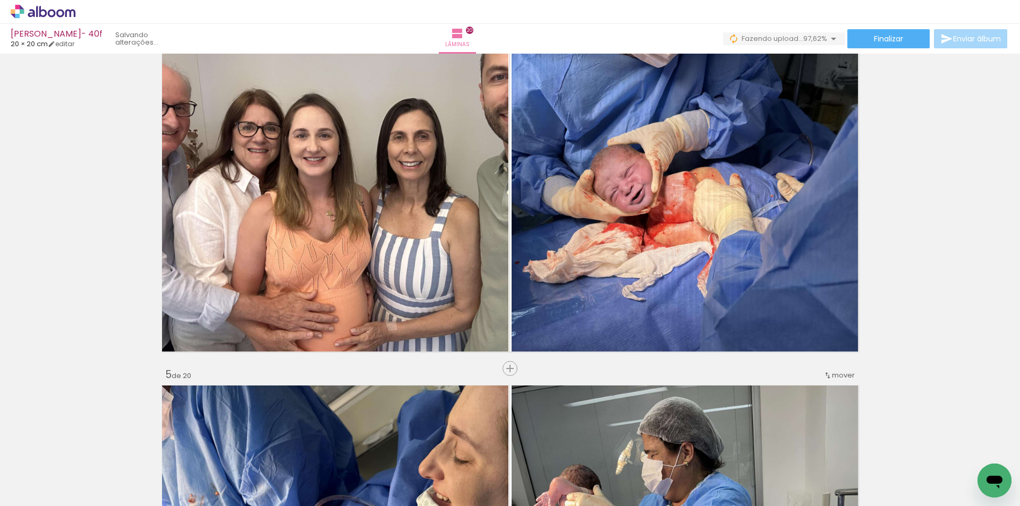
scroll to position [1222, 0]
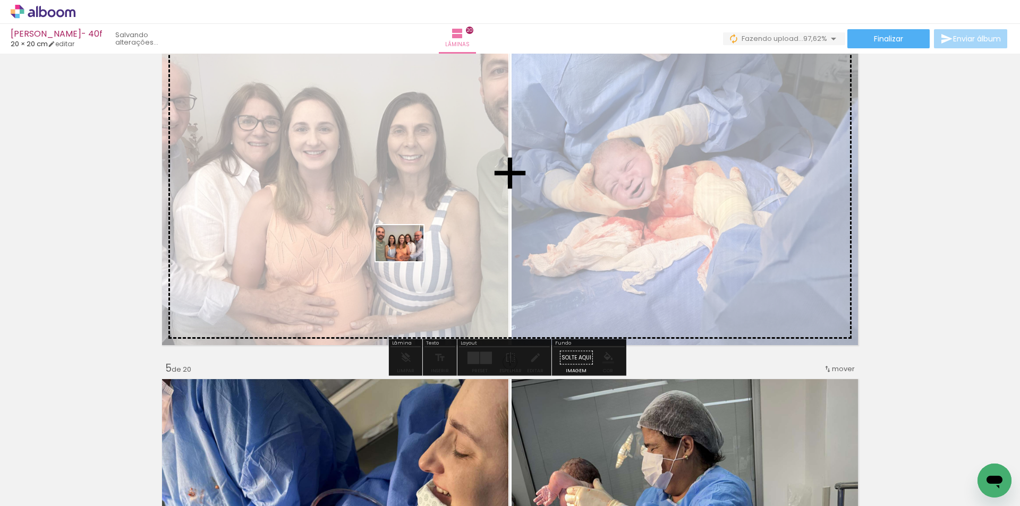
drag, startPoint x: 959, startPoint y: 467, endPoint x: 362, endPoint y: 236, distance: 640.6
click at [383, 248] on quentale-workspace at bounding box center [510, 253] width 1020 height 506
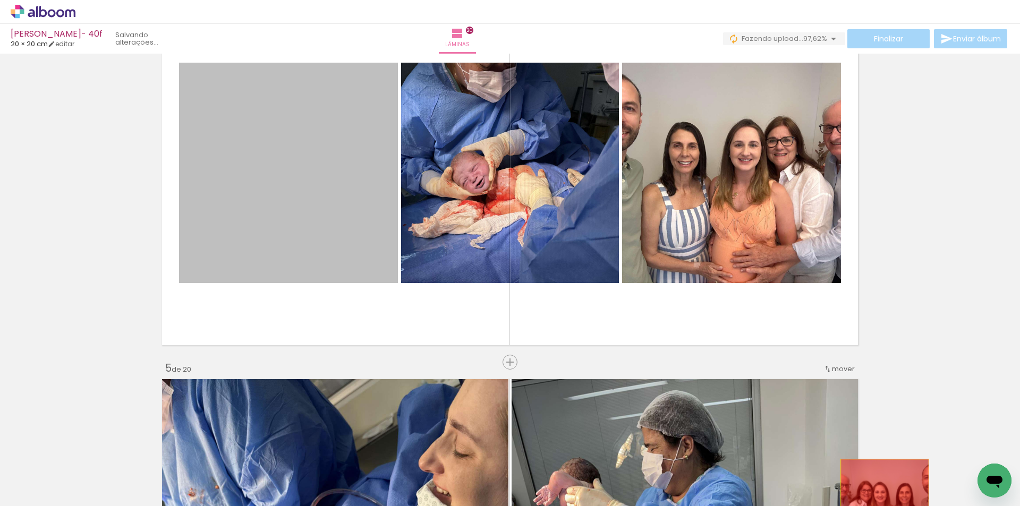
drag, startPoint x: 345, startPoint y: 251, endPoint x: 809, endPoint y: 456, distance: 507.8
click at [876, 484] on quentale-workspace at bounding box center [510, 253] width 1020 height 506
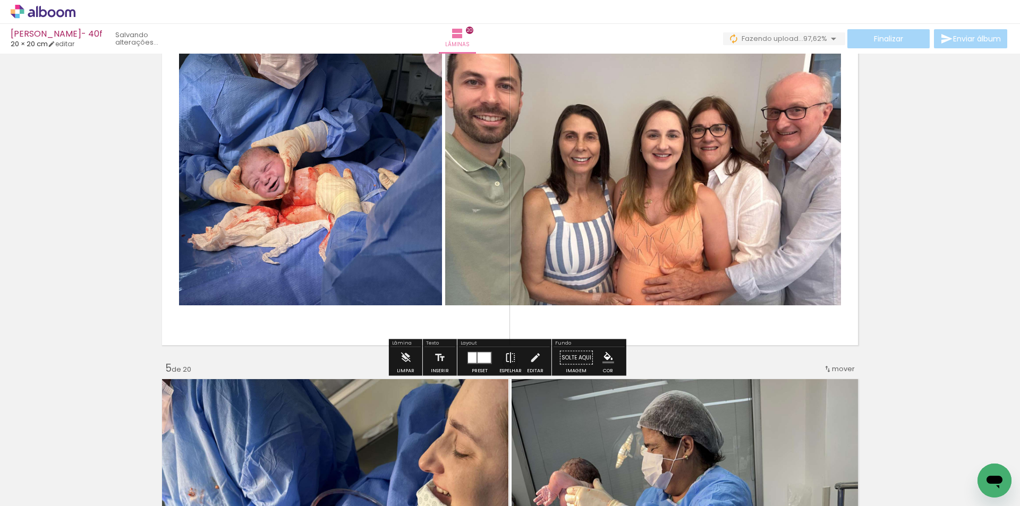
click at [505, 354] on iron-icon at bounding box center [511, 358] width 12 height 21
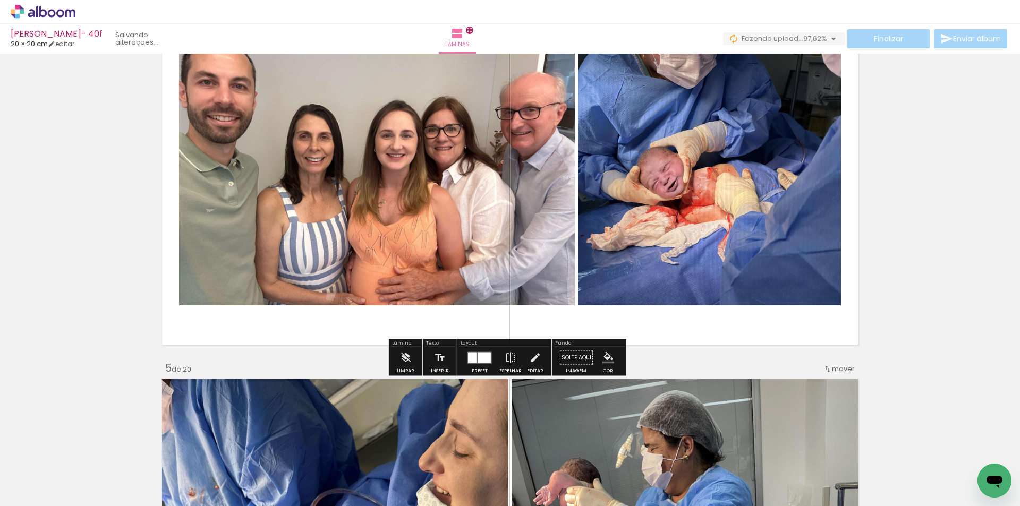
click at [193, 178] on quentale-photo at bounding box center [377, 173] width 396 height 265
click at [182, 175] on quentale-photo at bounding box center [377, 173] width 396 height 265
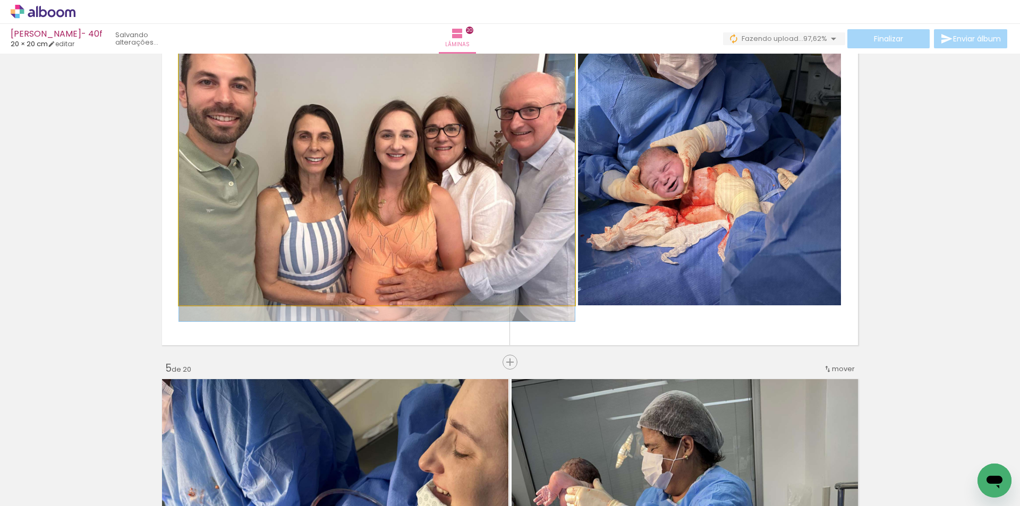
click at [182, 175] on quentale-photo at bounding box center [377, 173] width 396 height 265
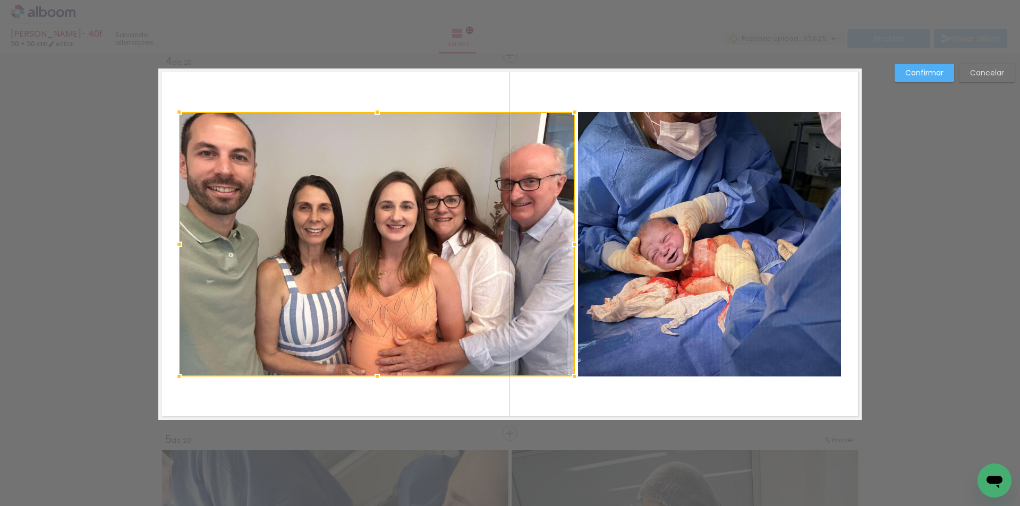
scroll to position [1149, 0]
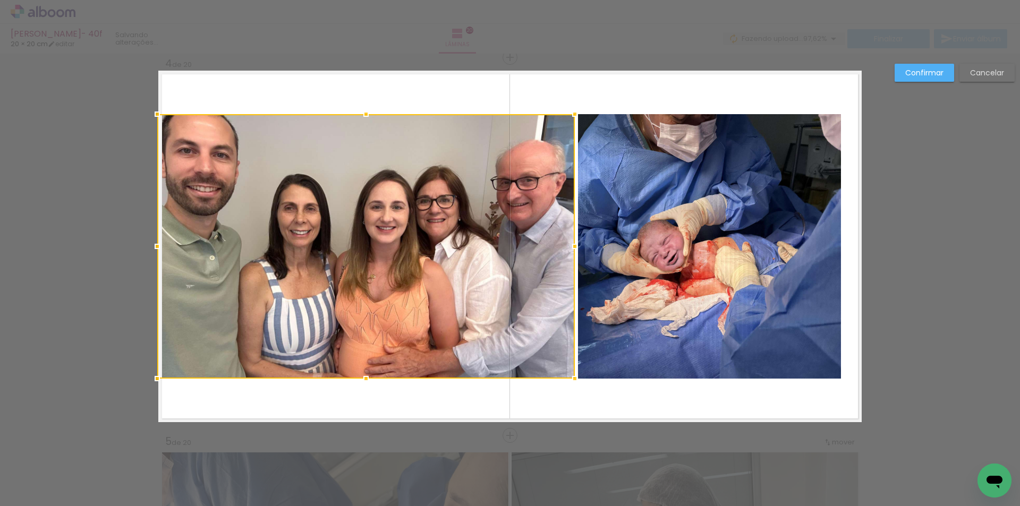
drag, startPoint x: 182, startPoint y: 243, endPoint x: 161, endPoint y: 243, distance: 21.8
click at [161, 243] on div at bounding box center [157, 246] width 21 height 21
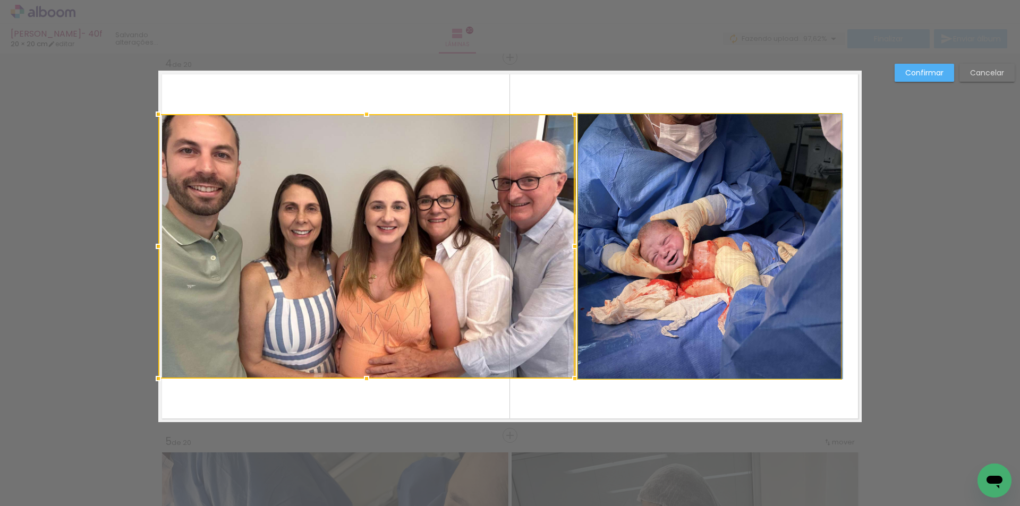
click at [797, 249] on quentale-photo at bounding box center [709, 246] width 263 height 265
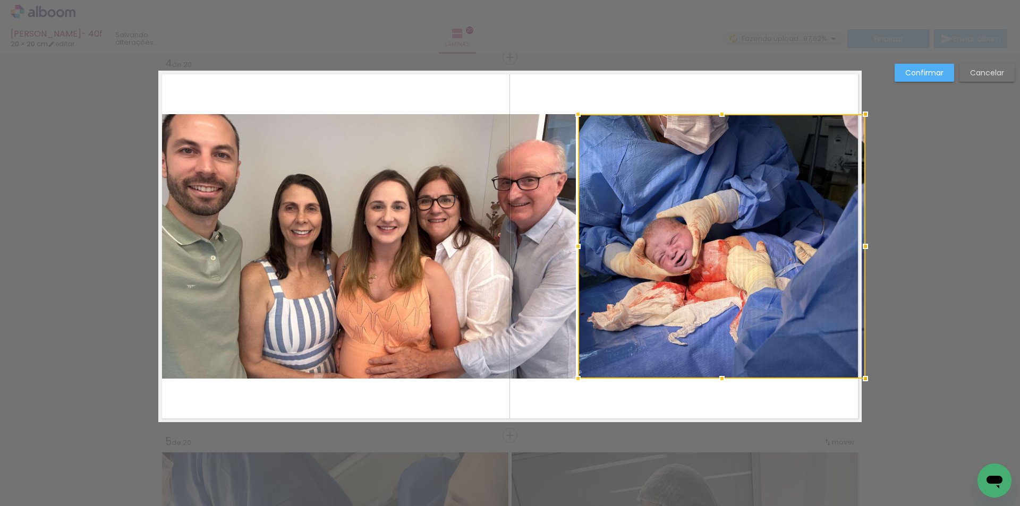
drag, startPoint x: 834, startPoint y: 251, endPoint x: 856, endPoint y: 255, distance: 22.6
click at [856, 255] on div at bounding box center [865, 246] width 21 height 21
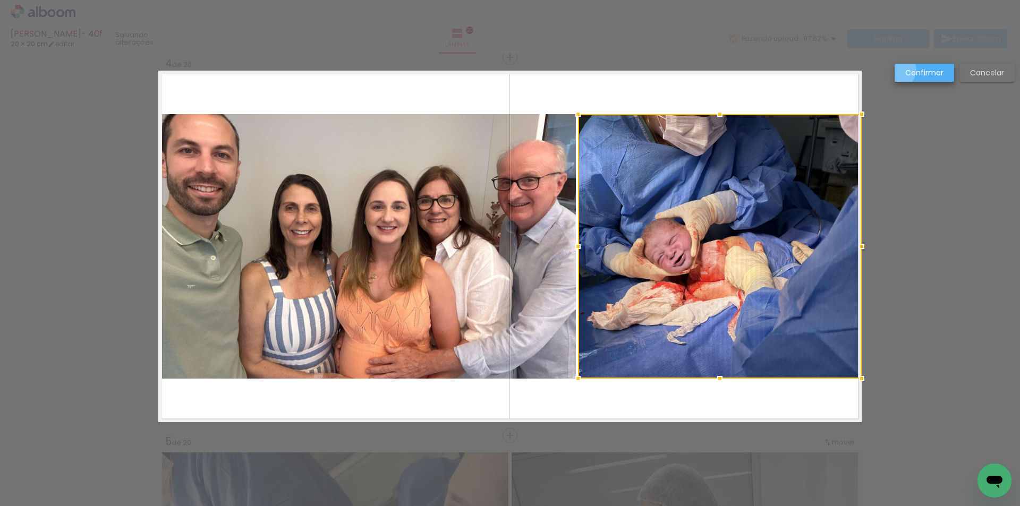
click at [896, 70] on paper-button "Confirmar" at bounding box center [925, 73] width 60 height 18
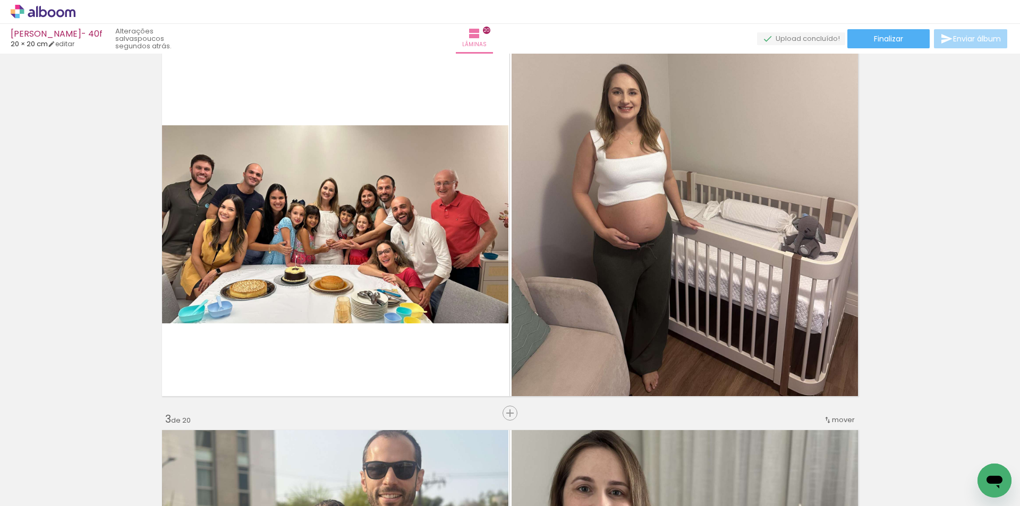
scroll to position [405, 0]
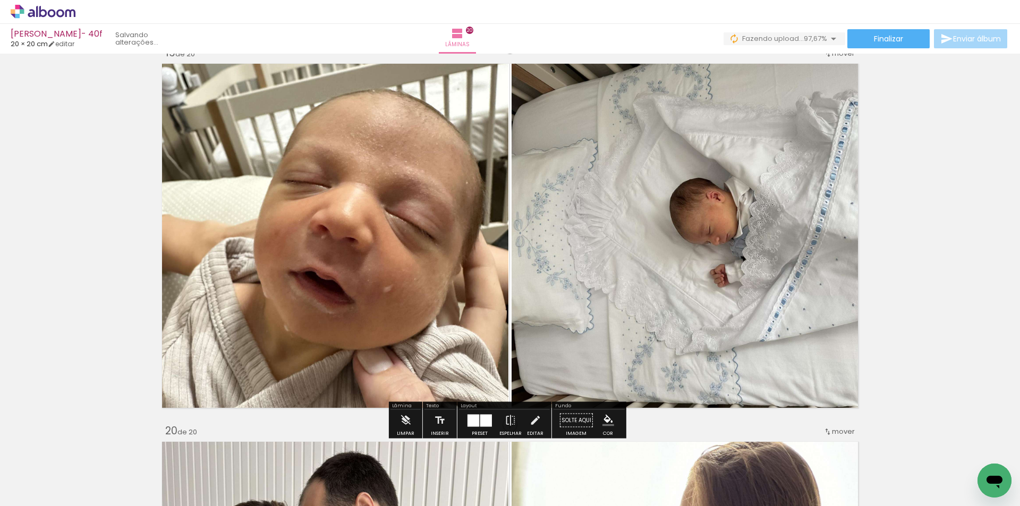
scroll to position [0, 1629]
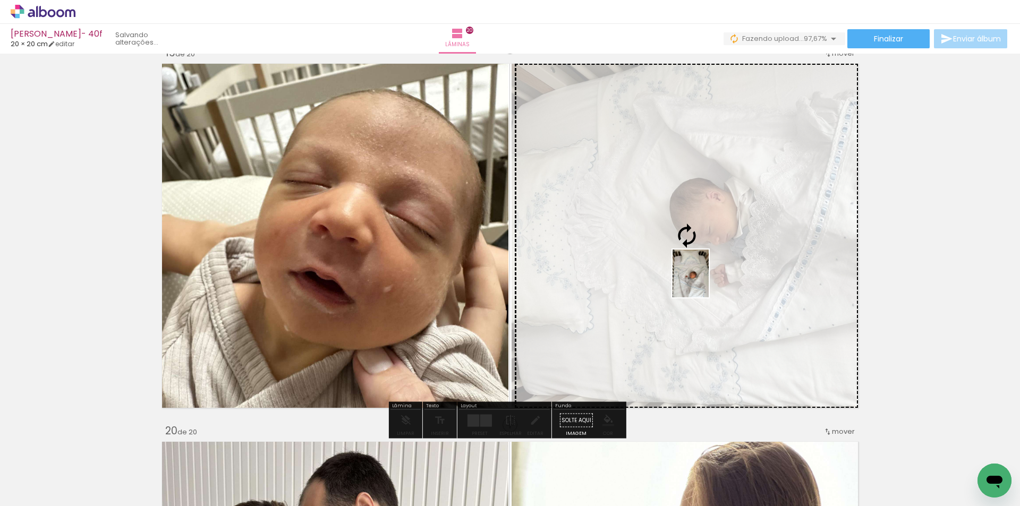
drag, startPoint x: 966, startPoint y: 459, endPoint x: 708, endPoint y: 280, distance: 314.0
click at [708, 280] on quentale-workspace at bounding box center [510, 253] width 1020 height 506
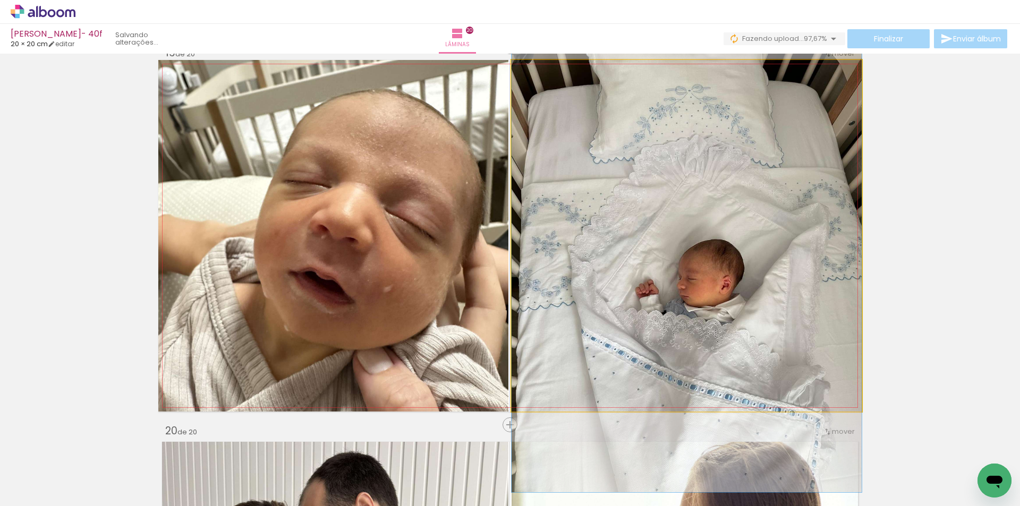
drag, startPoint x: 724, startPoint y: 300, endPoint x: 730, endPoint y: 317, distance: 18.0
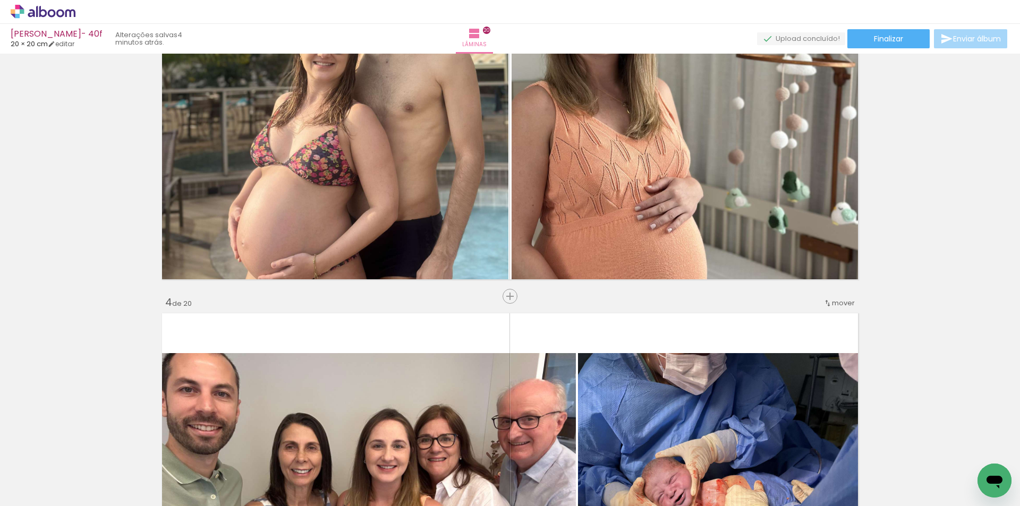
scroll to position [930, 0]
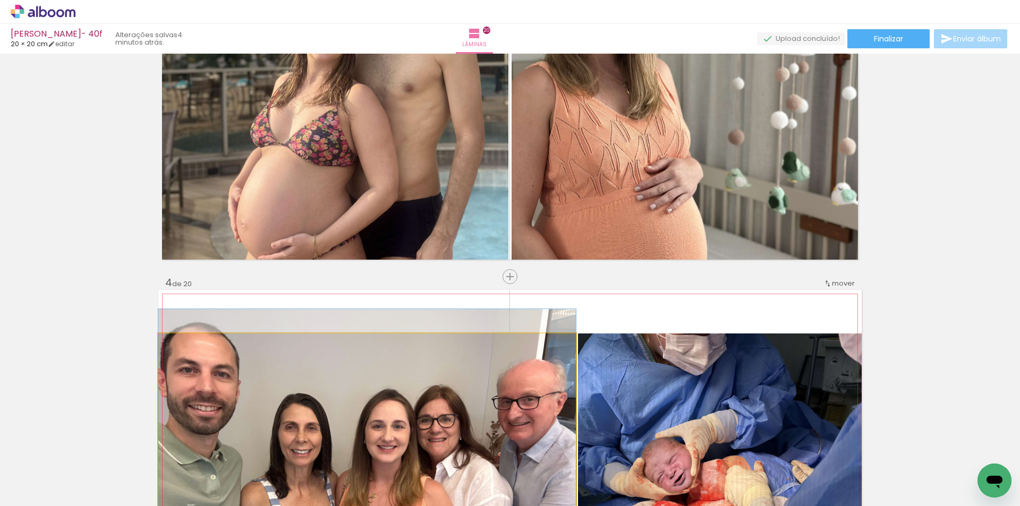
click at [396, 394] on quentale-photo at bounding box center [367, 466] width 418 height 265
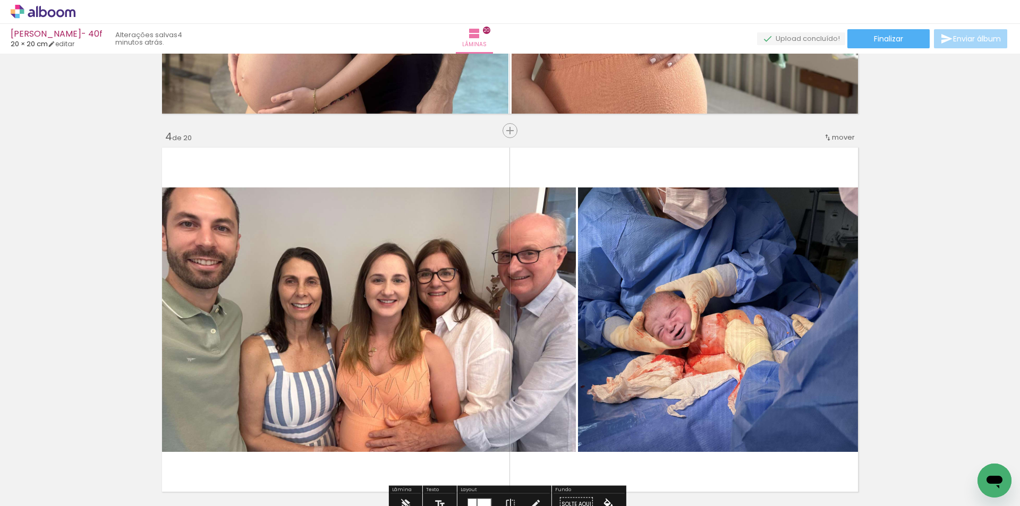
scroll to position [1089, 0]
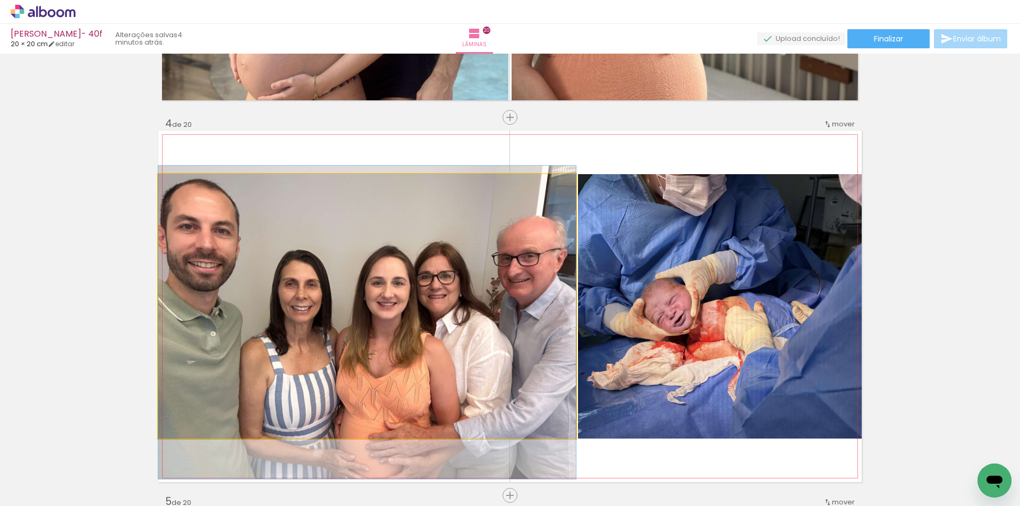
drag, startPoint x: 348, startPoint y: 277, endPoint x: 350, endPoint y: 293, distance: 16.0
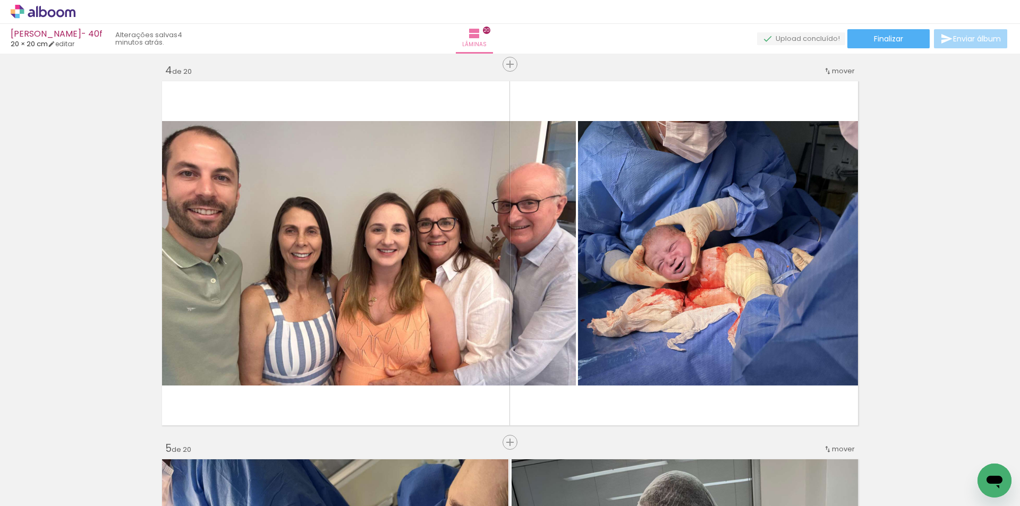
scroll to position [0, 1629]
